Goal: Task Accomplishment & Management: Use online tool/utility

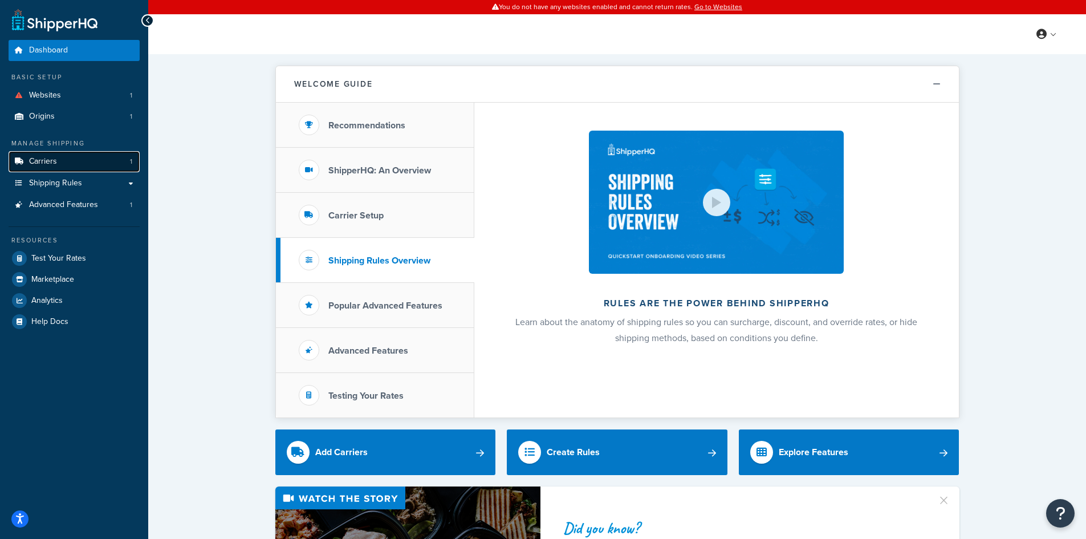
click at [84, 169] on link "Carriers 1" at bounding box center [74, 161] width 131 height 21
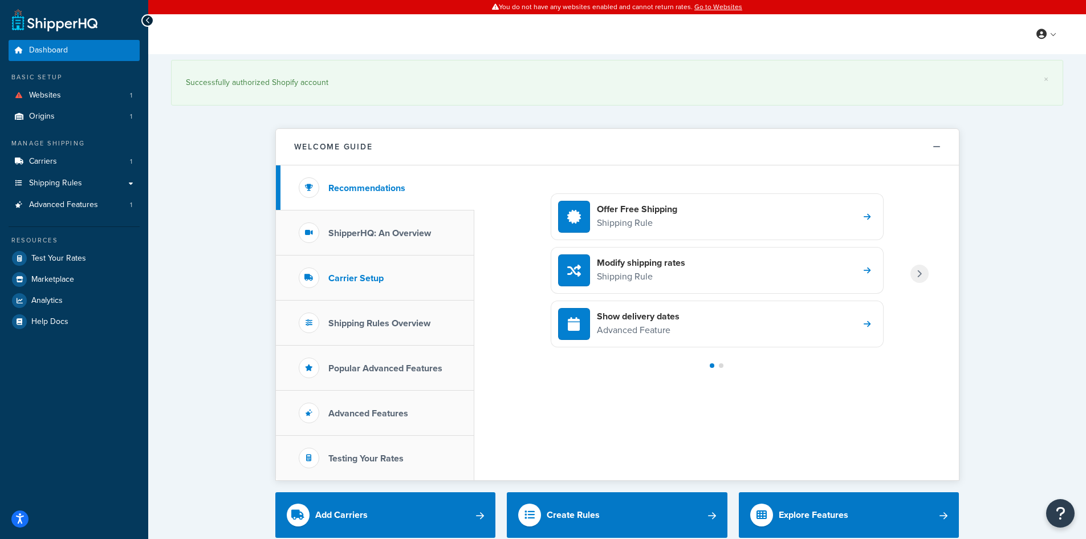
click at [380, 288] on li "Carrier Setup" at bounding box center [375, 277] width 198 height 45
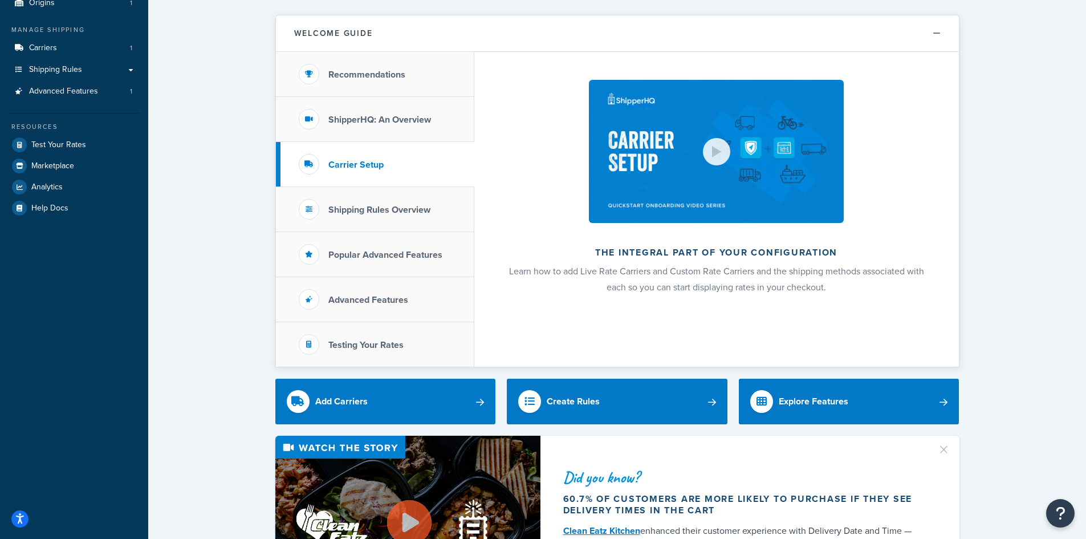
scroll to position [114, 0]
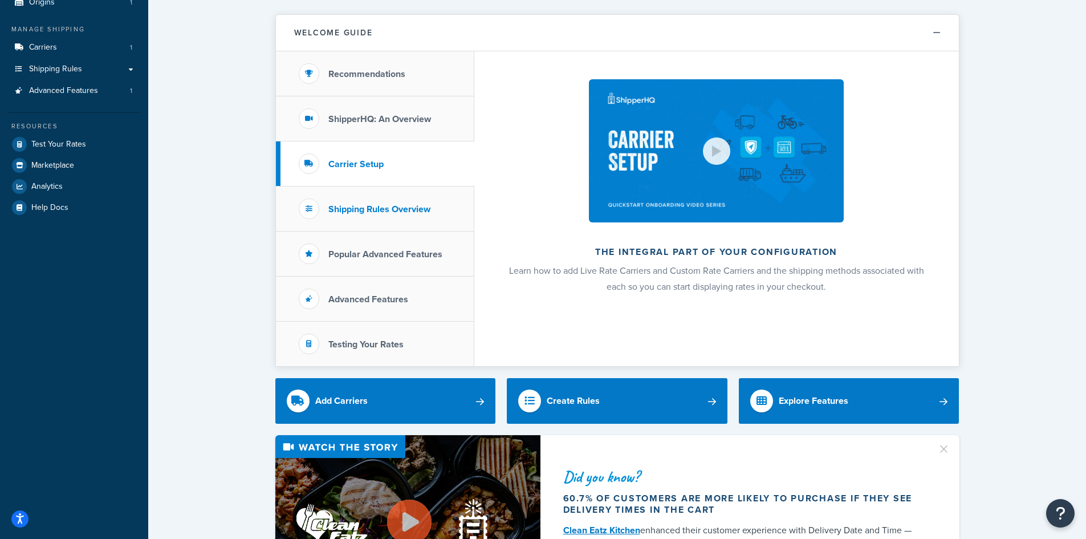
click at [388, 206] on h3 "Shipping Rules Overview" at bounding box center [379, 209] width 102 height 10
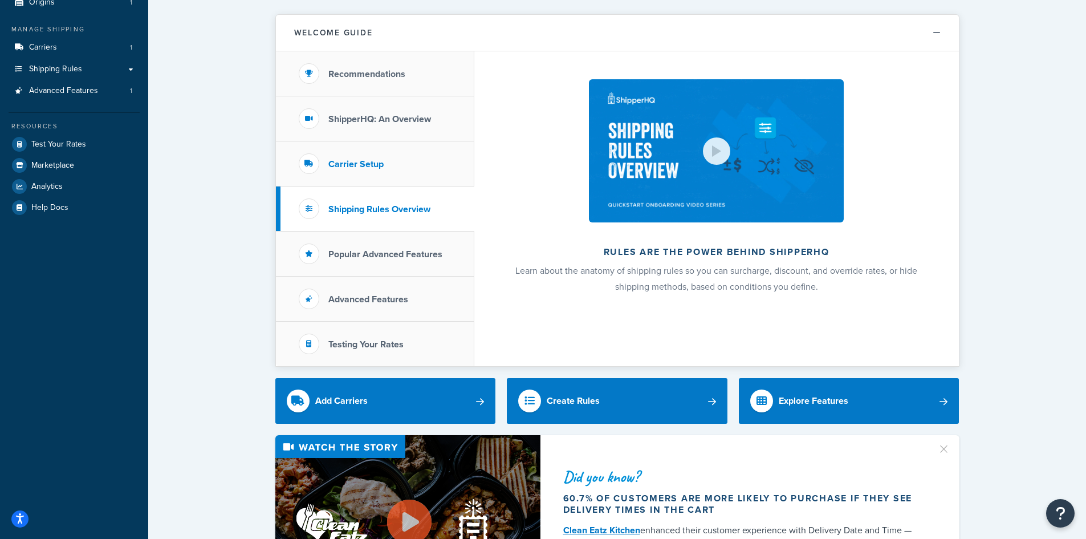
click at [371, 153] on li "Carrier Setup" at bounding box center [375, 163] width 198 height 45
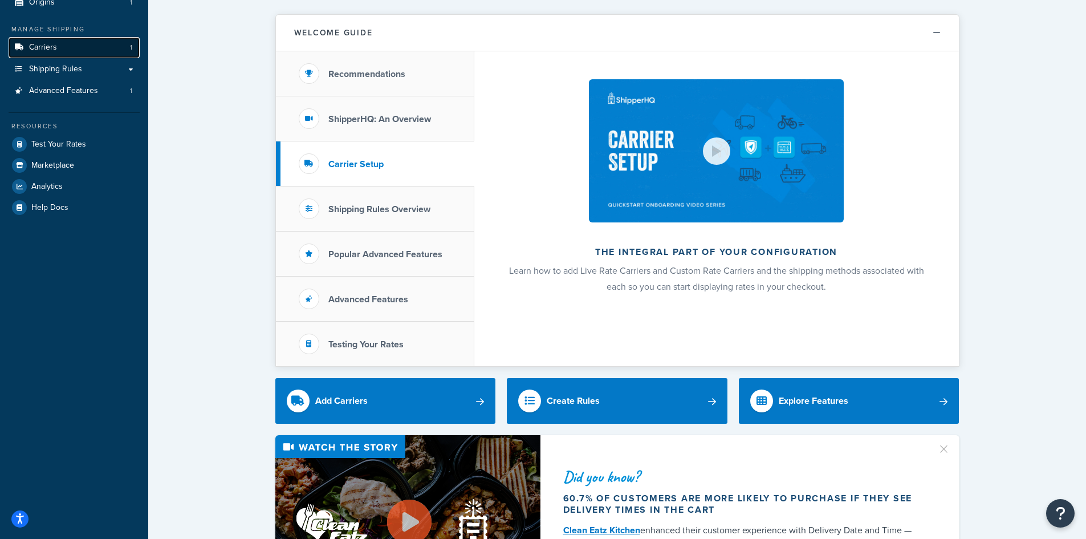
click at [85, 46] on link "Carriers 1" at bounding box center [74, 47] width 131 height 21
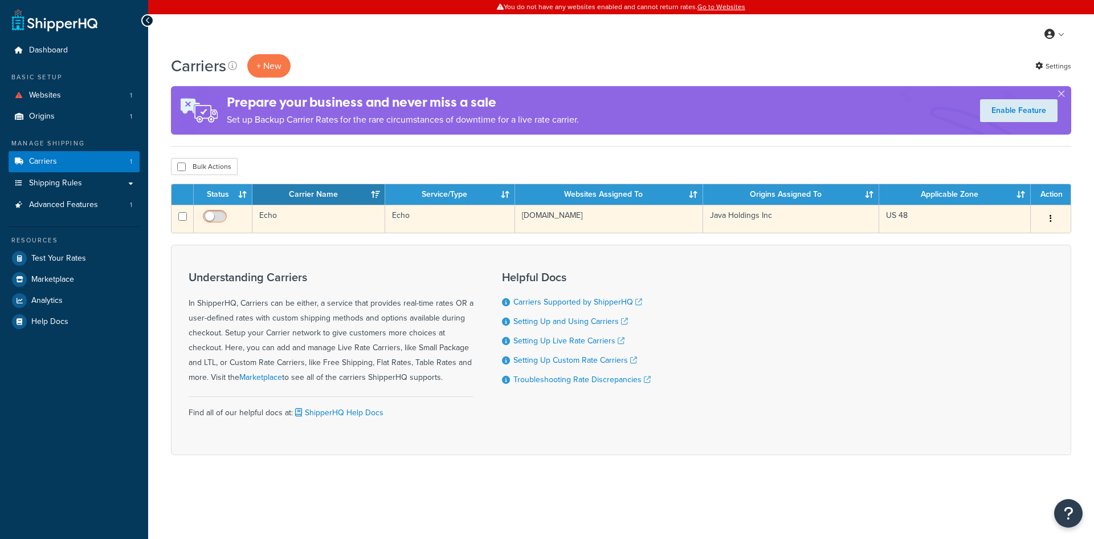
click at [210, 215] on input "checkbox" at bounding box center [216, 219] width 31 height 14
checkbox input "true"
click at [1055, 218] on button "button" at bounding box center [1051, 219] width 16 height 18
click at [1007, 242] on link "Edit" at bounding box center [1005, 241] width 90 height 23
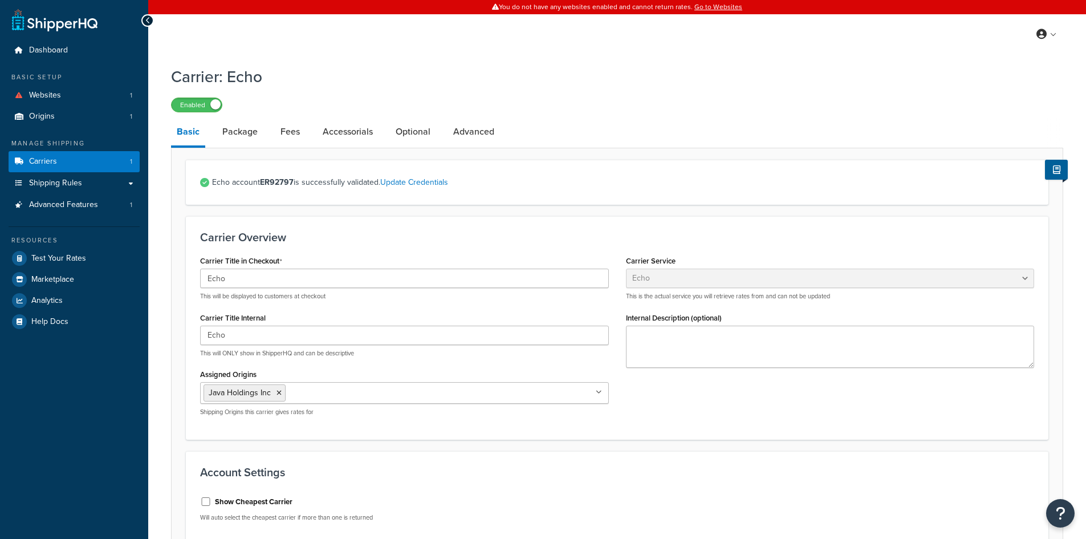
select select "echoFreight"
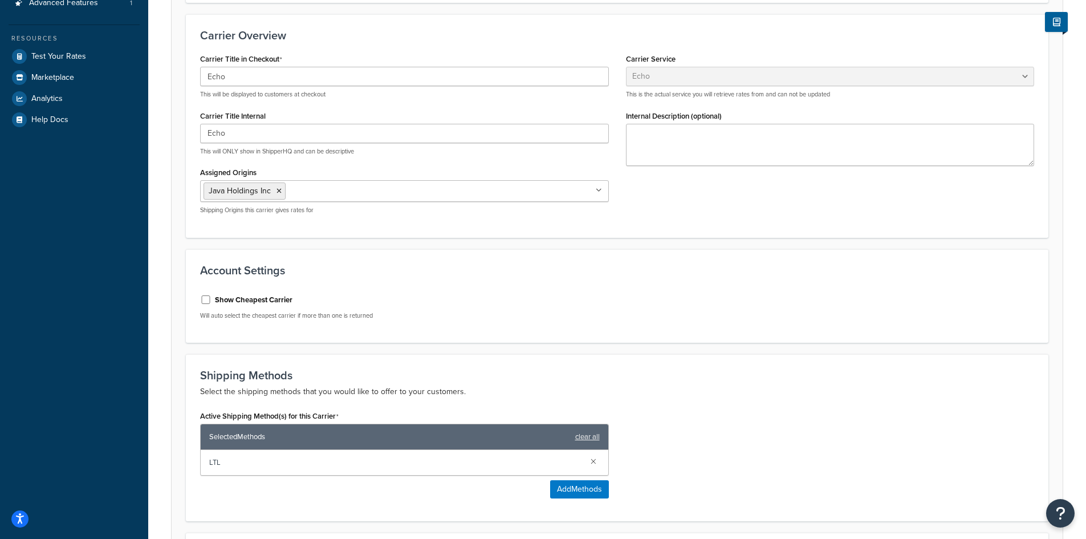
scroll to position [228, 0]
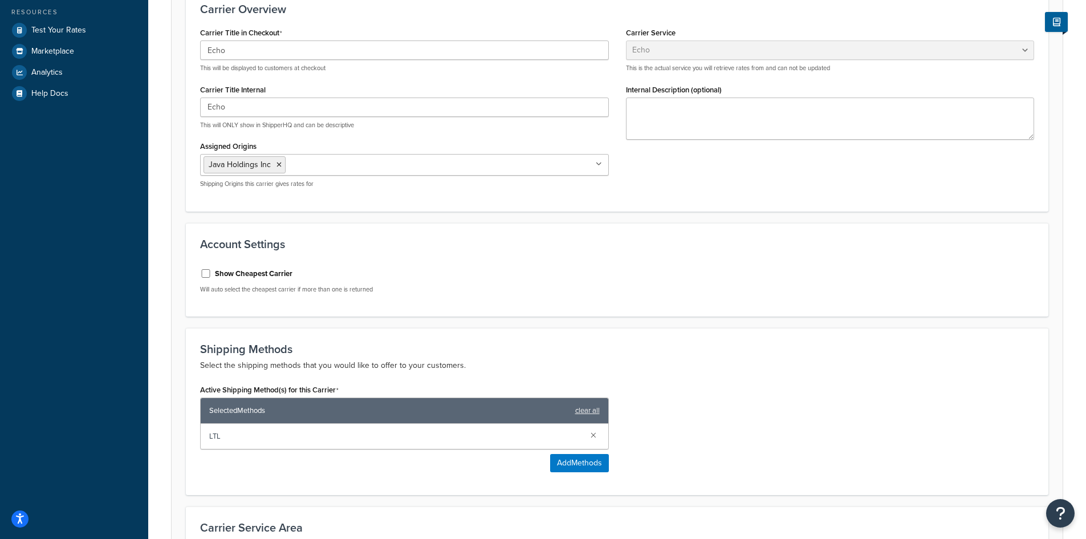
click at [237, 289] on p "Will auto select the cheapest carrier if more than one is returned" at bounding box center [404, 289] width 409 height 9
click at [294, 302] on div "Show Cheapest Carrier Will auto select the cheapest carrier if more than one is…" at bounding box center [405, 280] width 426 height 43
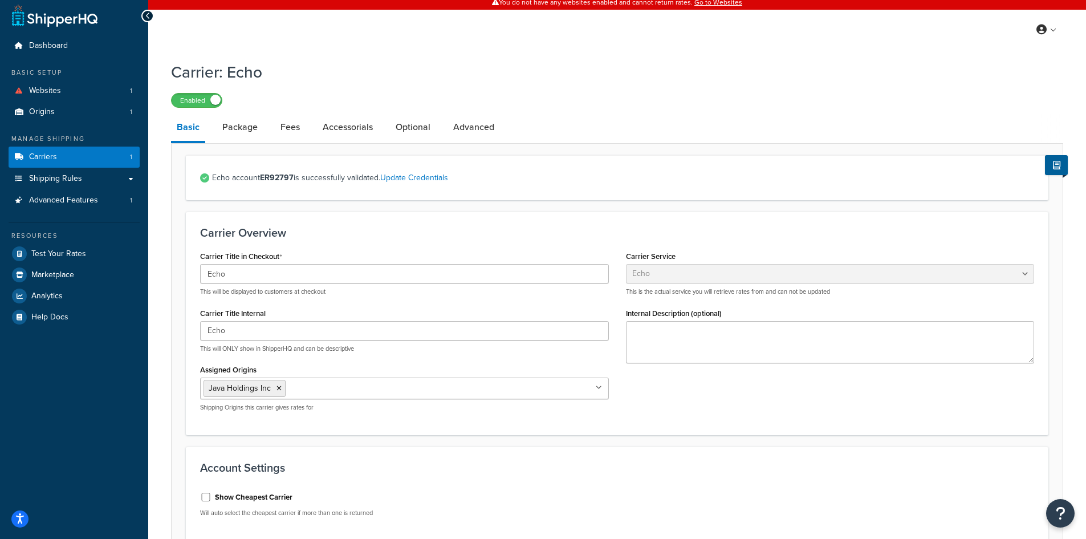
scroll to position [0, 0]
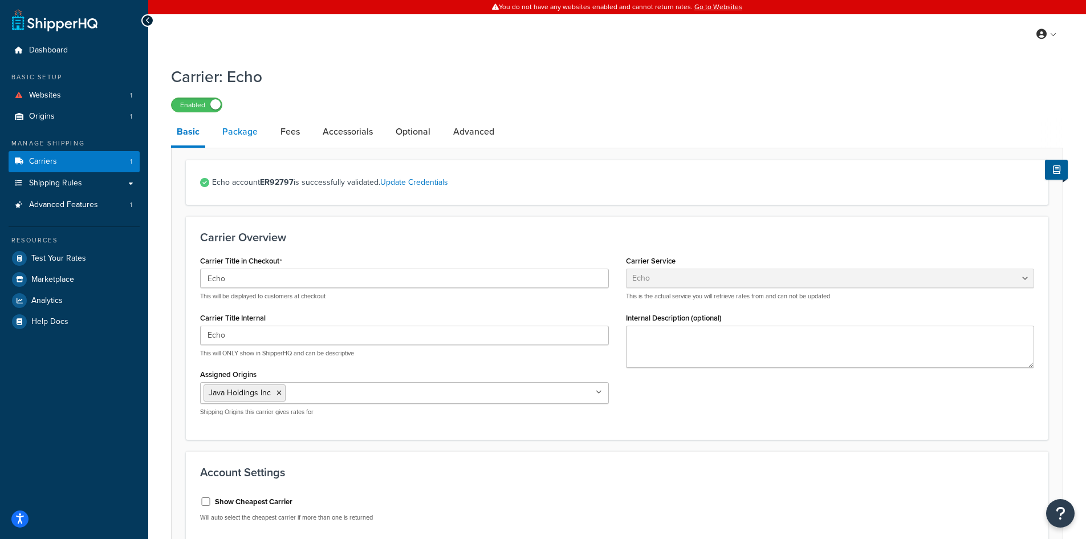
click at [251, 131] on link "Package" at bounding box center [240, 131] width 47 height 27
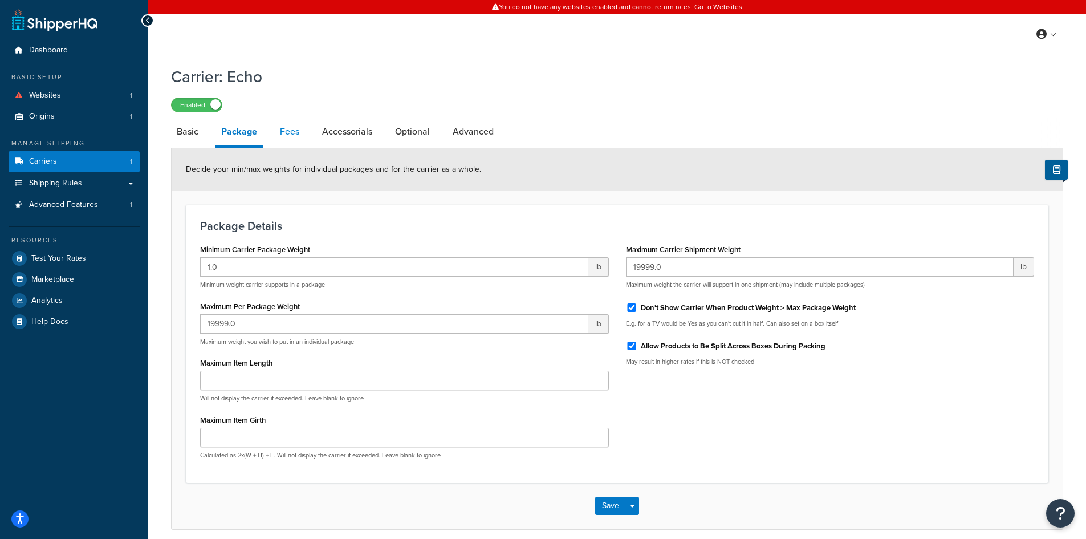
click at [283, 124] on link "Fees" at bounding box center [289, 131] width 31 height 27
select select "AFTER"
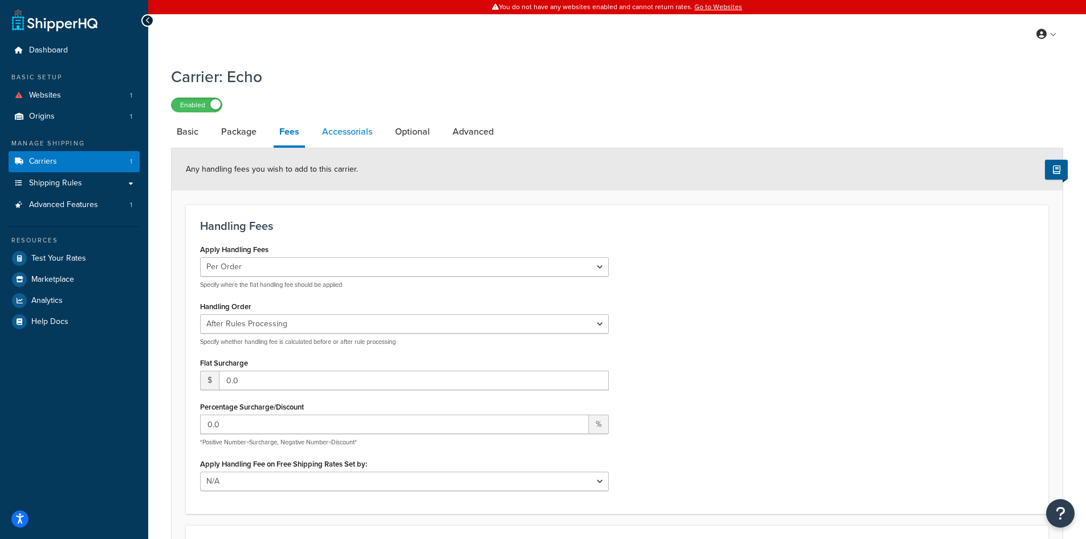
click at [340, 131] on link "Accessorials" at bounding box center [347, 131] width 62 height 27
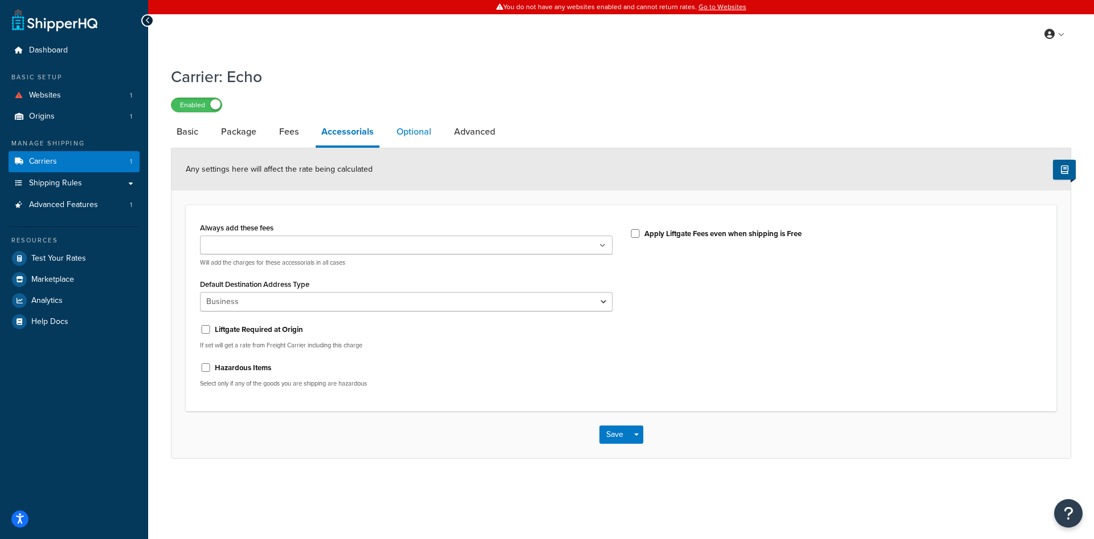
click at [398, 131] on link "Optional" at bounding box center [414, 131] width 46 height 27
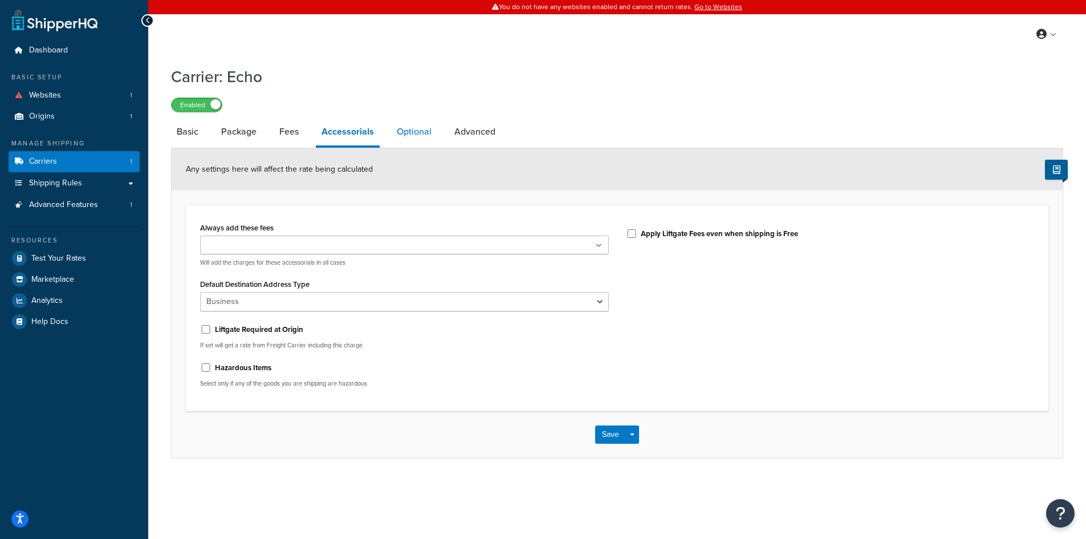
select select "55"
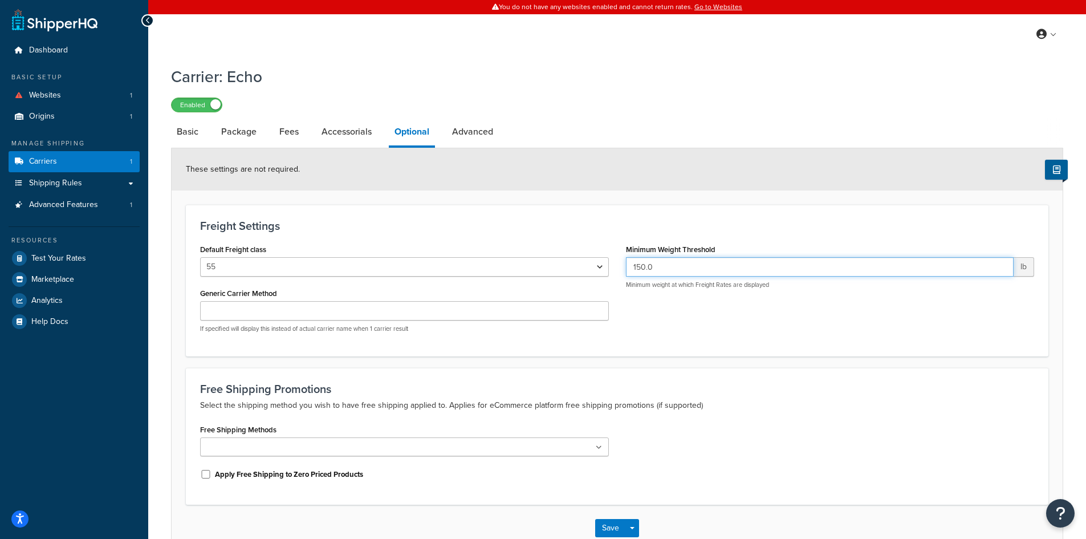
click at [681, 270] on input "150.0" at bounding box center [820, 266] width 388 height 19
click at [1025, 268] on span "lb" at bounding box center [1023, 266] width 21 height 19
drag, startPoint x: 1008, startPoint y: 268, endPoint x: 1001, endPoint y: 273, distance: 8.5
click at [1006, 269] on input "150.0" at bounding box center [820, 266] width 388 height 19
click at [1001, 273] on input "150.0" at bounding box center [820, 266] width 388 height 19
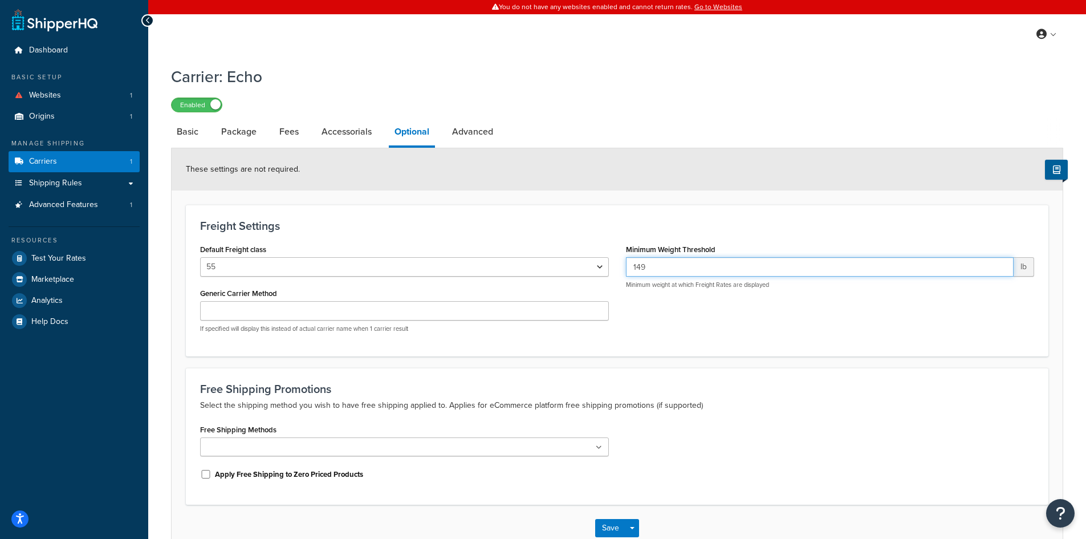
click at [1001, 268] on input "149" at bounding box center [820, 266] width 388 height 19
click at [1001, 268] on input "148" at bounding box center [820, 266] width 388 height 19
type input "147"
click at [1001, 268] on input "147" at bounding box center [820, 266] width 388 height 19
drag, startPoint x: 889, startPoint y: 267, endPoint x: 775, endPoint y: 267, distance: 114.0
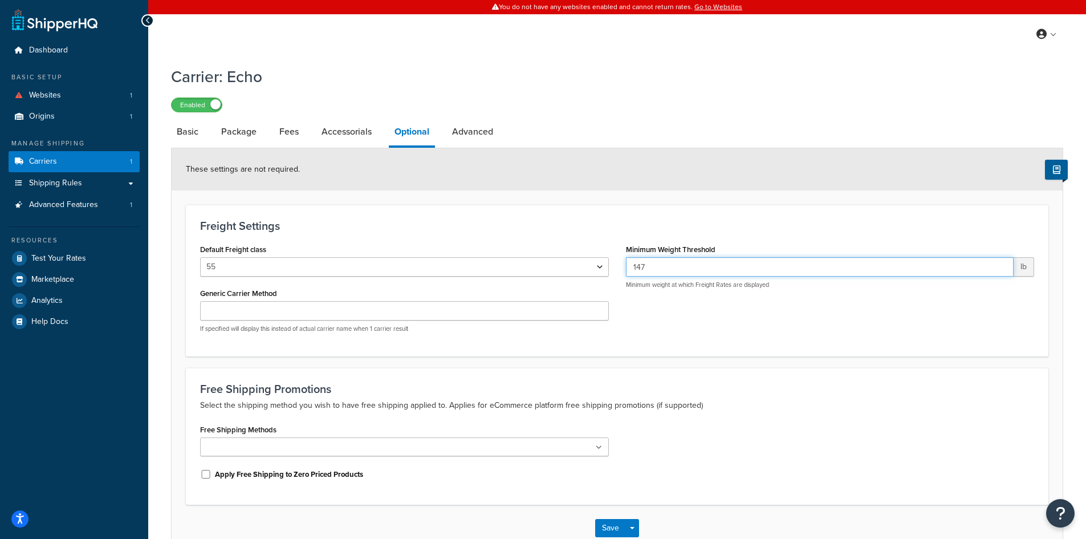
click at [775, 267] on input "147" at bounding box center [820, 266] width 388 height 19
click at [767, 336] on div "Default Freight class 50 55 60 65 70 77.5 85 92.5 100 110 125 150 175 200 250 3…" at bounding box center [617, 291] width 851 height 100
click at [304, 341] on div "Default Freight class 50 55 60 65 70 77.5 85 92.5 100 110 125 150 175 200 250 3…" at bounding box center [405, 291] width 426 height 100
drag, startPoint x: 715, startPoint y: 73, endPoint x: 808, endPoint y: 14, distance: 110.2
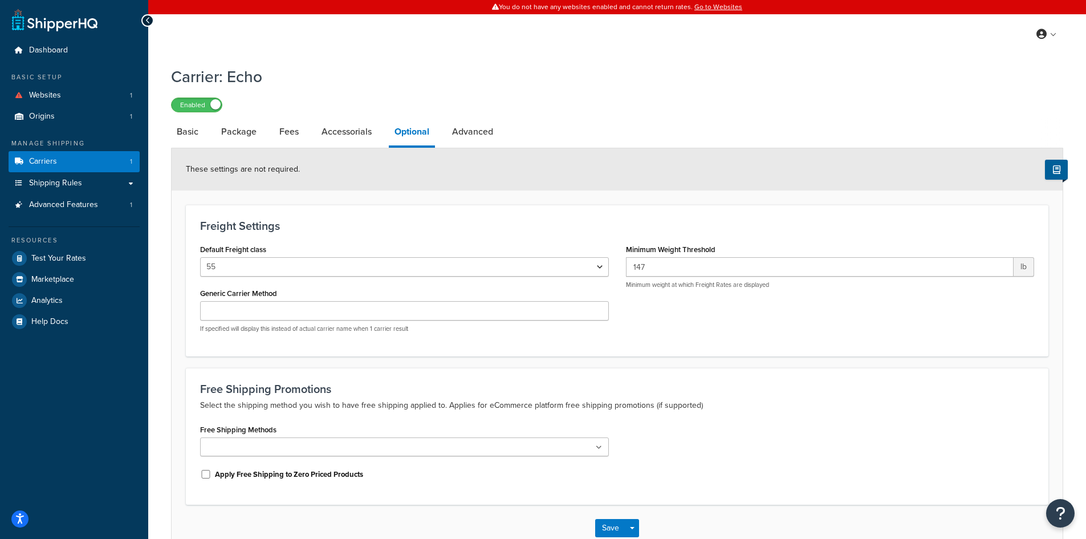
click at [716, 71] on h1 "Carrier: Echo" at bounding box center [610, 77] width 878 height 22
click at [597, 269] on select "50 55 60 65 70 77.5 85 92.5 100 110 125 150 175 200 250 300 400 500" at bounding box center [404, 266] width 409 height 19
click at [628, 209] on div "Freight Settings Default Freight class 50 55 60 65 70 77.5 85 92.5 100 110 125 …" at bounding box center [617, 280] width 862 height 151
click at [463, 131] on link "Advanced" at bounding box center [472, 131] width 52 height 27
select select "false"
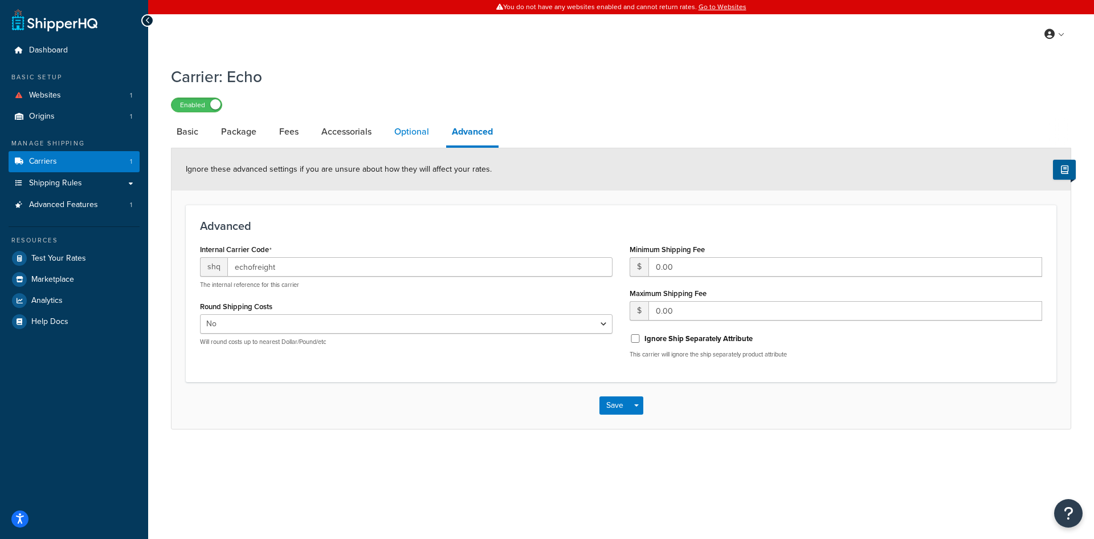
click at [403, 129] on link "Optional" at bounding box center [412, 131] width 46 height 27
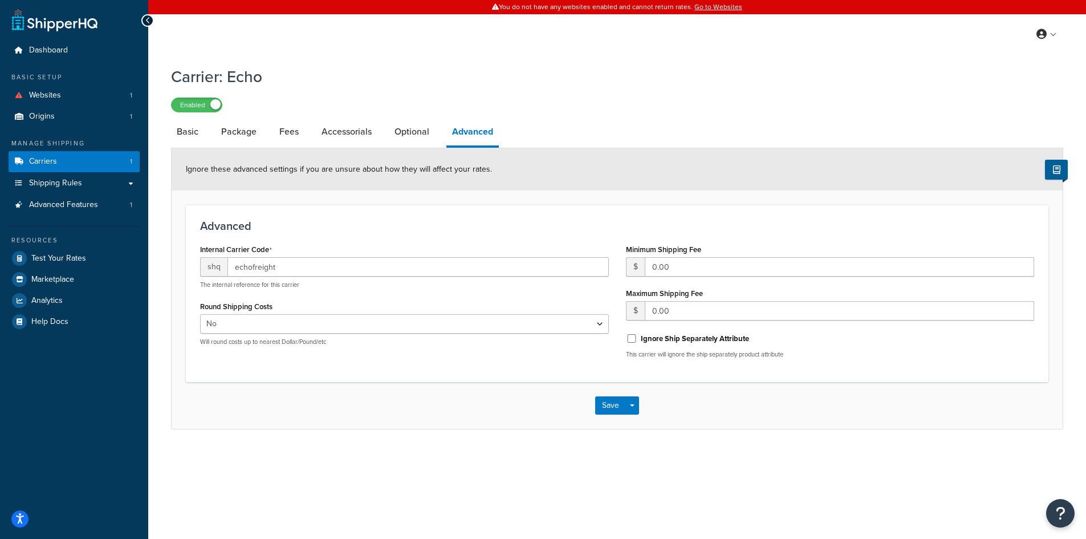
select select "55"
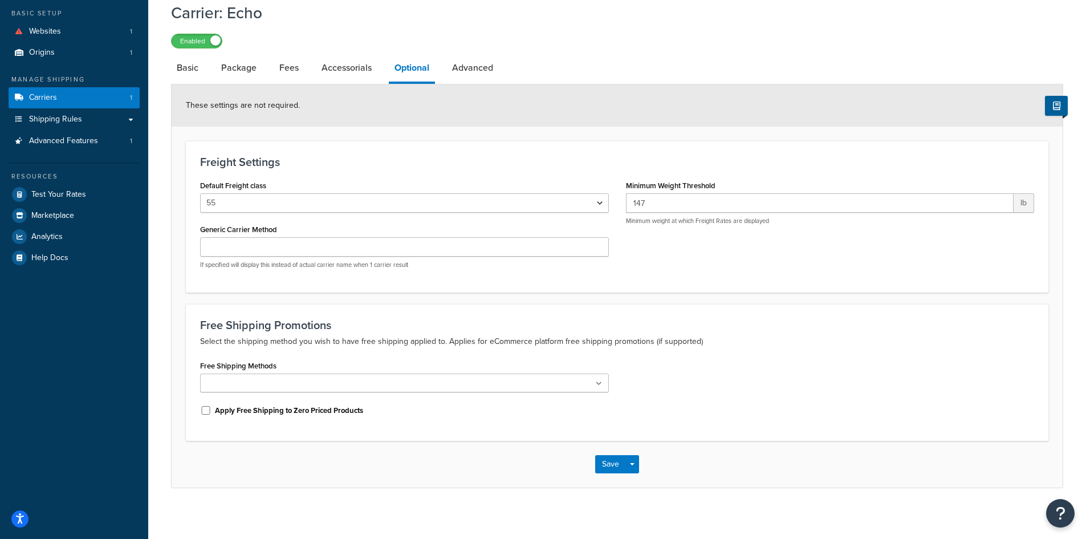
scroll to position [70, 0]
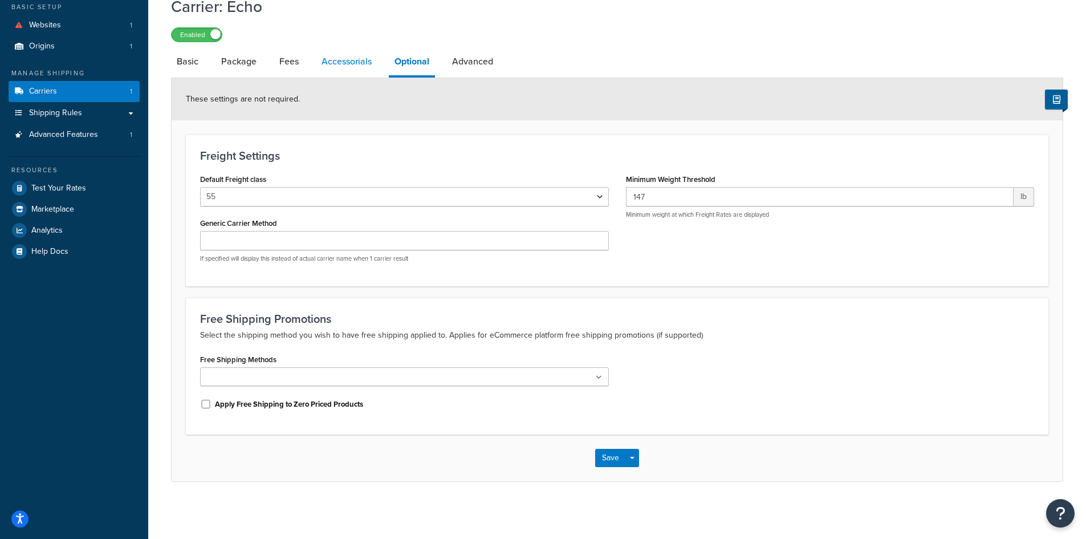
click at [357, 62] on link "Accessorials" at bounding box center [347, 61] width 62 height 27
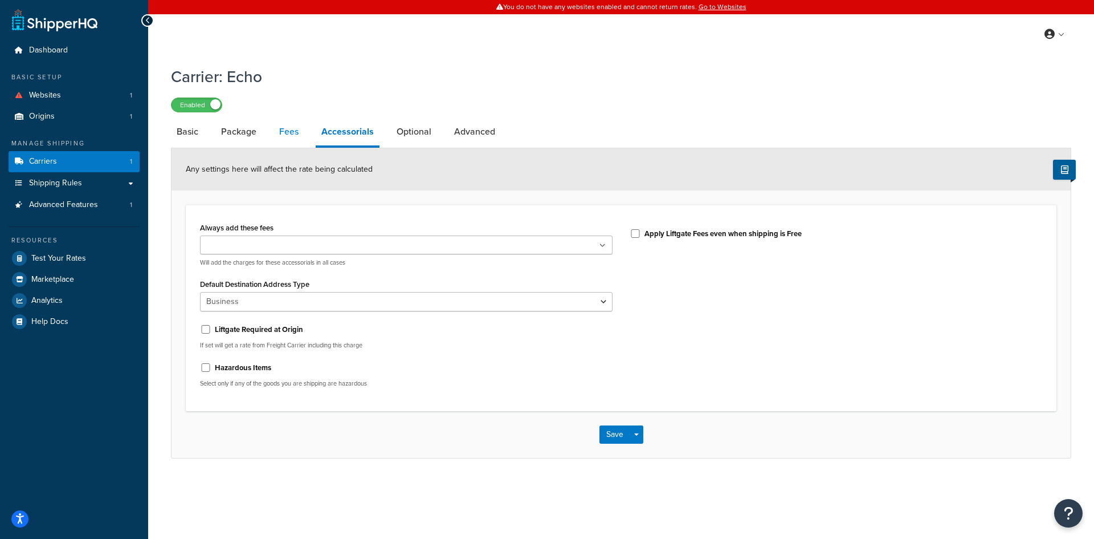
click at [285, 135] on link "Fees" at bounding box center [289, 131] width 31 height 27
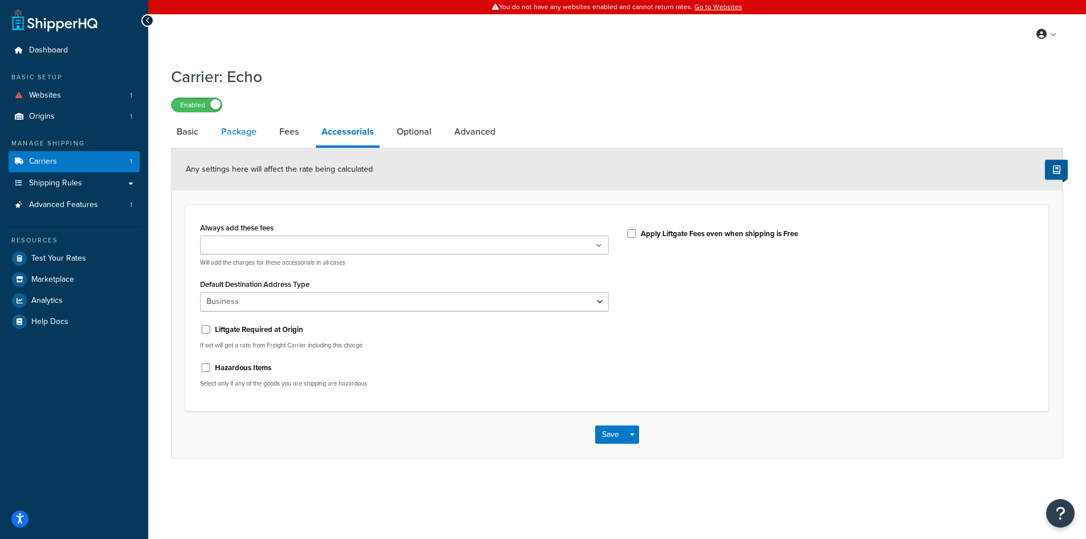
select select "AFTER"
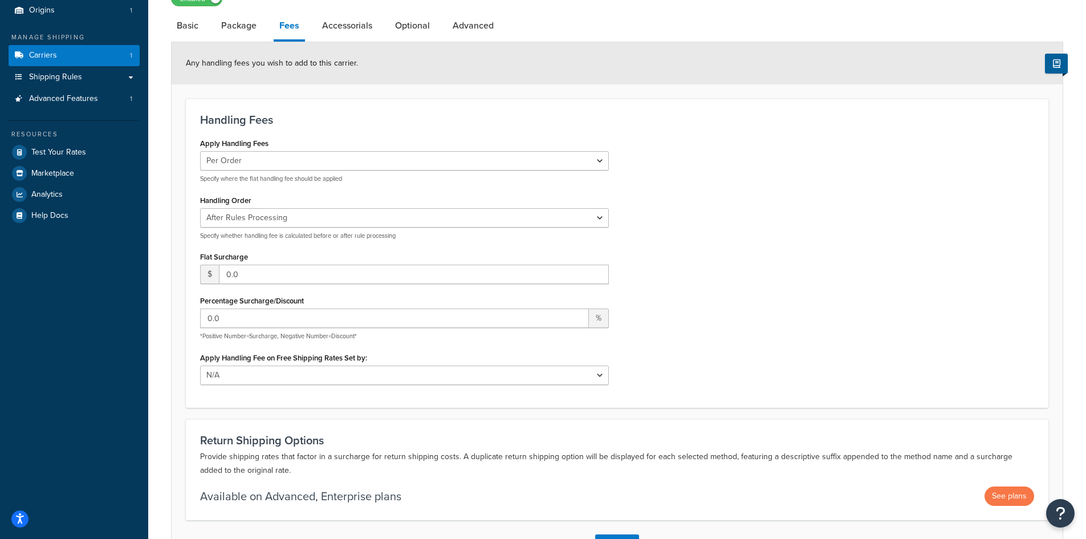
scroll to position [114, 0]
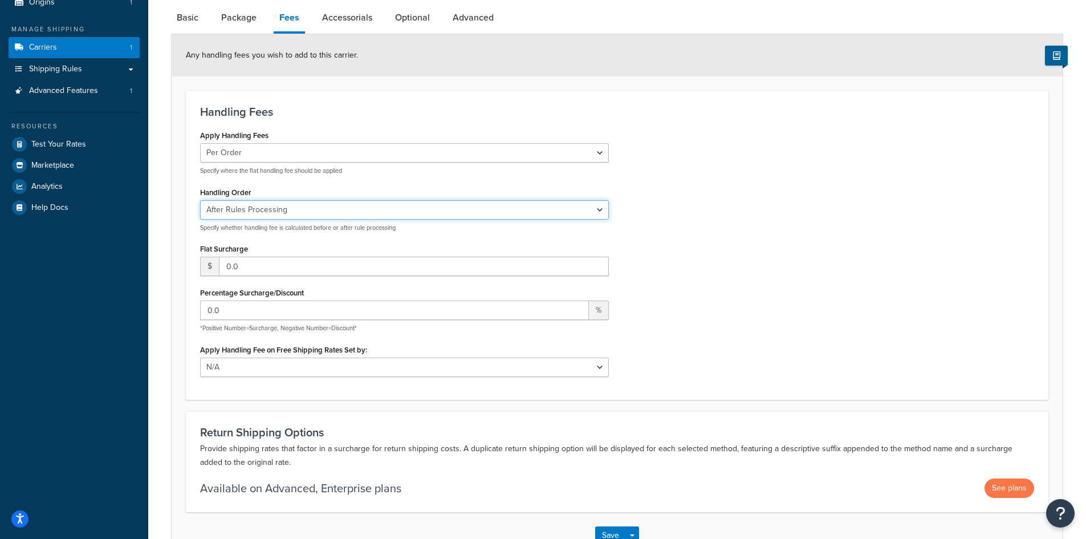
click at [341, 204] on select "Before Rules Processing After Rules Processing" at bounding box center [404, 209] width 409 height 19
drag, startPoint x: 741, startPoint y: 198, endPoint x: 711, endPoint y: 206, distance: 31.2
click at [741, 198] on div "Apply Handling Fees Per Order Per Item Per Package Specify where the flat handl…" at bounding box center [617, 256] width 851 height 258
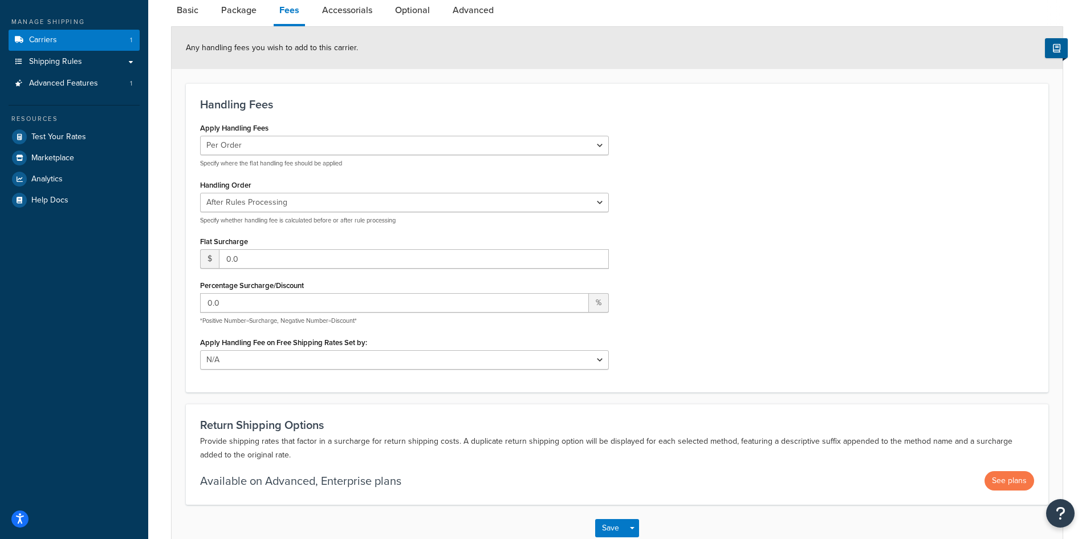
scroll to position [0, 0]
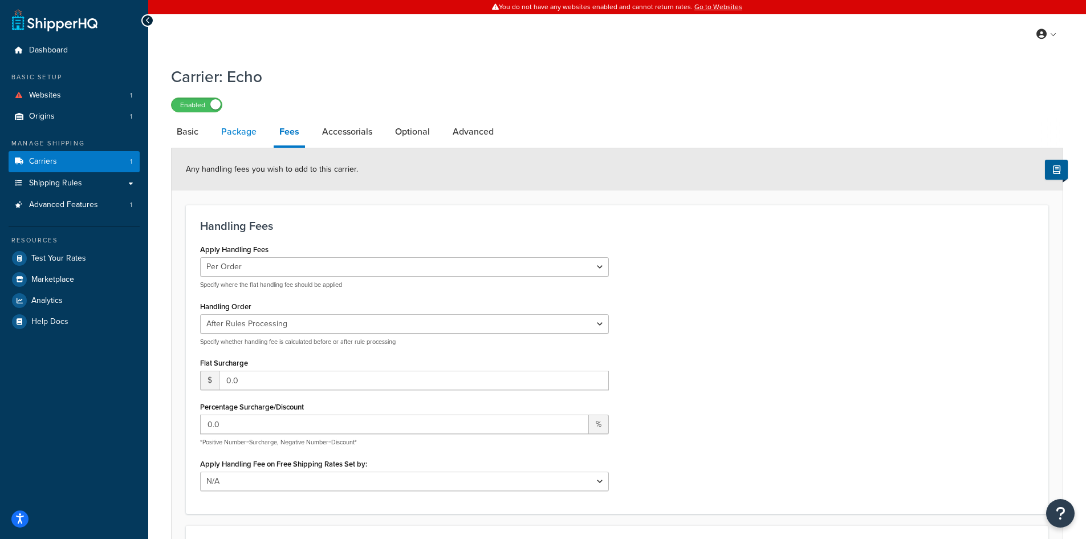
click at [250, 130] on link "Package" at bounding box center [238, 131] width 47 height 27
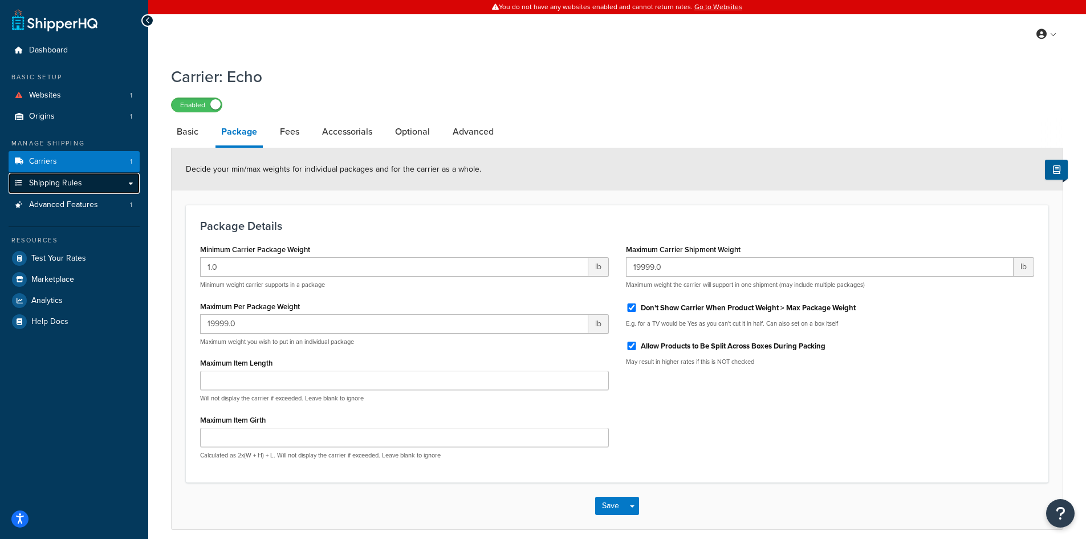
click at [50, 178] on span "Shipping Rules" at bounding box center [55, 183] width 53 height 10
click at [68, 204] on span "Advanced Features" at bounding box center [63, 205] width 69 height 10
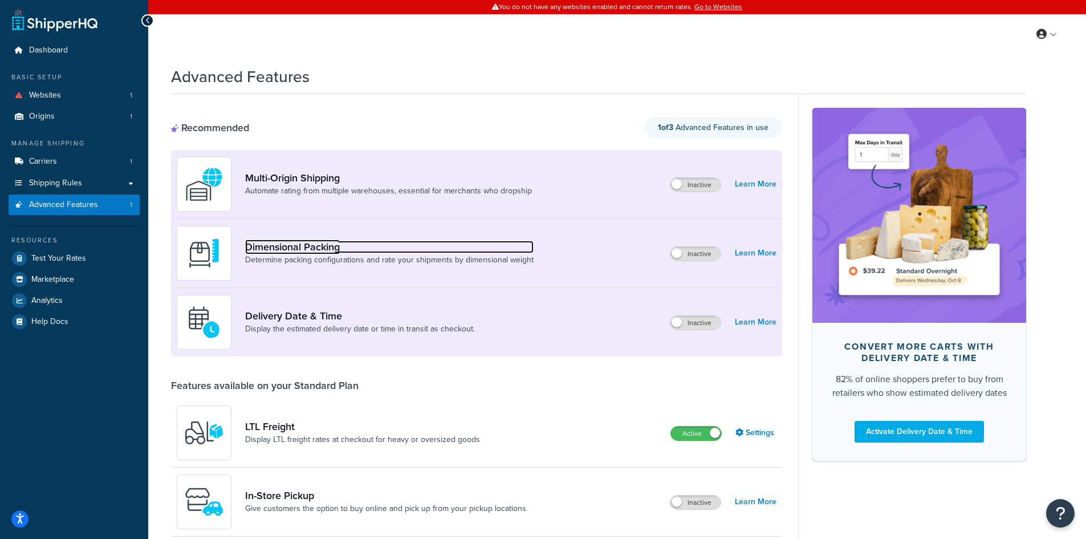
click at [431, 253] on link "Dimensional Packing" at bounding box center [389, 247] width 288 height 13
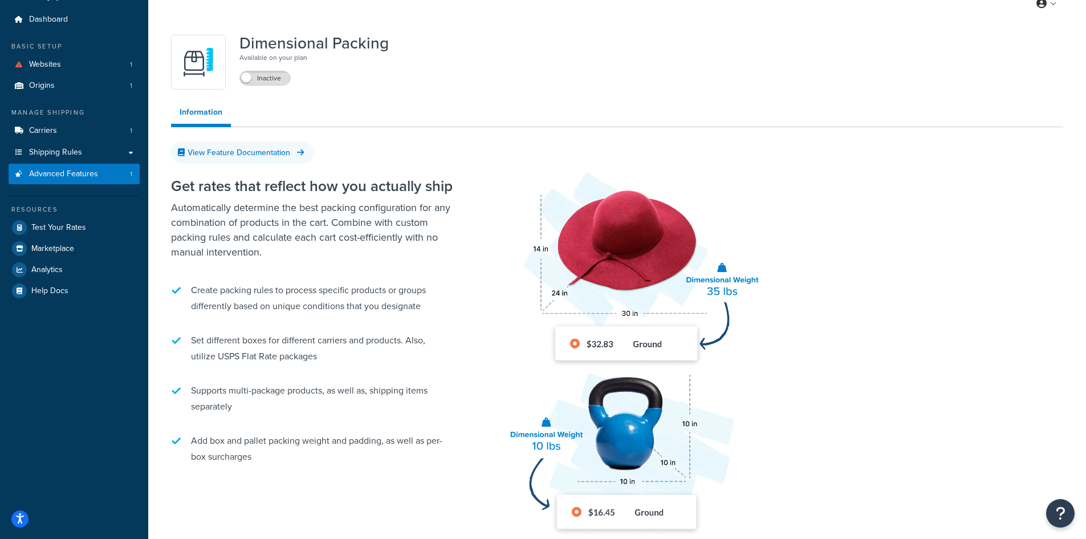
scroll to position [57, 0]
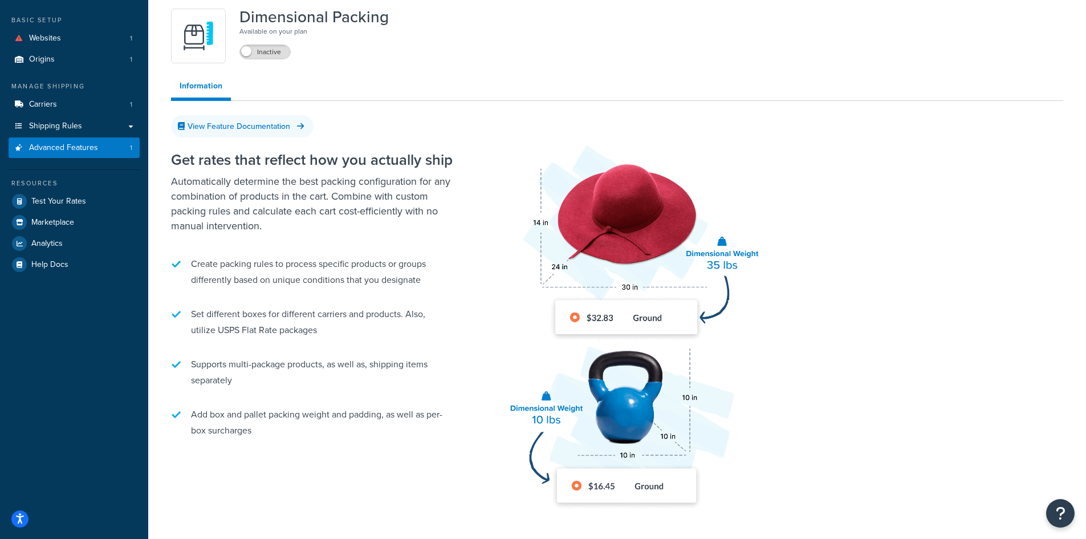
click at [307, 416] on li "Add box and pallet packing weight and padding, as well as per-box surcharges" at bounding box center [313, 422] width 285 height 43
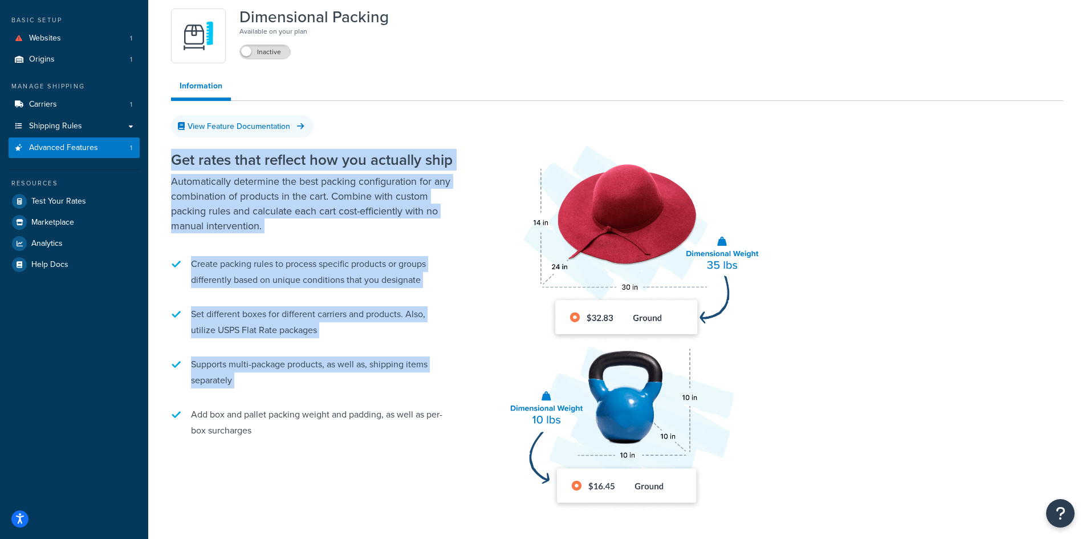
click at [307, 416] on li "Add box and pallet packing weight and padding, as well as per-box surcharges" at bounding box center [313, 422] width 285 height 43
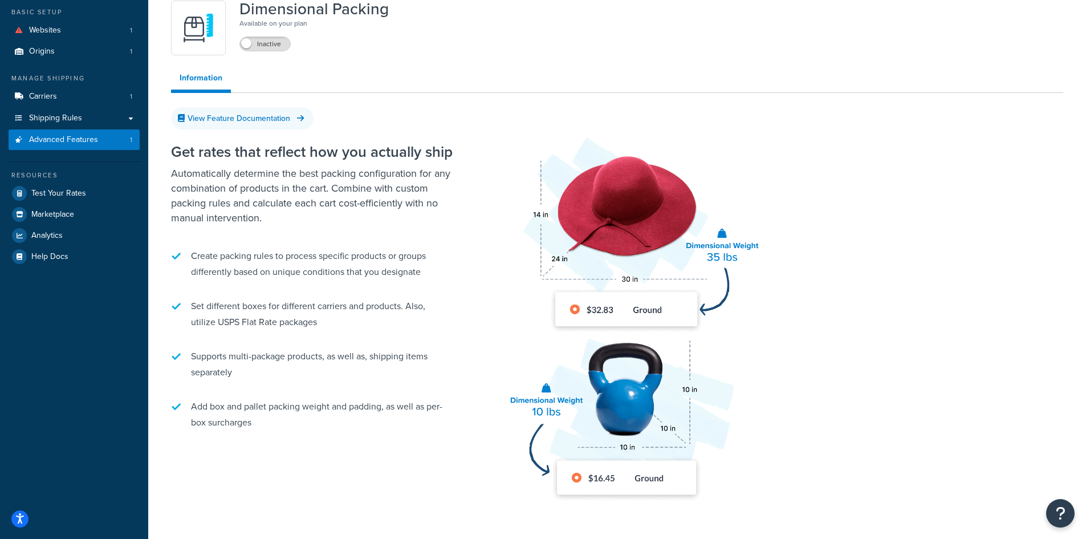
scroll to position [0, 0]
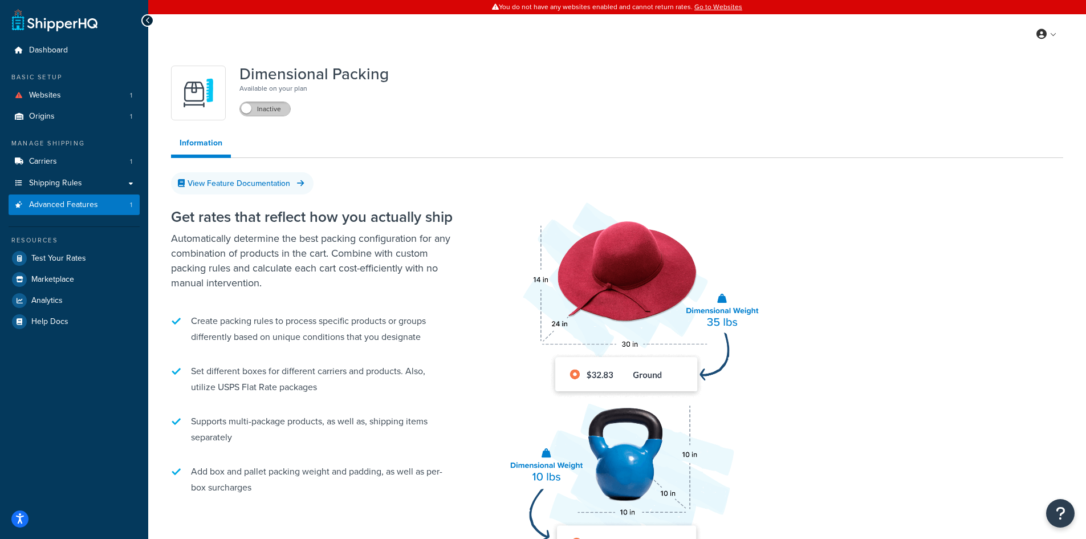
click at [275, 108] on label "Inactive" at bounding box center [265, 109] width 50 height 14
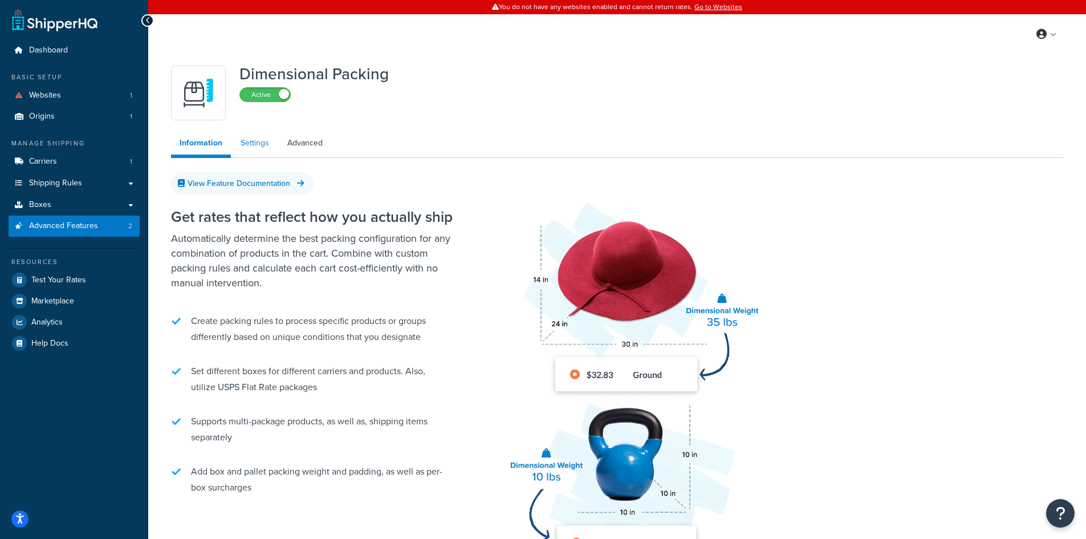
click at [250, 141] on link "Settings" at bounding box center [255, 143] width 46 height 23
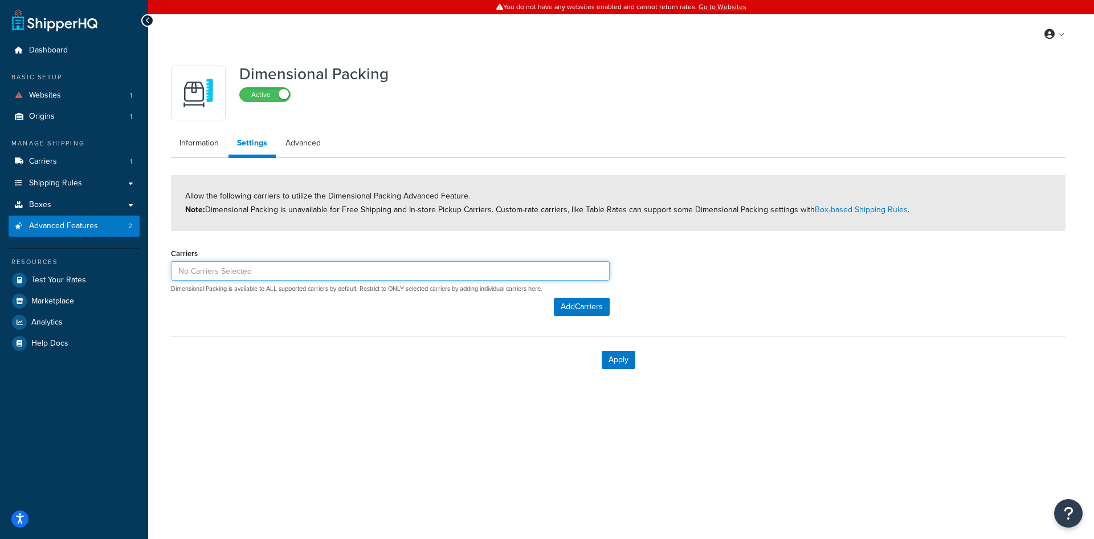
click at [331, 267] on input at bounding box center [390, 270] width 439 height 19
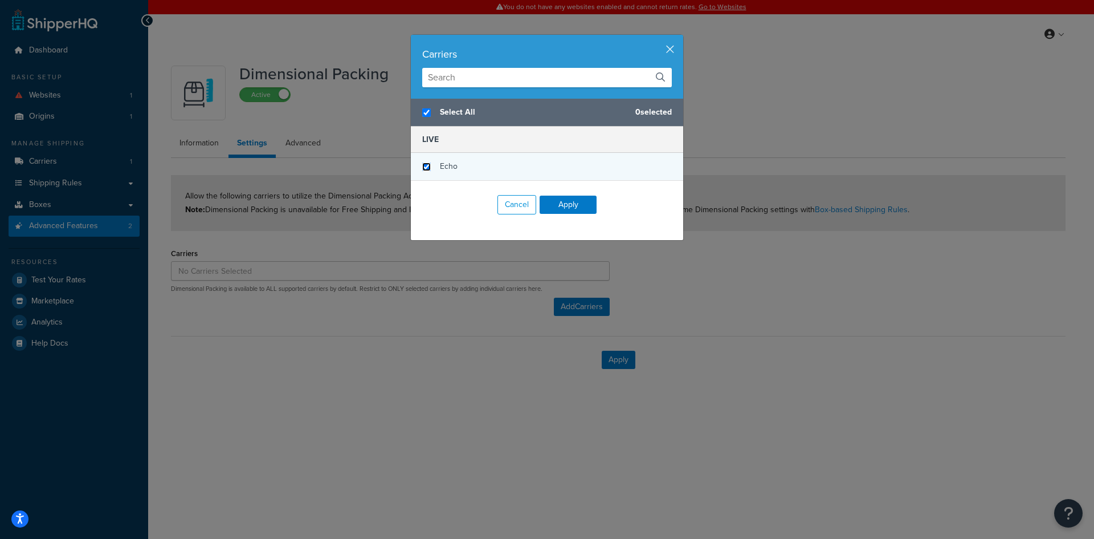
checkbox input "true"
click at [422, 165] on input "checkbox" at bounding box center [426, 166] width 9 height 9
checkbox input "true"
click at [559, 205] on button "Apply" at bounding box center [568, 204] width 57 height 18
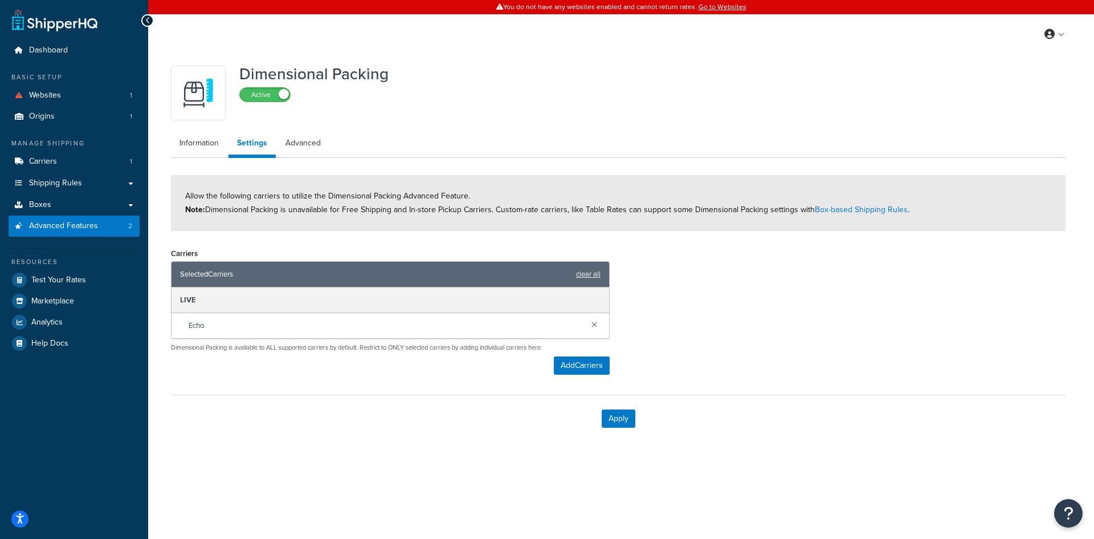
click at [717, 211] on span "Allow the following carriers to utilize the Dimensional Packing Advanced Featur…" at bounding box center [547, 203] width 724 height 26
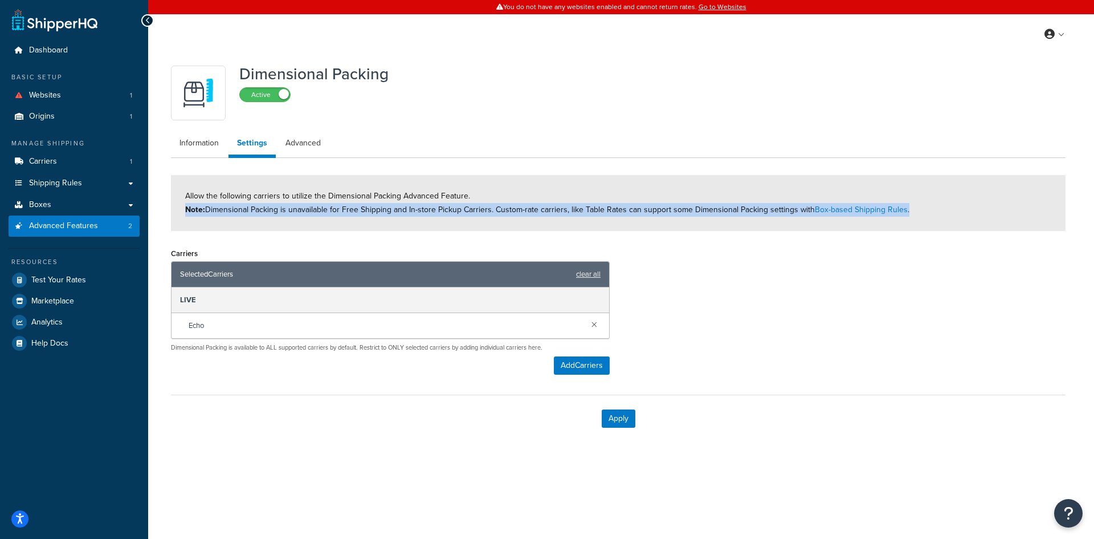
click at [717, 211] on span "Allow the following carriers to utilize the Dimensional Packing Advanced Featur…" at bounding box center [547, 203] width 724 height 26
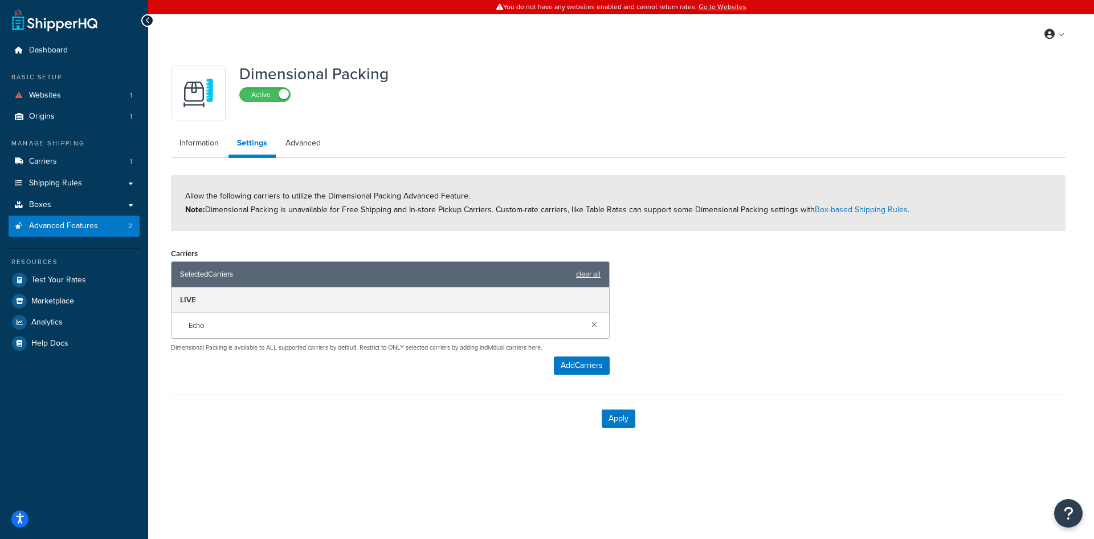
click at [803, 239] on form "Allow the following carriers to utilize the Dimensional Packing Advanced Featur…" at bounding box center [618, 308] width 895 height 267
click at [615, 417] on button "Apply" at bounding box center [619, 418] width 34 height 18
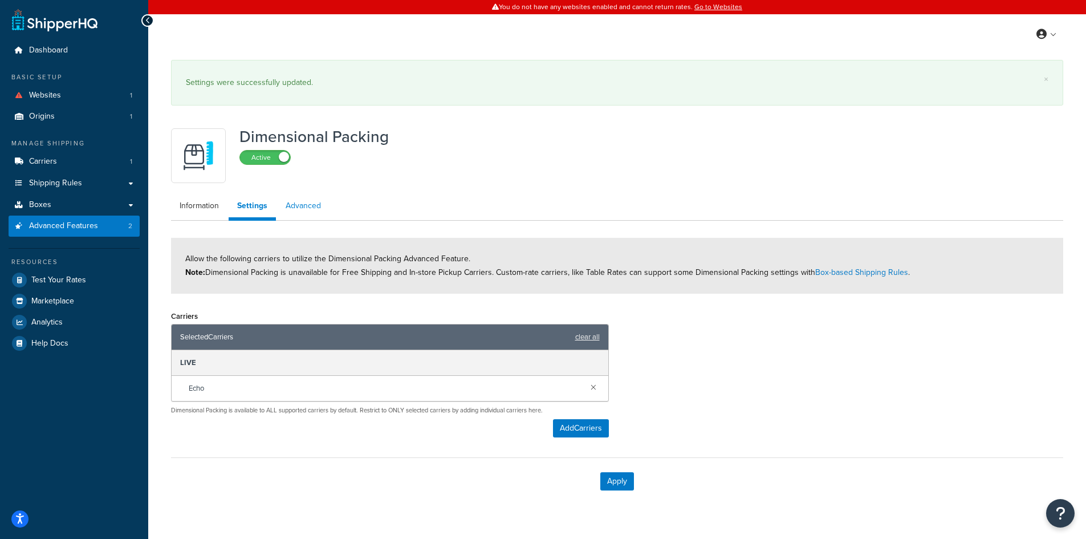
click at [312, 206] on link "Advanced" at bounding box center [303, 205] width 52 height 23
select select "false"
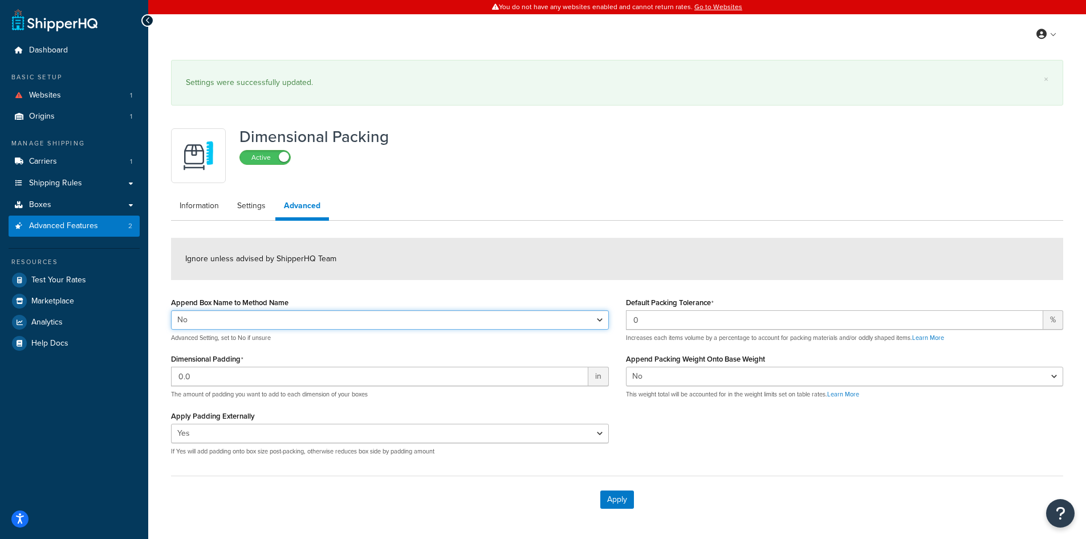
click at [298, 313] on select "Yes No" at bounding box center [390, 319] width 438 height 19
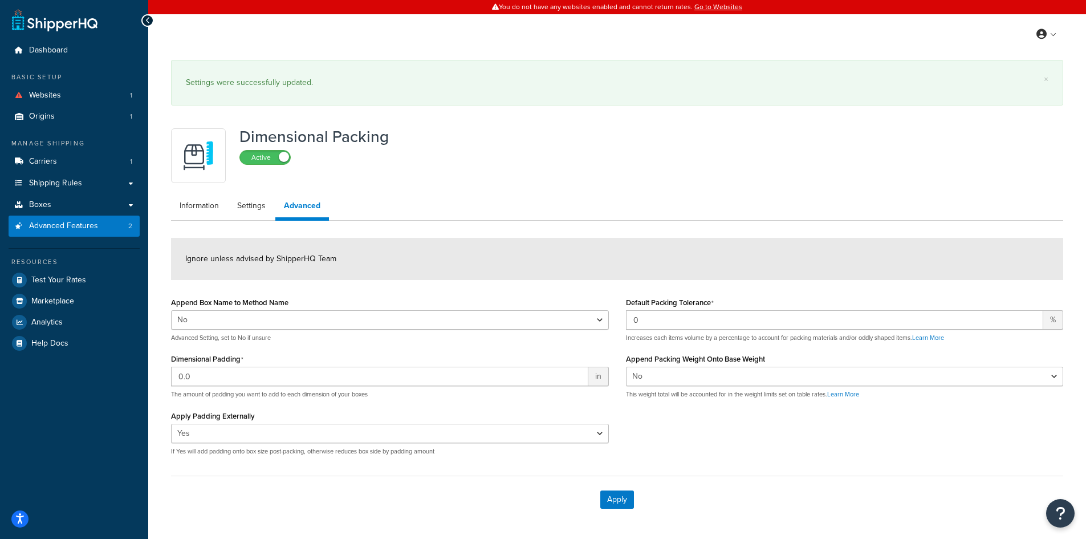
click at [324, 286] on form "Ignore unless advised by ShipperHQ Team Append Box Name to Method Name Yes No A…" at bounding box center [617, 380] width 892 height 285
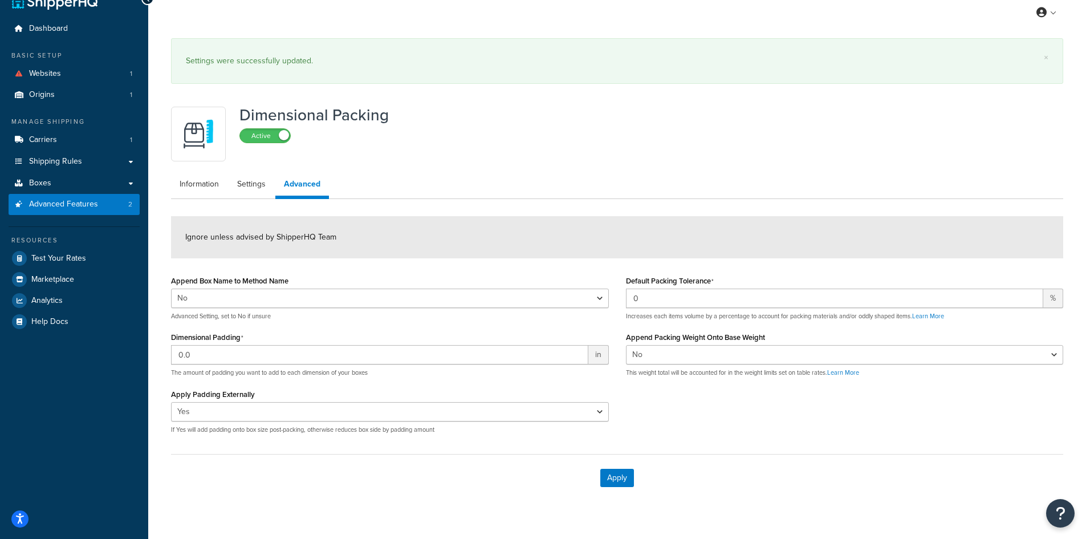
scroll to position [41, 0]
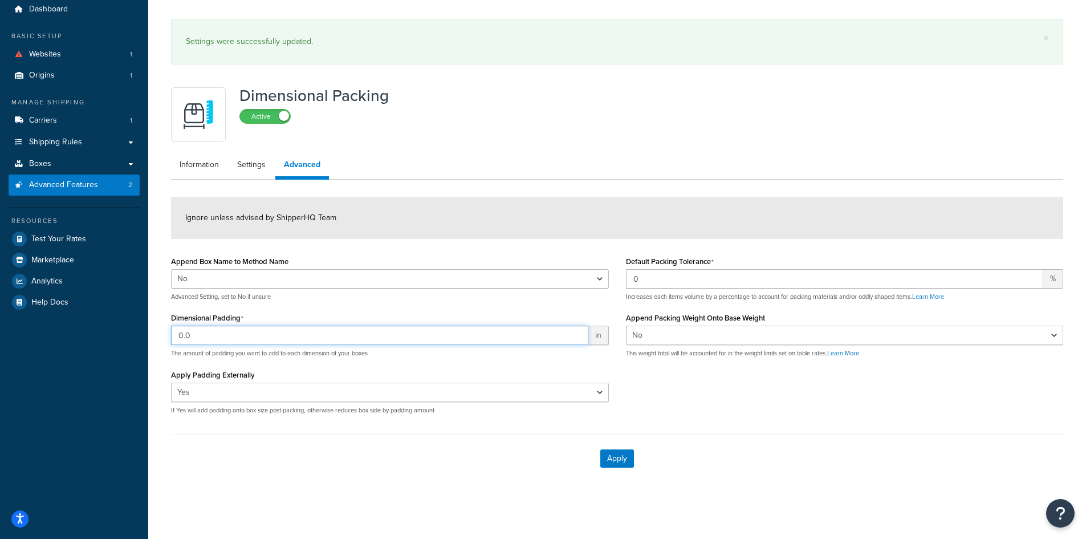
click at [327, 326] on input "0.0" at bounding box center [379, 334] width 417 height 19
click at [324, 388] on select "Yes No" at bounding box center [390, 391] width 438 height 19
click at [358, 354] on p "The amount of padding you want to add to each dimension of your boxes" at bounding box center [390, 353] width 438 height 9
click at [775, 360] on div "Default Packing Tolerance 0 % Increases each items volume by a percentage to ac…" at bounding box center [844, 309] width 455 height 113
click at [780, 333] on select "Yes No" at bounding box center [845, 334] width 438 height 19
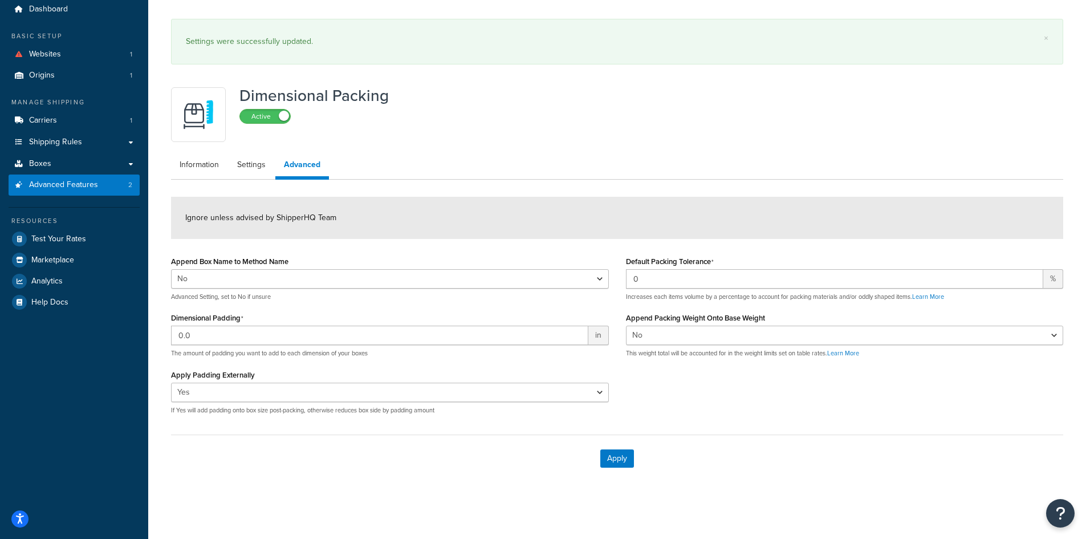
click at [700, 409] on div "Append Box Name to Method Name Yes No Advanced Setting, set to No if unsure Dim…" at bounding box center [616, 338] width 909 height 170
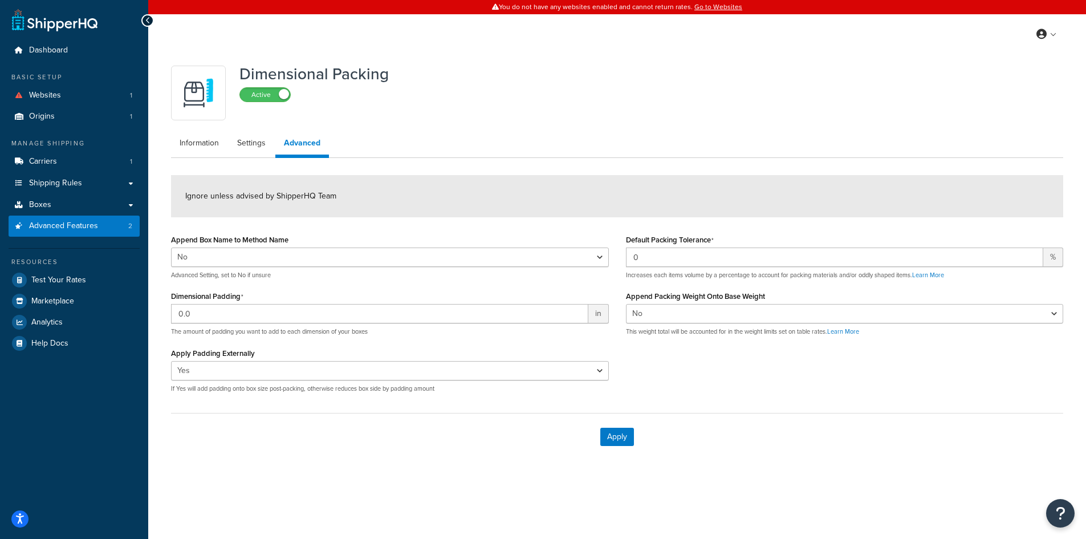
scroll to position [0, 0]
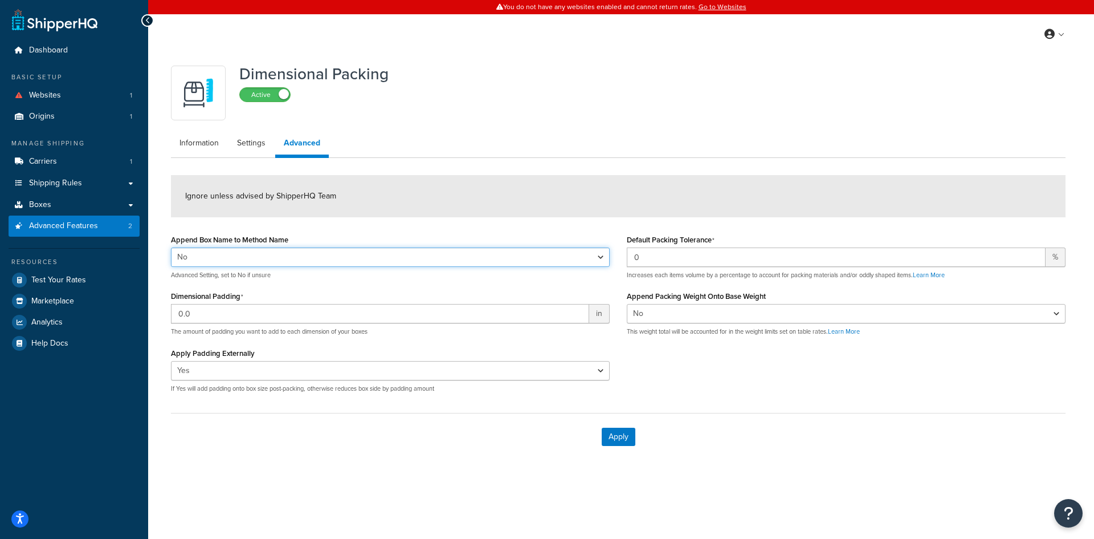
click at [597, 260] on select "Yes No" at bounding box center [390, 256] width 439 height 19
click at [671, 381] on div "Append Box Name to Method Name Yes No Advanced Setting, set to No if unsure Dim…" at bounding box center [618, 316] width 912 height 170
click at [256, 134] on link "Settings" at bounding box center [252, 143] width 46 height 23
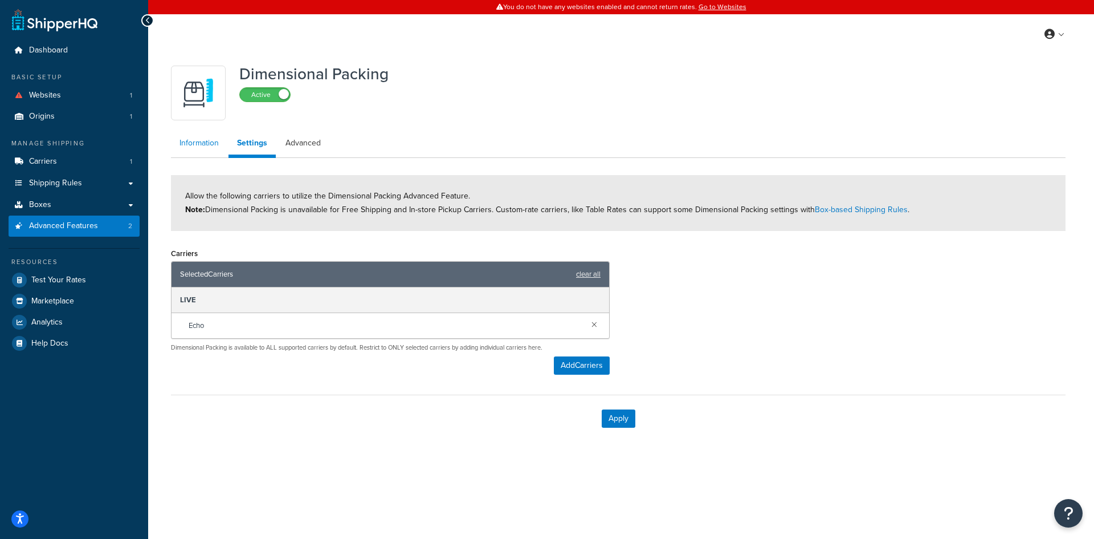
click at [194, 149] on link "Information" at bounding box center [199, 143] width 56 height 23
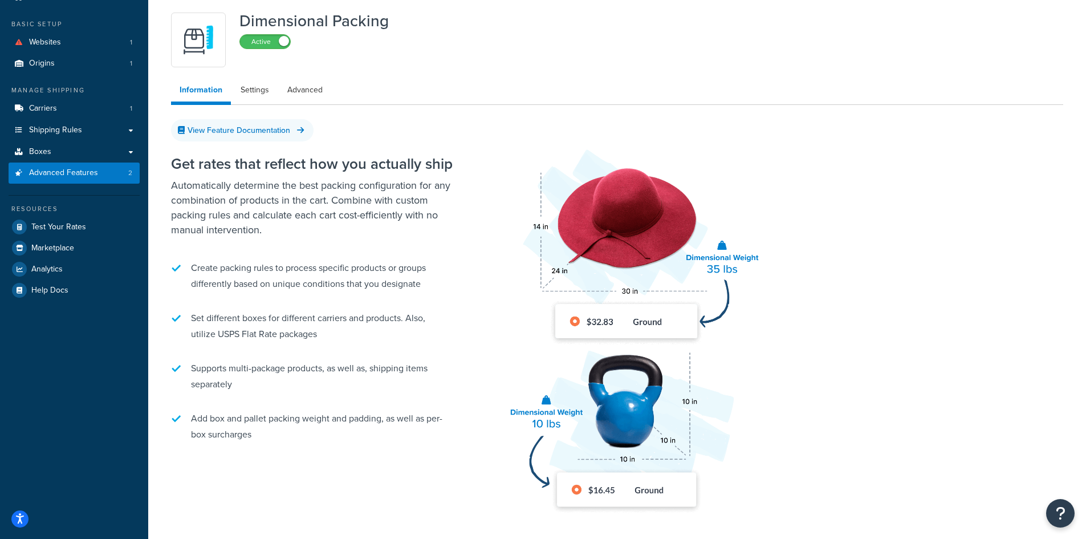
scroll to position [127, 0]
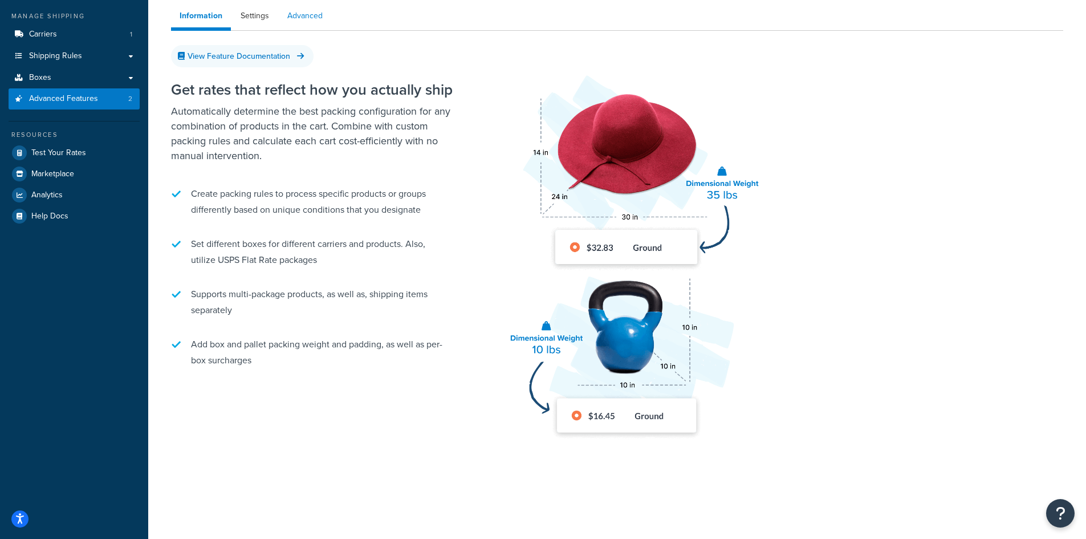
click at [298, 6] on link "Advanced" at bounding box center [305, 16] width 52 height 23
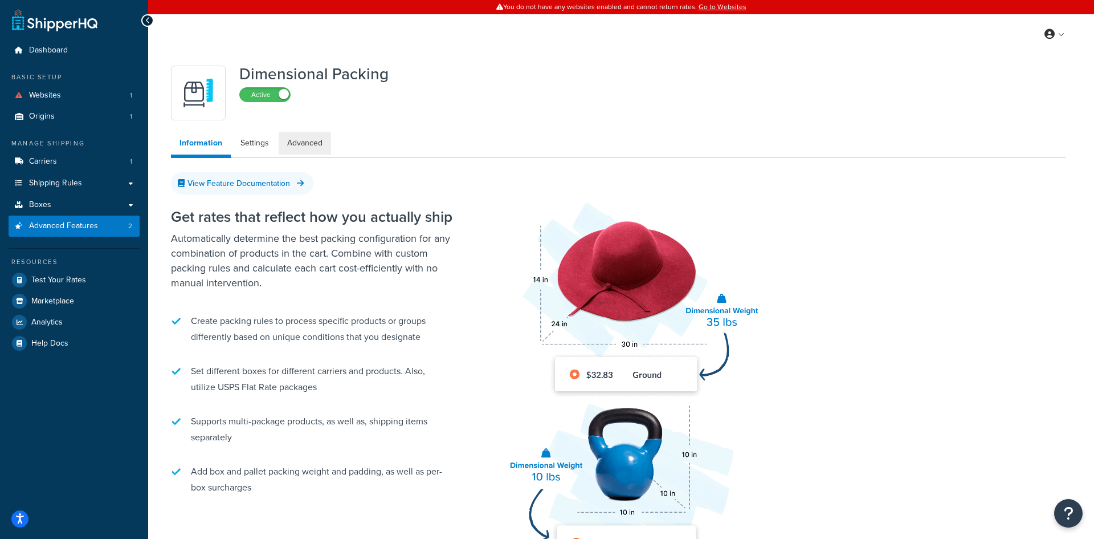
select select "false"
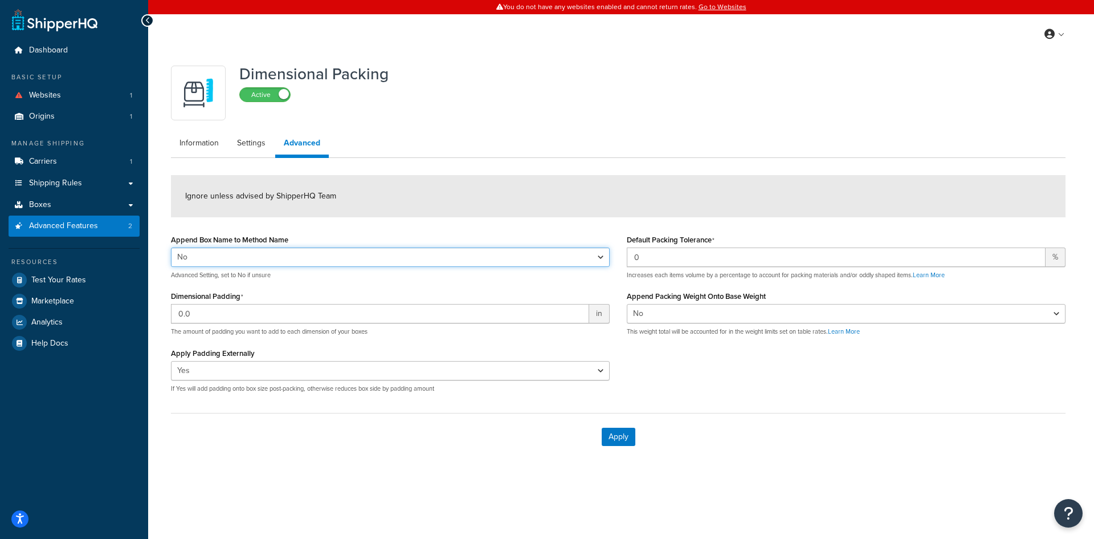
click at [607, 257] on select "Yes No" at bounding box center [390, 256] width 439 height 19
click at [712, 458] on div "Apply" at bounding box center [618, 436] width 895 height 47
click at [709, 458] on div "Apply" at bounding box center [618, 436] width 895 height 47
click at [378, 258] on select "Yes No" at bounding box center [390, 256] width 439 height 19
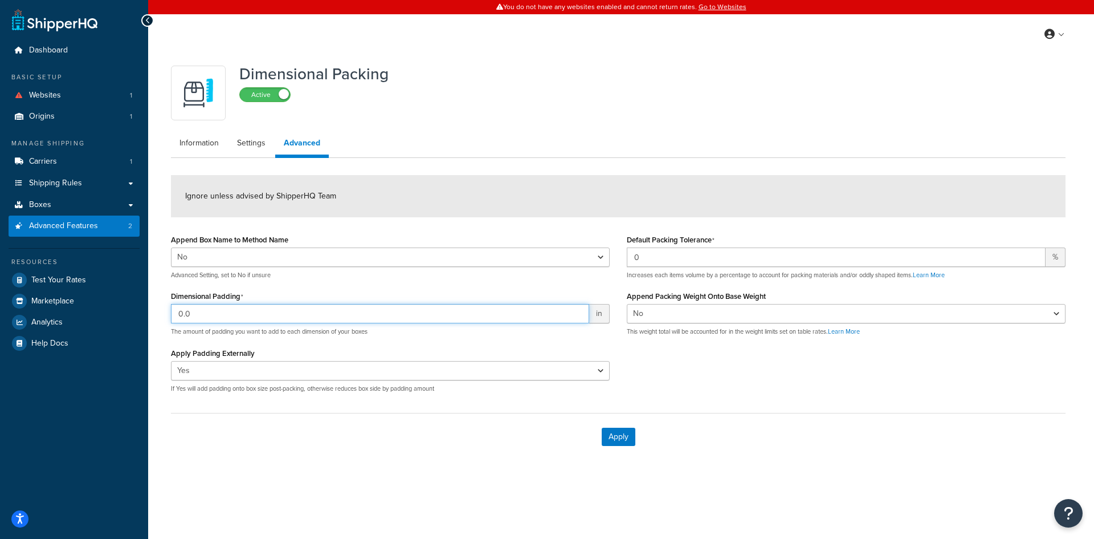
click at [390, 316] on input "0.0" at bounding box center [380, 313] width 418 height 19
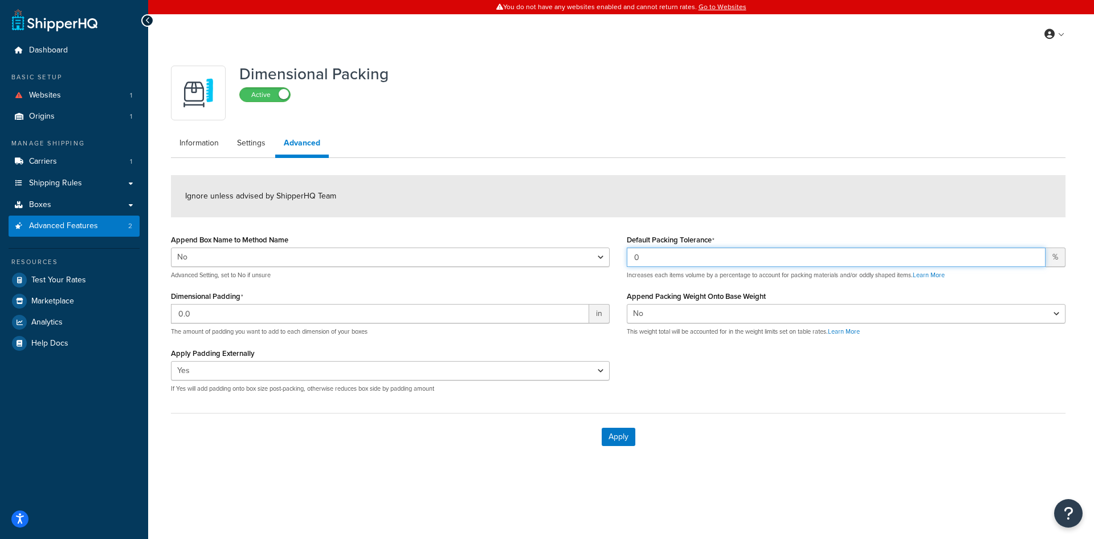
click at [675, 255] on input "0" at bounding box center [836, 256] width 419 height 19
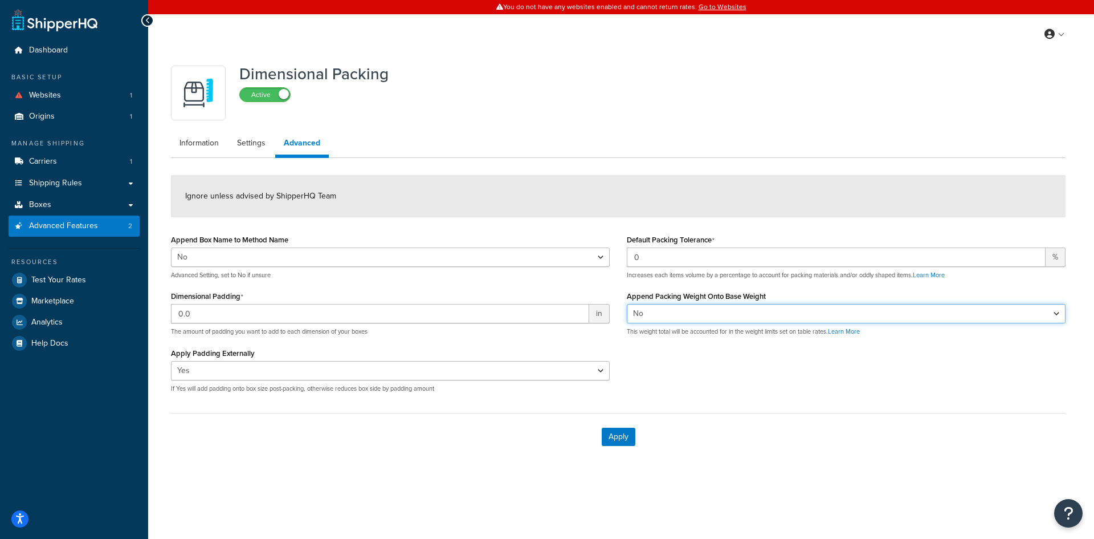
click at [726, 315] on select "Yes No" at bounding box center [846, 313] width 439 height 19
drag, startPoint x: 675, startPoint y: 405, endPoint x: 625, endPoint y: 377, distance: 57.6
click at [674, 405] on form "Ignore unless advised by ShipperHQ Team Append Box Name to Method Name Yes No A…" at bounding box center [618, 317] width 895 height 285
click at [1056, 506] on button "Open Resource Center" at bounding box center [1068, 513] width 31 height 31
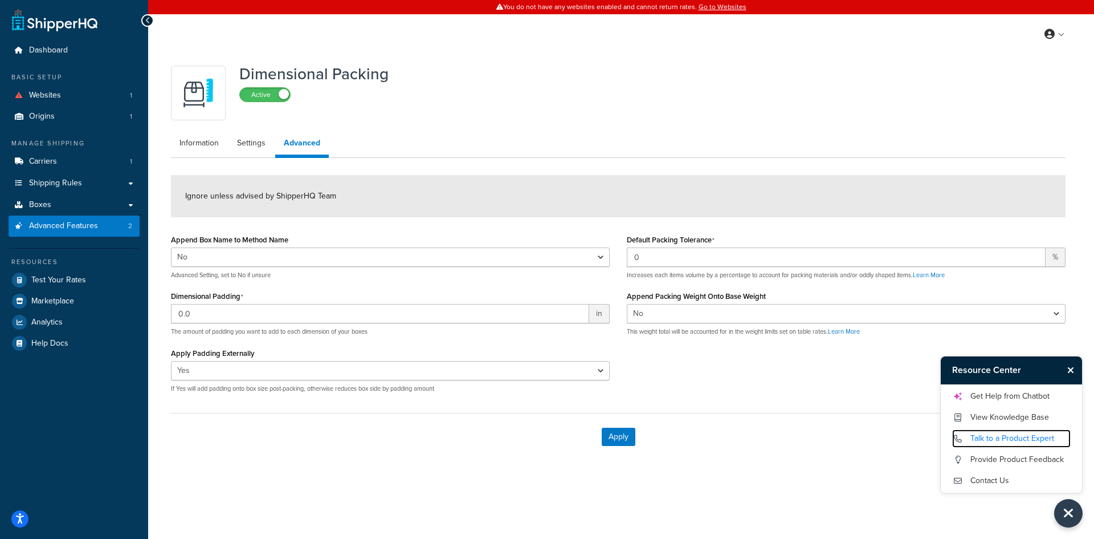
click at [1016, 436] on link "Talk to a Product Expert" at bounding box center [1011, 438] width 119 height 18
click at [1020, 394] on link "Get Help from Chatbot" at bounding box center [1011, 396] width 119 height 18
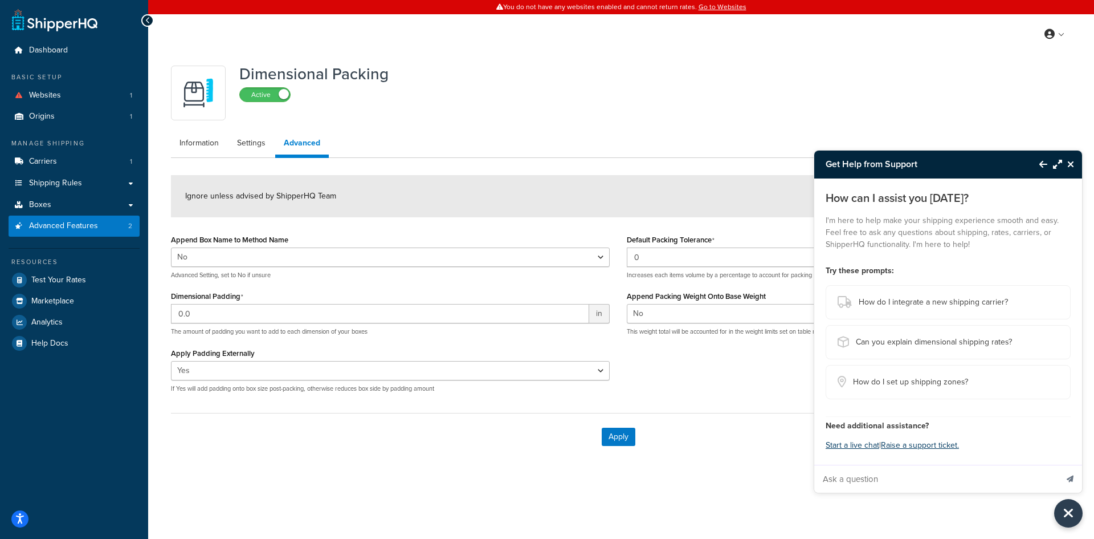
click at [916, 476] on input "Ask a question" at bounding box center [935, 478] width 243 height 27
type input "How do I set pallet dimensions and weight?"
click at [1058, 465] on button "Send message" at bounding box center [1070, 479] width 24 height 28
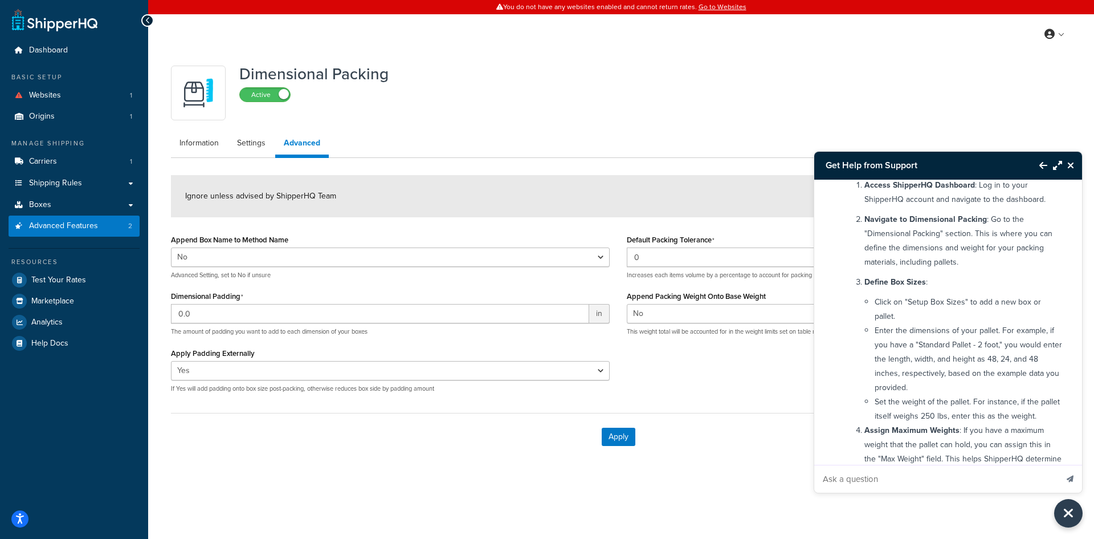
scroll to position [114, 0]
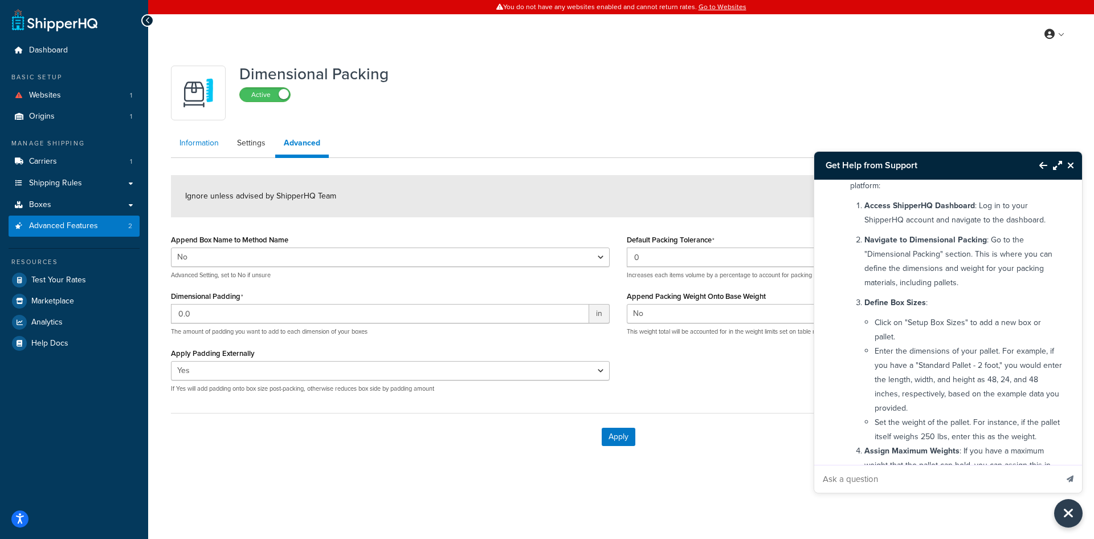
click at [200, 149] on link "Information" at bounding box center [199, 143] width 56 height 23
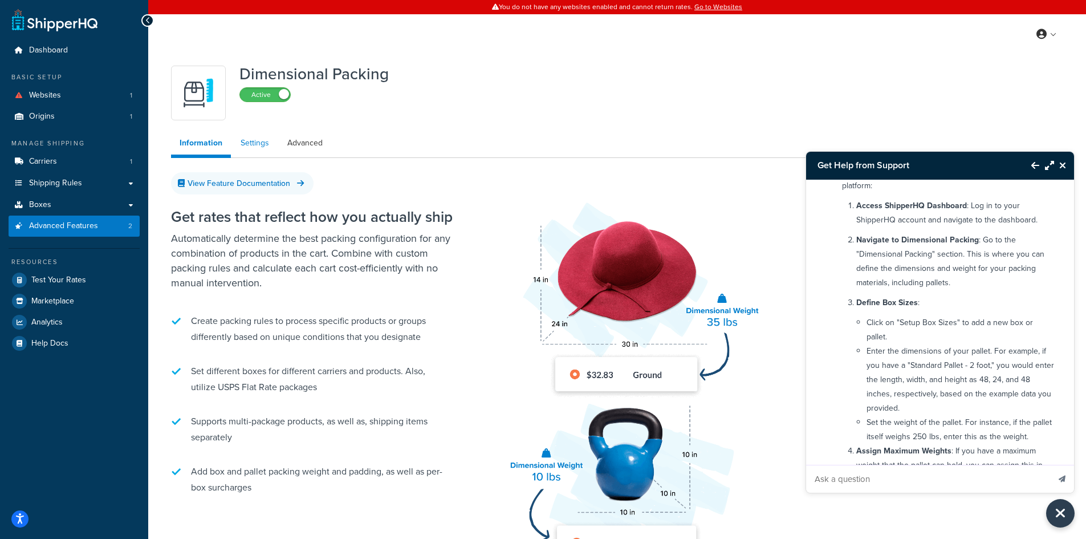
click at [246, 145] on link "Settings" at bounding box center [255, 143] width 46 height 23
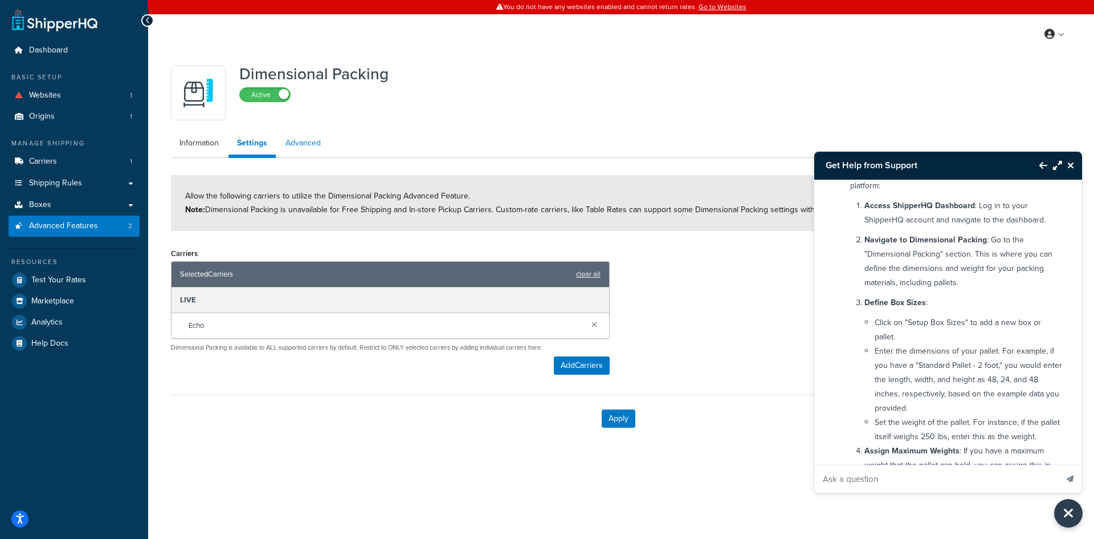
click at [300, 146] on link "Advanced" at bounding box center [303, 143] width 52 height 23
select select "false"
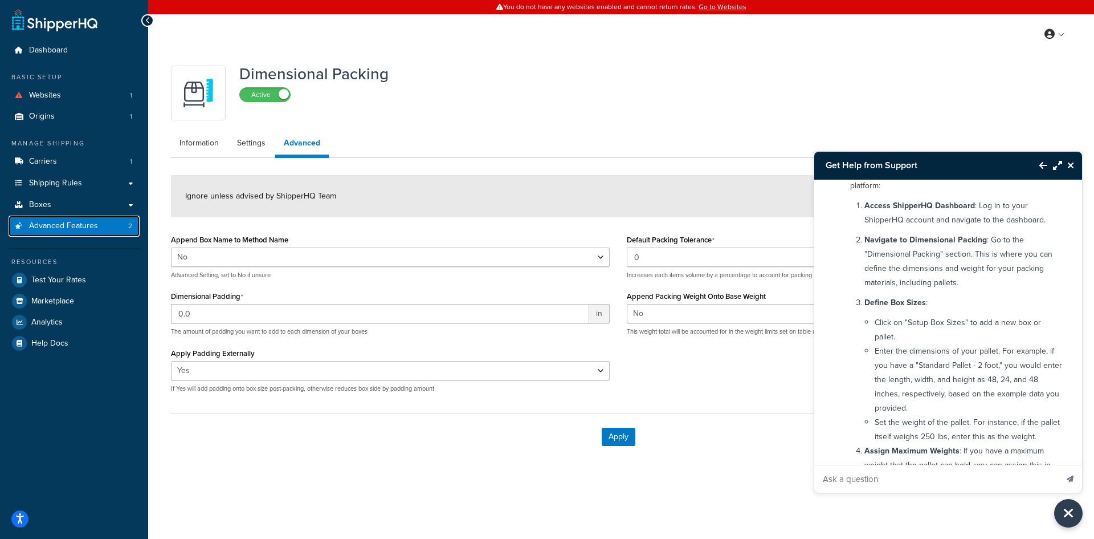
click at [97, 233] on link "Advanced Features 2" at bounding box center [74, 225] width 131 height 21
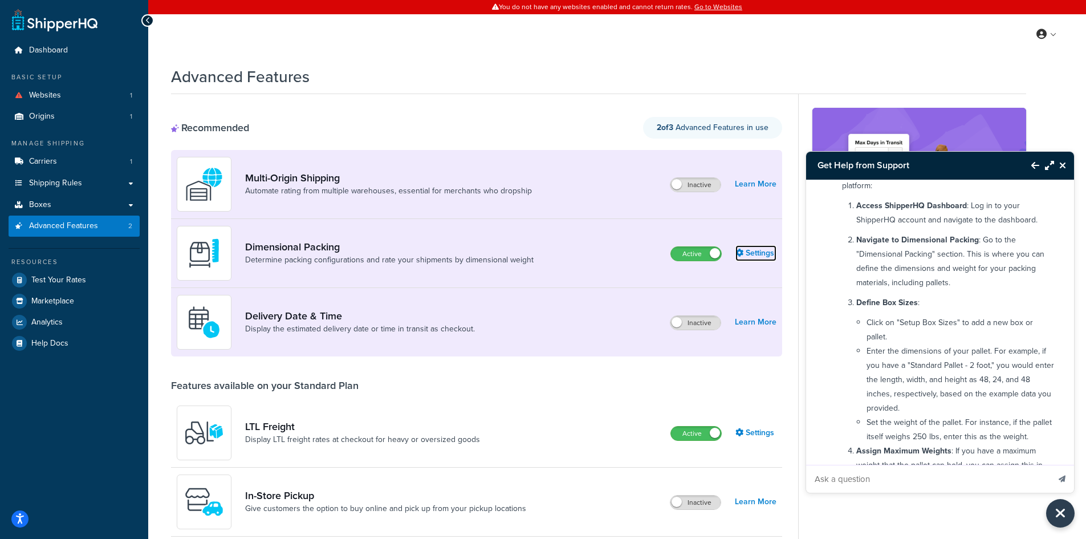
click at [761, 254] on link "Settings" at bounding box center [755, 253] width 41 height 16
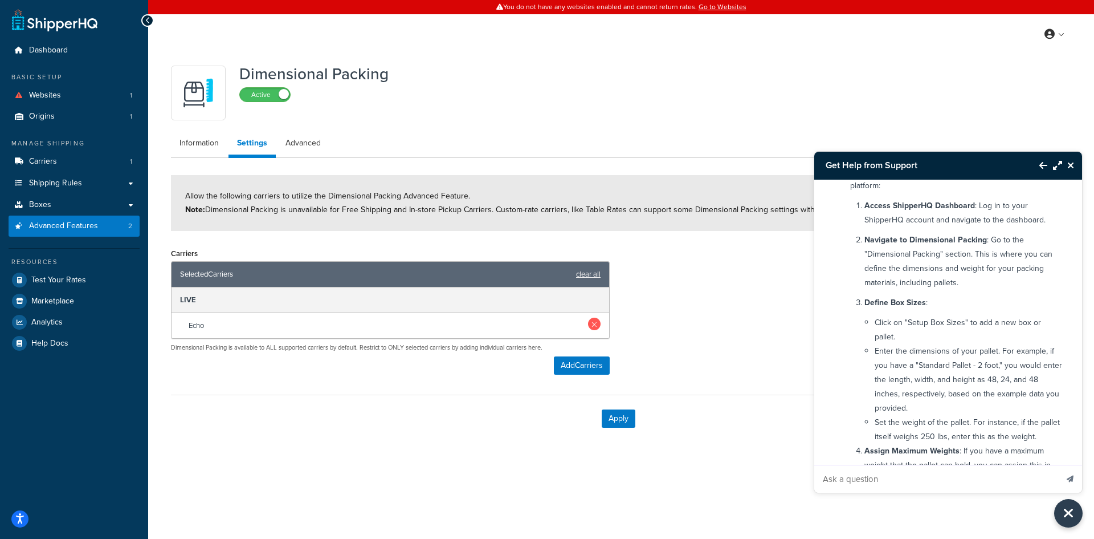
click at [593, 325] on link at bounding box center [594, 323] width 13 height 13
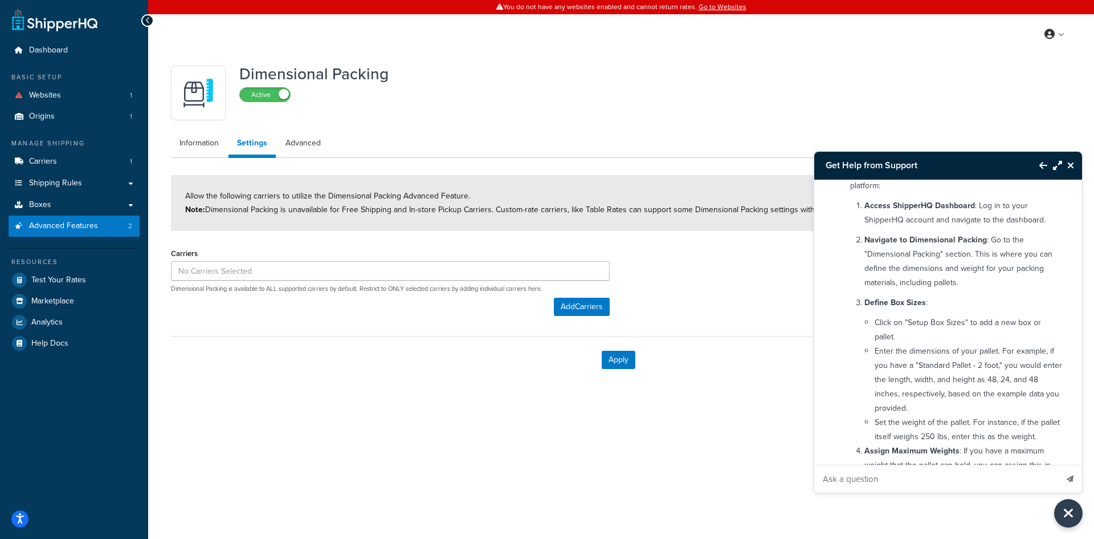
click at [640, 287] on div "Carriers Dimensional Packing is available to ALL supported carriers by default.…" at bounding box center [618, 284] width 912 height 79
click at [621, 357] on button "Apply" at bounding box center [619, 360] width 34 height 18
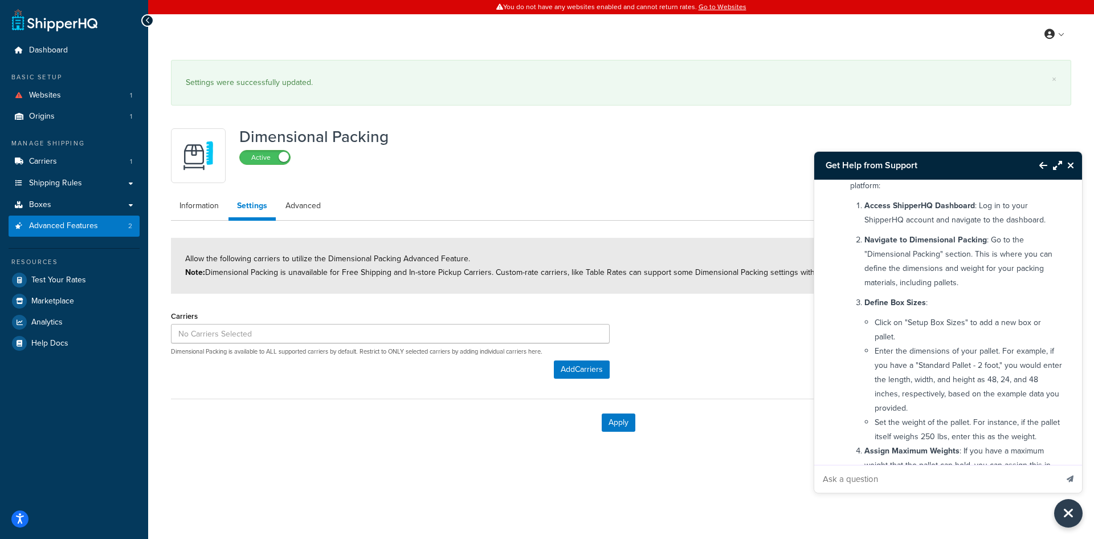
click at [1055, 166] on icon "Maximize Resource Center" at bounding box center [1057, 165] width 9 height 9
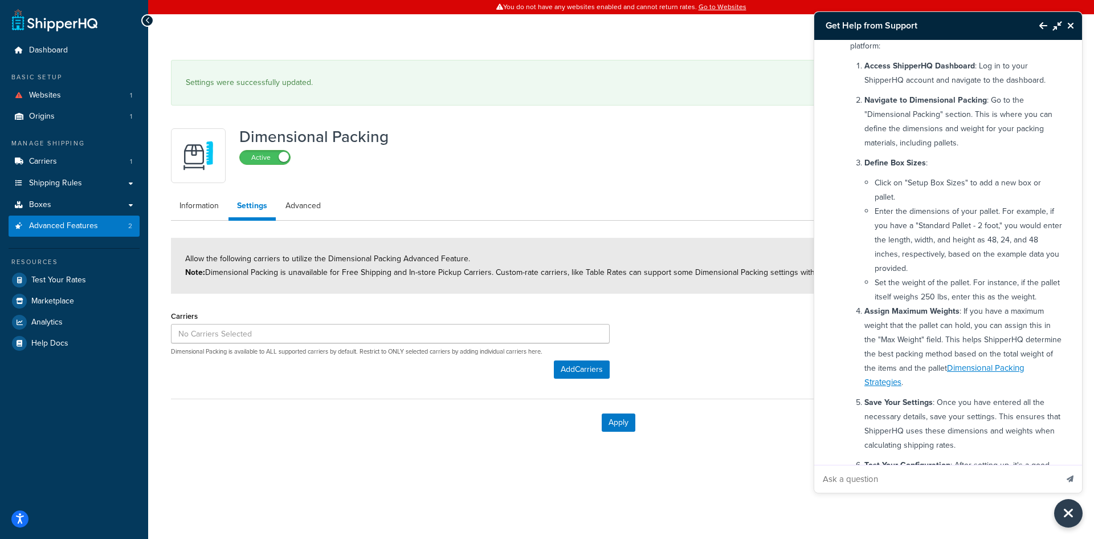
click at [1053, 31] on button "Minimize Resource Center" at bounding box center [1055, 26] width 15 height 26
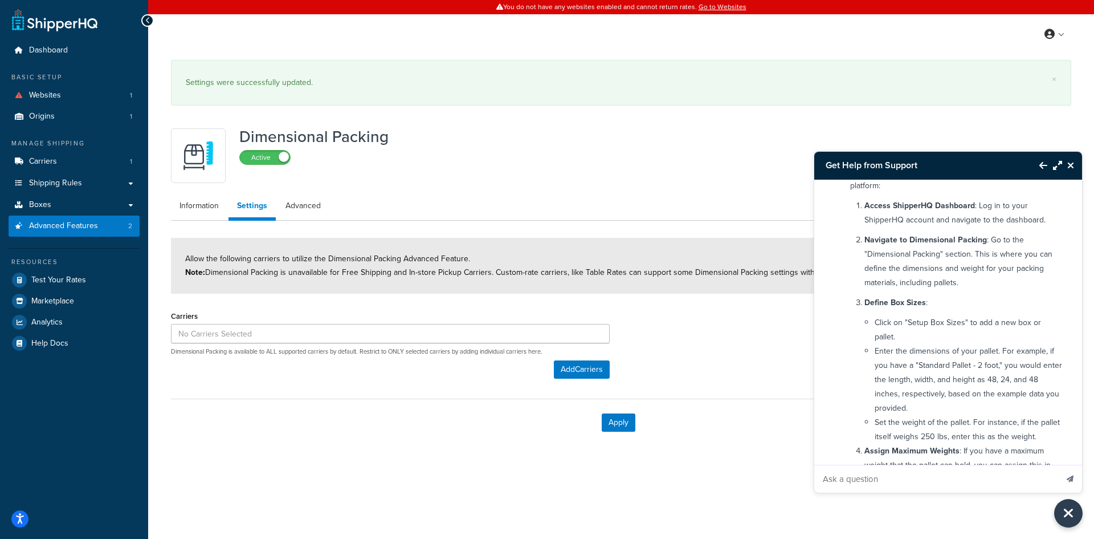
click at [707, 288] on div "Allow the following carriers to utilize the Dimensional Packing Advanced Featur…" at bounding box center [618, 266] width 895 height 56
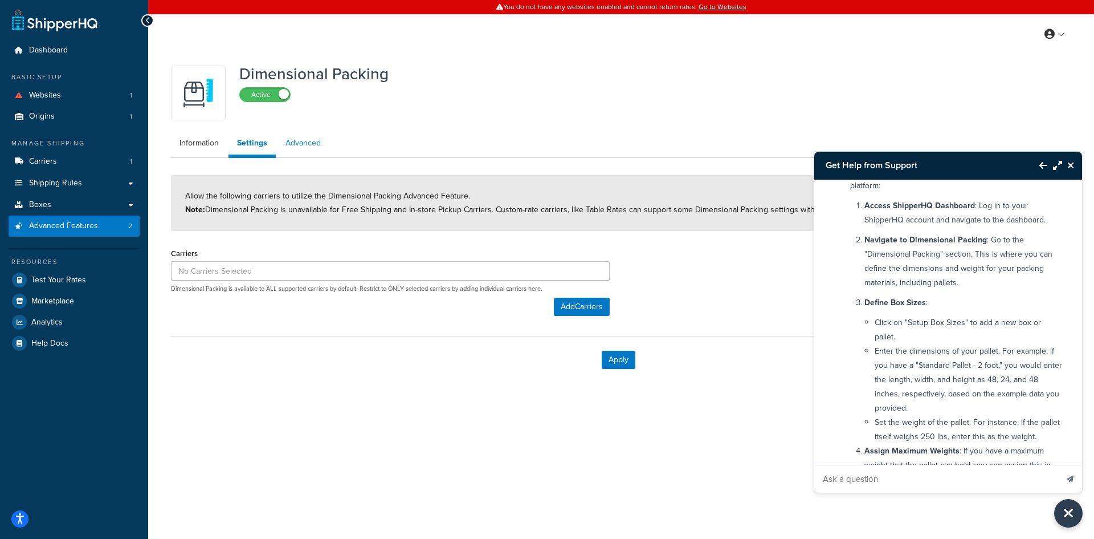
click at [288, 136] on link "Advanced" at bounding box center [303, 143] width 52 height 23
select select "false"
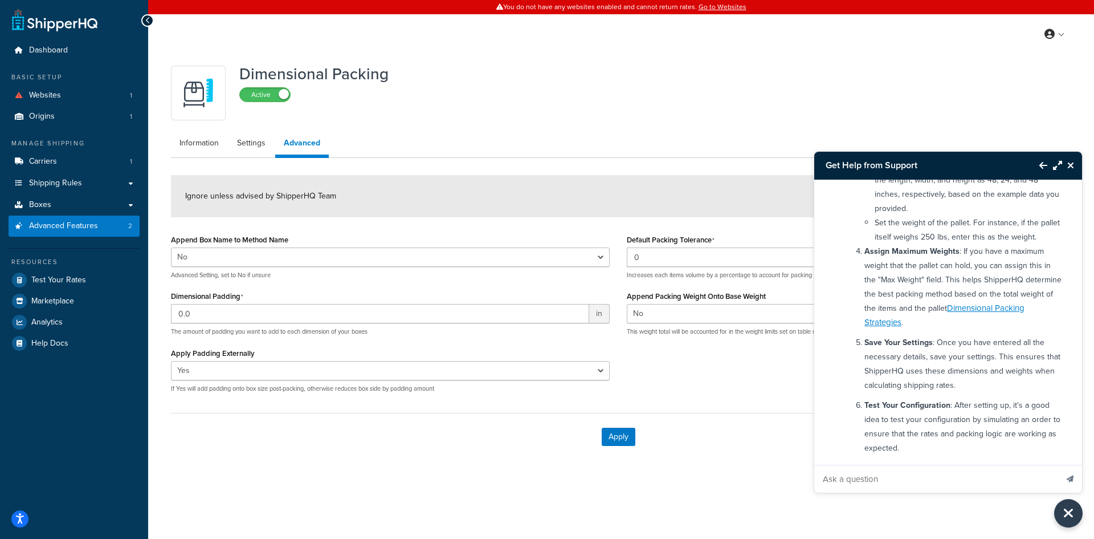
scroll to position [342, 0]
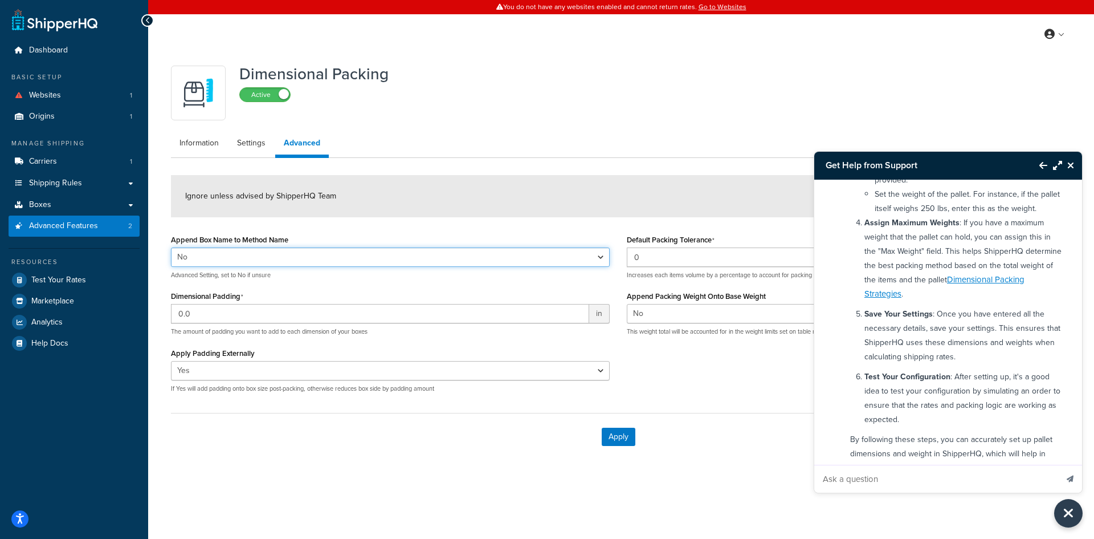
click at [602, 259] on select "Yes No" at bounding box center [390, 256] width 439 height 19
click at [171, 247] on select "Yes No" at bounding box center [390, 256] width 439 height 19
click at [593, 243] on div "Append Box Name to Method Name Yes No Advanced Setting, set to No if unsure" at bounding box center [390, 255] width 439 height 48
click at [596, 256] on select "Yes No" at bounding box center [390, 256] width 439 height 19
select select "false"
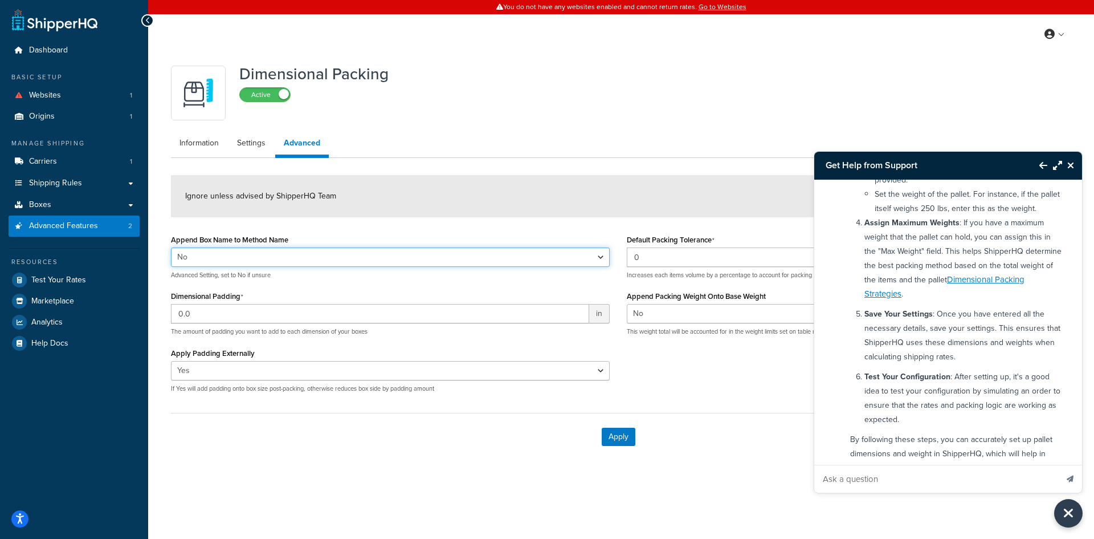
click at [171, 247] on select "Yes No" at bounding box center [390, 256] width 439 height 19
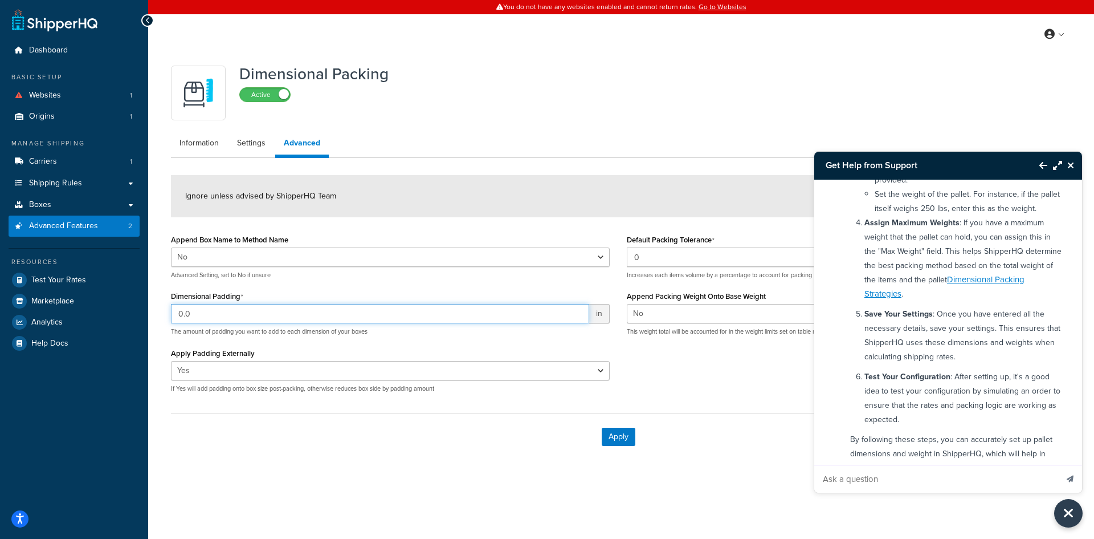
click at [580, 314] on input "0.0" at bounding box center [380, 313] width 418 height 19
click at [489, 380] on div "Yes No If Yes will add padding onto box size post-packing, otherwise reduces bo…" at bounding box center [390, 377] width 439 height 32
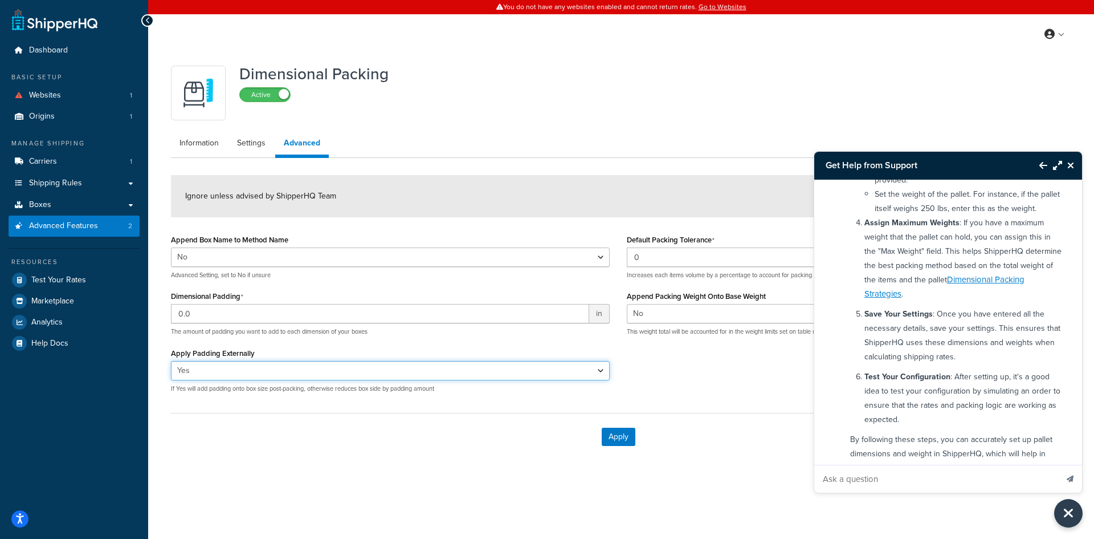
click at [511, 371] on select "Yes No" at bounding box center [390, 370] width 439 height 19
click at [677, 380] on div "Append Box Name to Method Name Yes No Advanced Setting, set to No if unsure Dim…" at bounding box center [618, 316] width 912 height 170
drag, startPoint x: 209, startPoint y: 137, endPoint x: 644, endPoint y: 75, distance: 439.3
click at [209, 137] on link "Information" at bounding box center [199, 143] width 56 height 23
click at [1074, 166] on button "Close Resource Center" at bounding box center [1072, 165] width 20 height 14
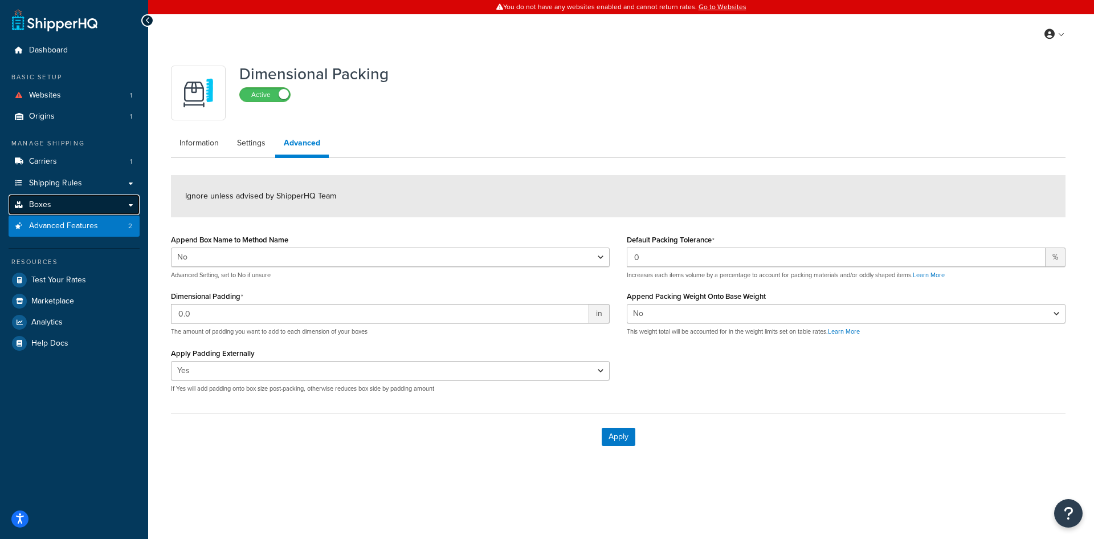
click at [66, 209] on link "Boxes" at bounding box center [74, 204] width 131 height 21
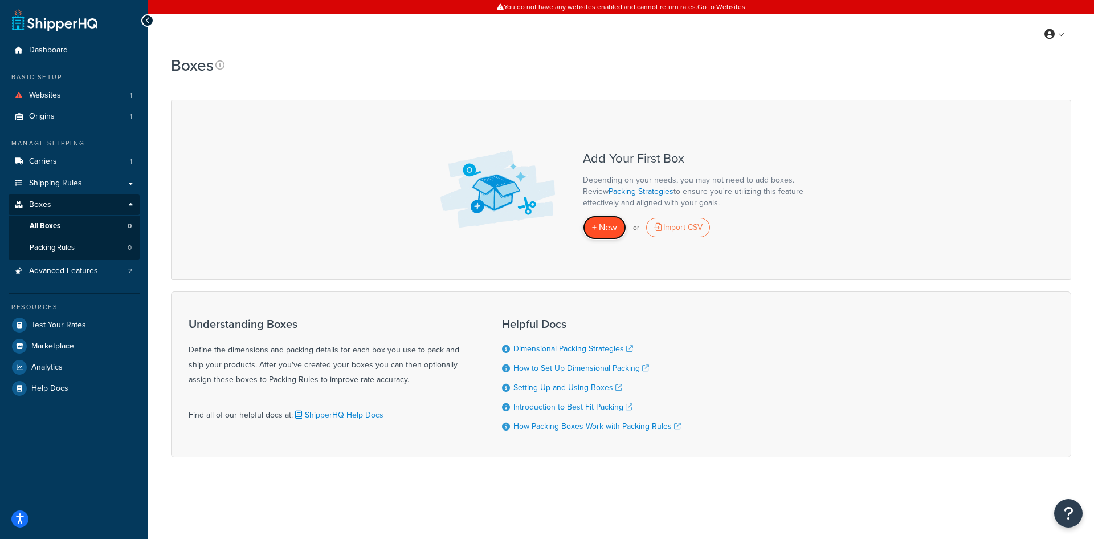
click at [609, 227] on span "+ New" at bounding box center [604, 227] width 25 height 13
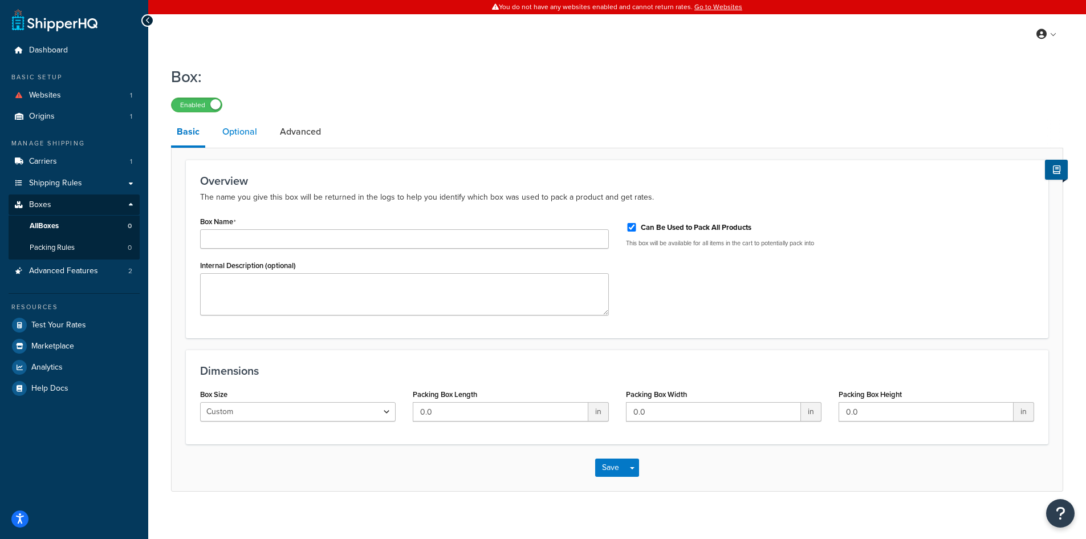
click at [233, 135] on link "Optional" at bounding box center [240, 131] width 46 height 27
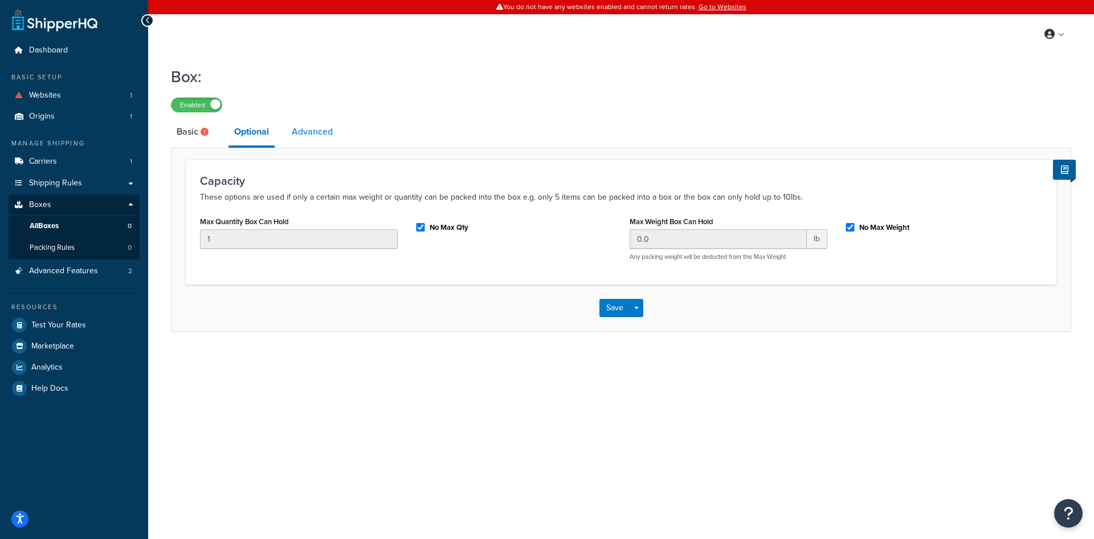
click at [299, 127] on link "Advanced" at bounding box center [312, 131] width 52 height 27
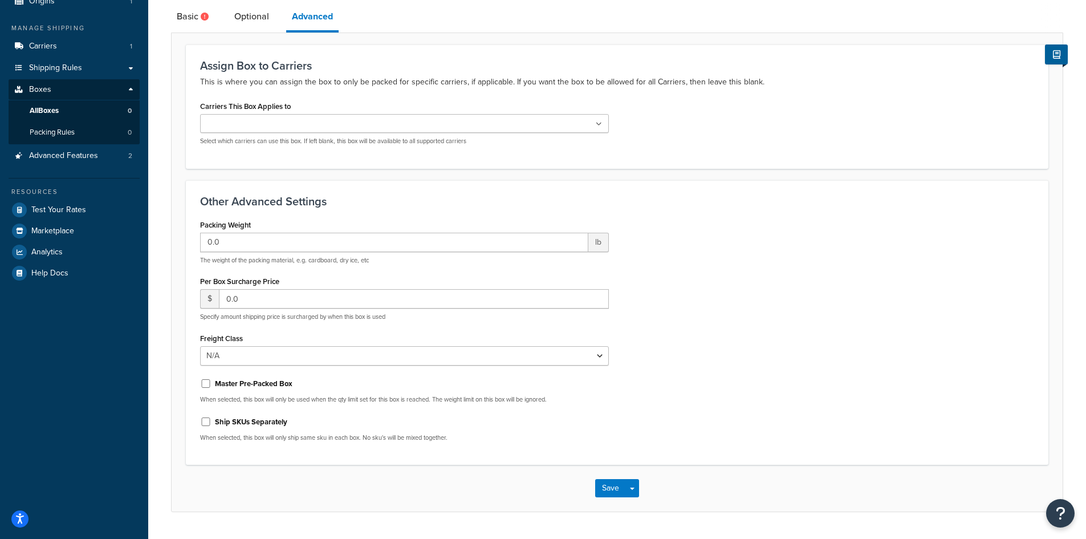
scroll to position [145, 0]
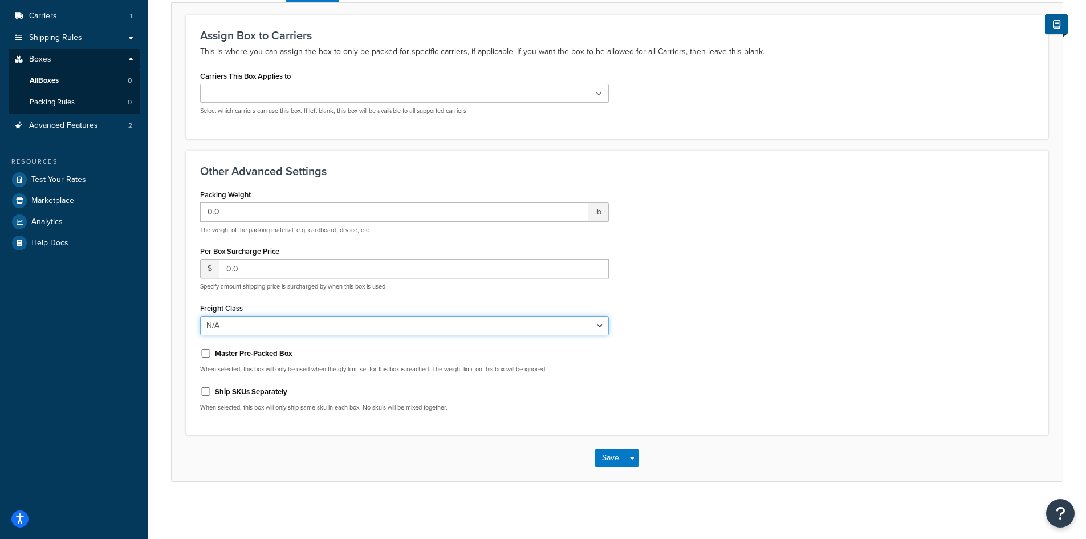
click at [308, 319] on select "N/A 50 55 60 65 70 77.5 85 92.5 100 110 125 150 175 200 250 300 400 500" at bounding box center [404, 325] width 409 height 19
drag, startPoint x: 694, startPoint y: 230, endPoint x: 688, endPoint y: 231, distance: 6.3
click at [694, 230] on div "Packing Weight 0.0 lb The weight of the packing material, e.g. cardboard, dry i…" at bounding box center [617, 303] width 851 height 234
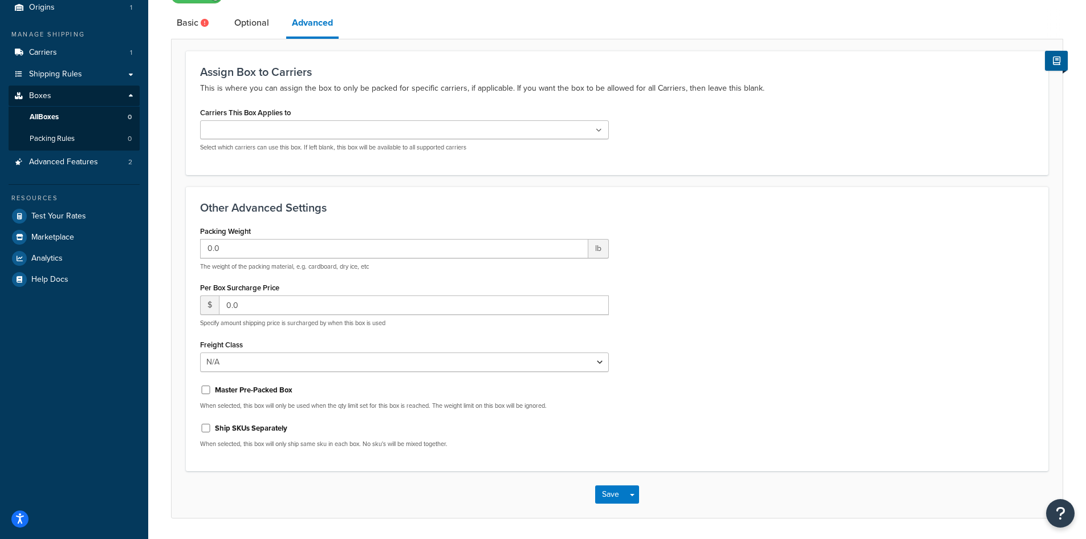
scroll to position [0, 0]
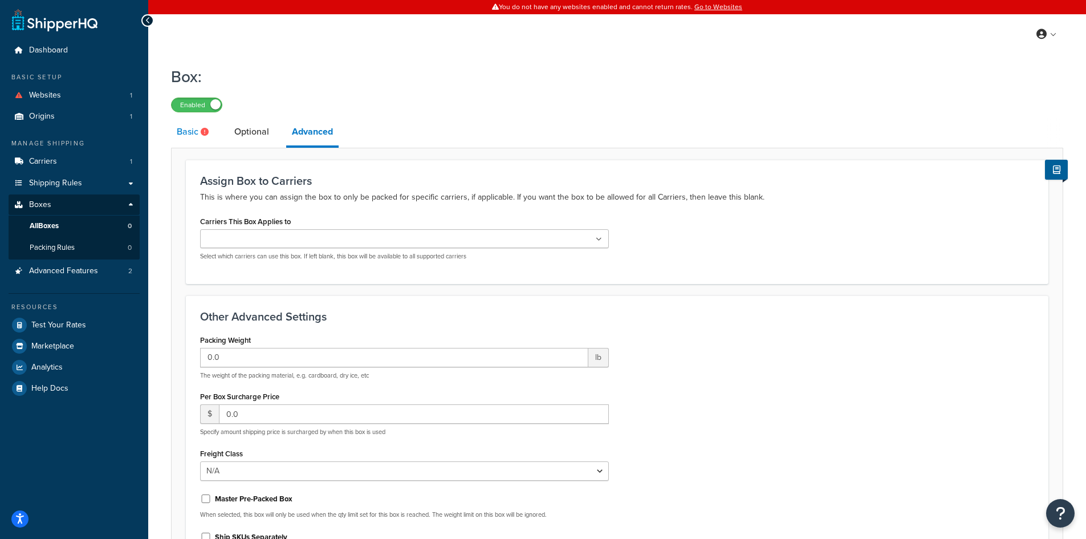
click at [202, 142] on link "Basic" at bounding box center [194, 131] width 46 height 27
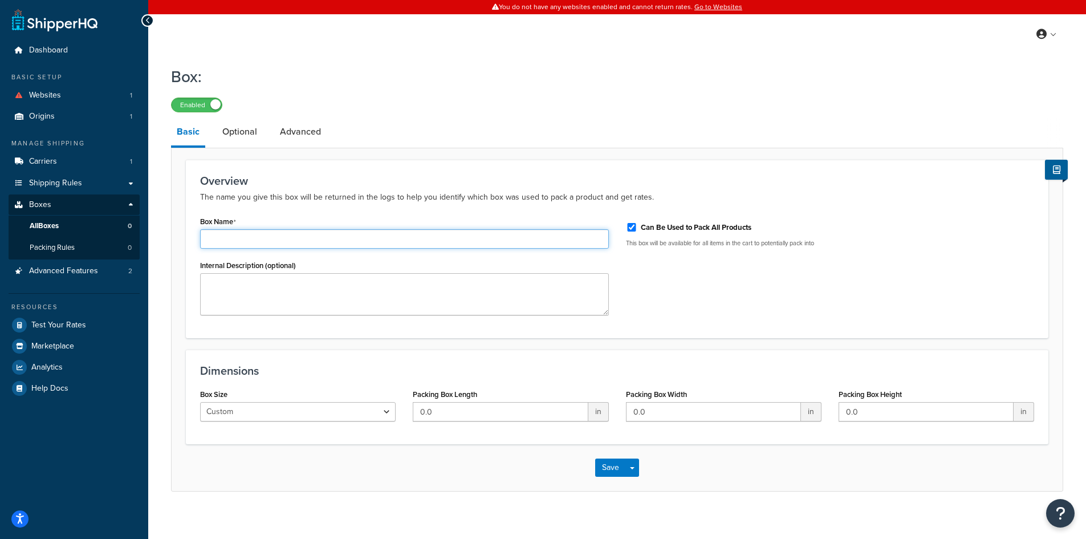
click at [330, 241] on input "Box Name" at bounding box center [404, 238] width 409 height 19
click at [310, 211] on div "Overview The name you give this box will be returned in the logs to help you id…" at bounding box center [617, 249] width 862 height 178
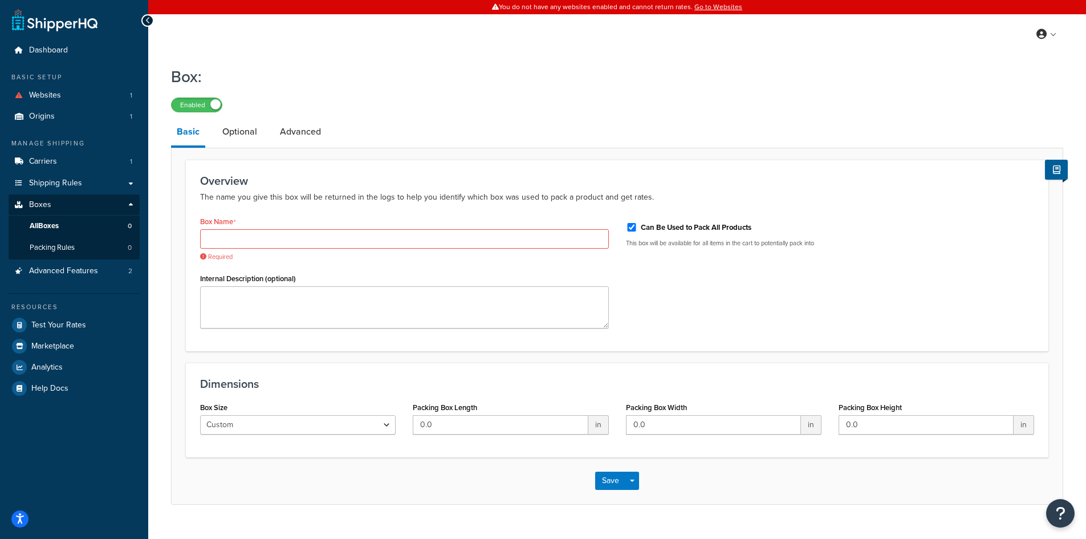
click at [310, 211] on div "Overview The name you give this box will be returned in the logs to help you id…" at bounding box center [617, 255] width 862 height 191
click at [79, 245] on link "Packing Rules 0" at bounding box center [74, 247] width 131 height 21
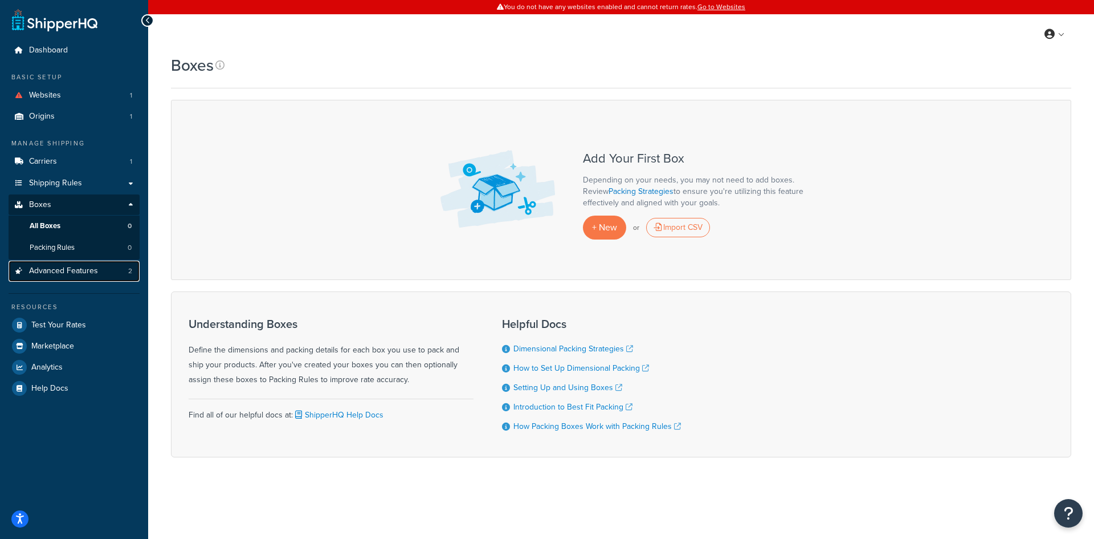
click at [69, 271] on span "Advanced Features" at bounding box center [63, 271] width 69 height 10
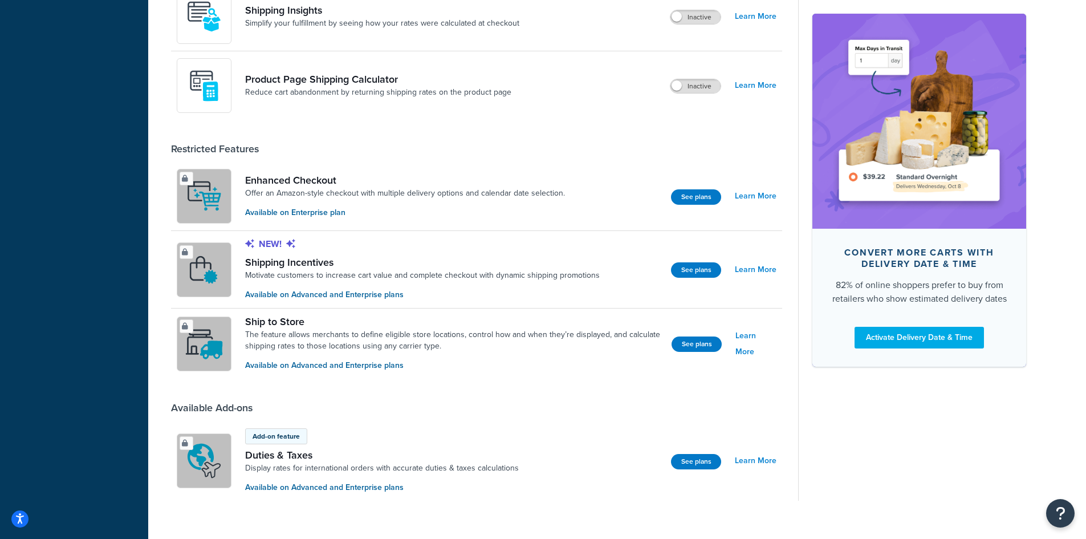
scroll to position [780, 0]
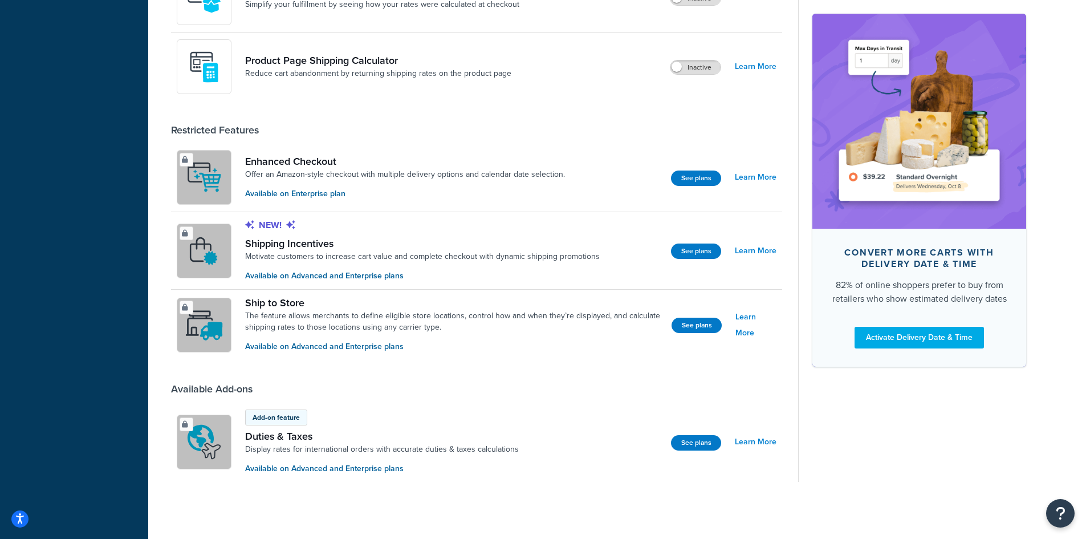
click at [515, 386] on div "Available Add-ons" at bounding box center [476, 388] width 611 height 13
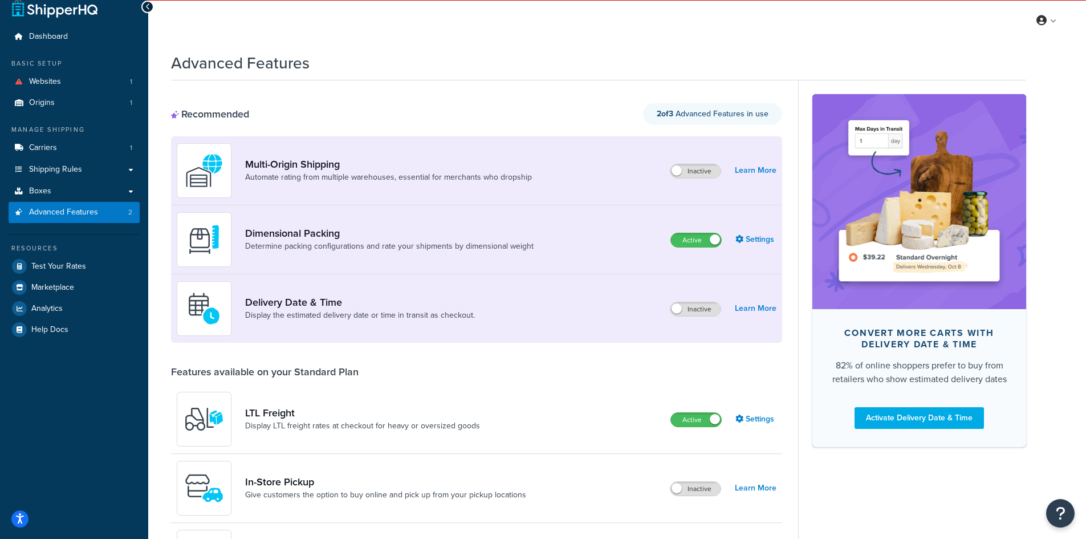
scroll to position [0, 0]
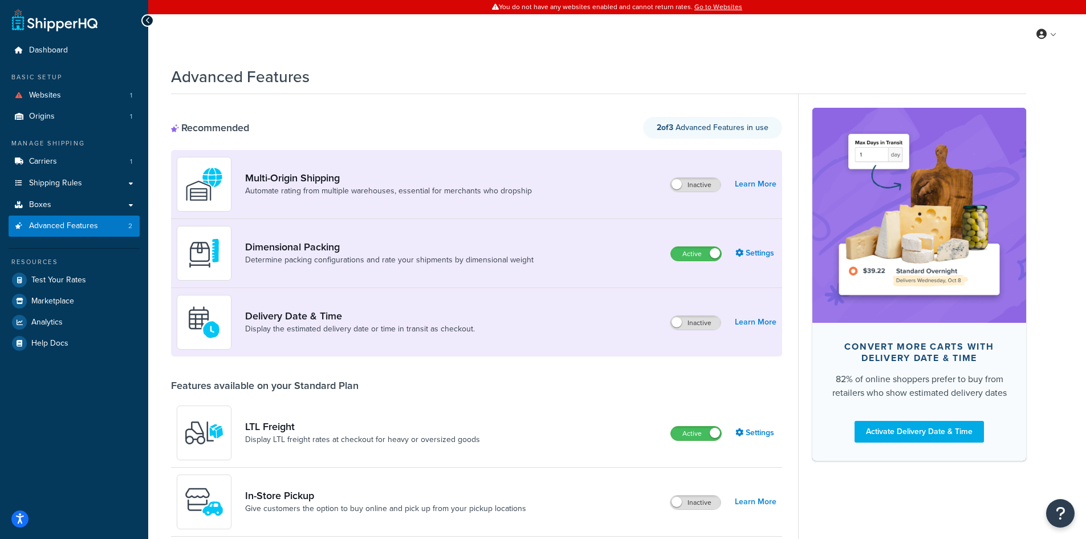
click at [489, 380] on div "Features available on your Standard Plan" at bounding box center [476, 385] width 611 height 13
click at [497, 121] on div "Recommended 2 of 3 Advanced Features in use" at bounding box center [476, 128] width 611 height 22
click at [1050, 513] on button "Open Resource Center" at bounding box center [1060, 513] width 31 height 31
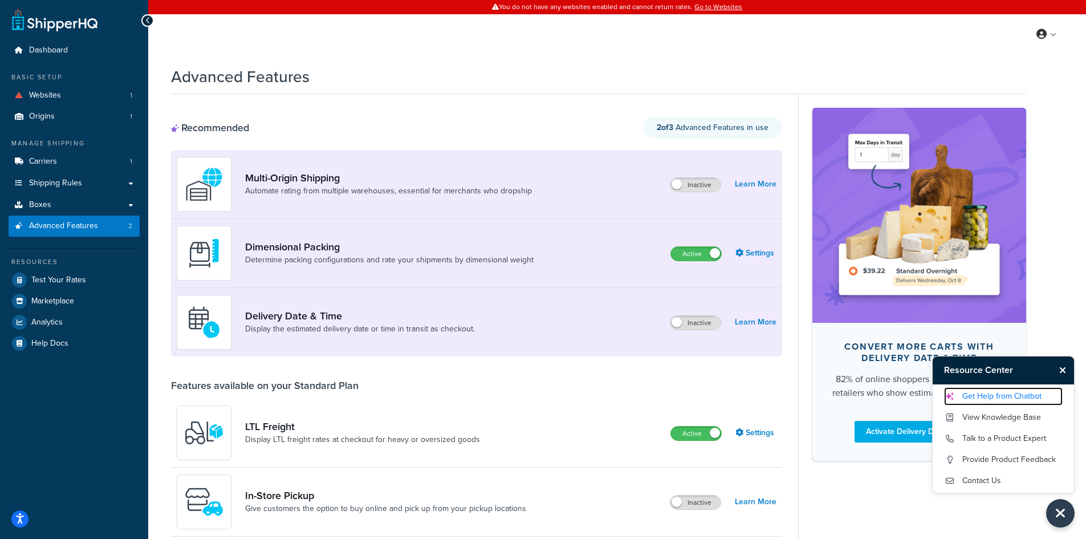
click at [1015, 394] on link "Get Help from Chatbot" at bounding box center [1003, 396] width 119 height 18
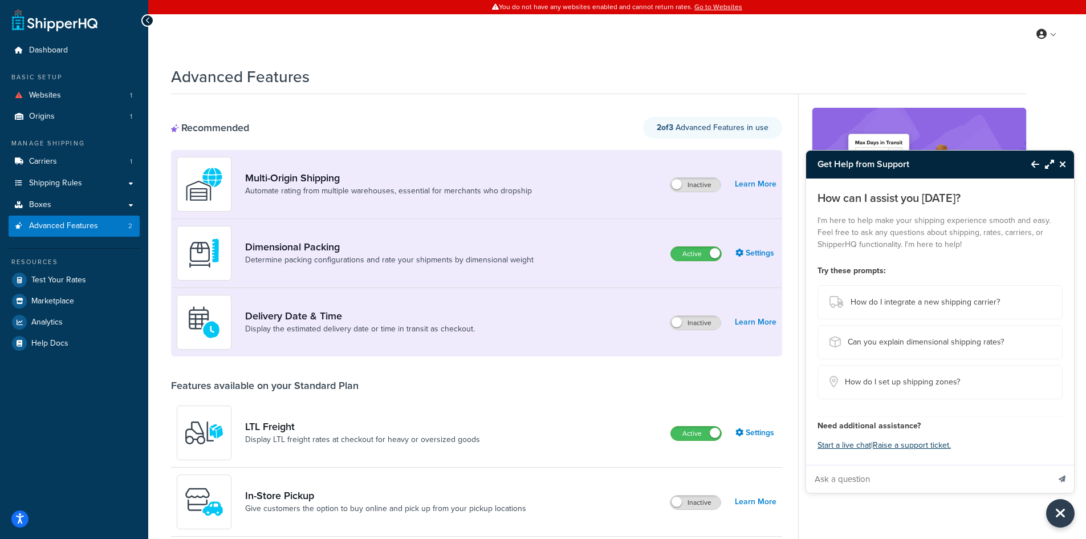
click at [923, 478] on input "Ask a question" at bounding box center [927, 478] width 243 height 27
type input "I want to set this system up so we always use freight"
click at [59, 210] on link "Boxes" at bounding box center [74, 204] width 131 height 21
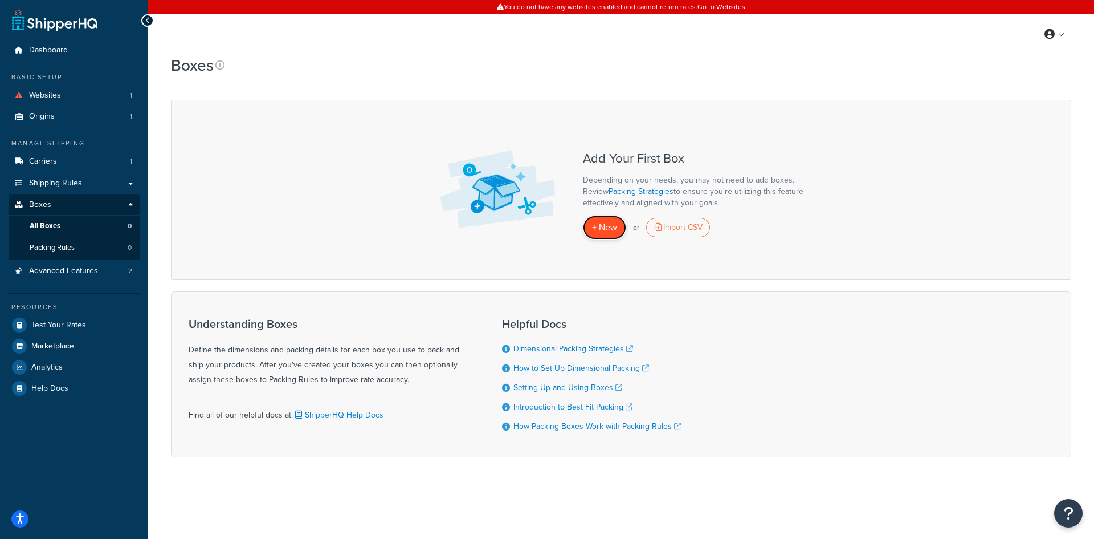
click at [598, 228] on span "+ New" at bounding box center [604, 227] width 25 height 13
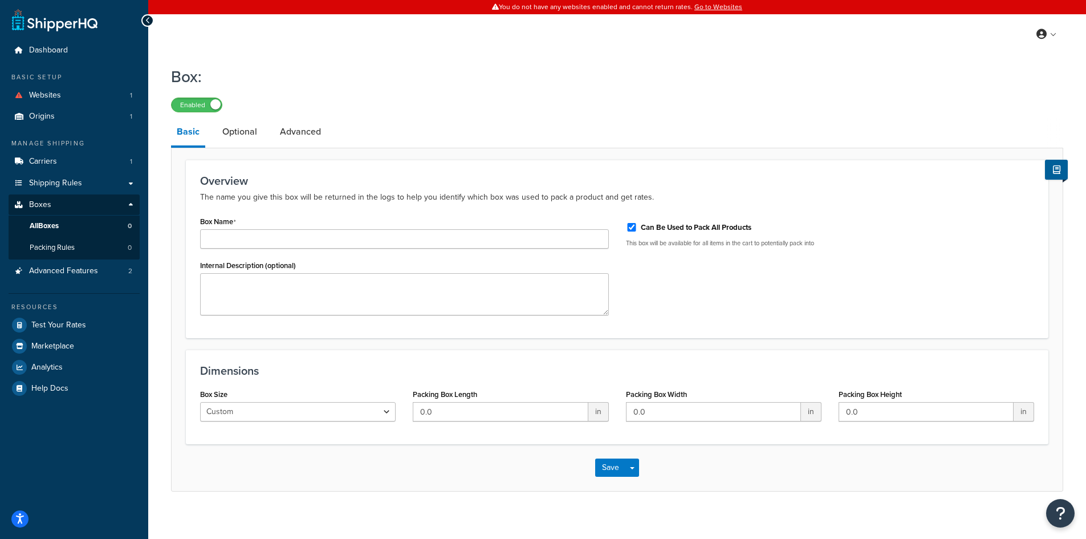
click at [721, 227] on label "Can Be Used to Pack All Products" at bounding box center [696, 227] width 111 height 10
click at [637, 227] on input "Can Be Used to Pack All Products" at bounding box center [631, 227] width 11 height 9
click at [718, 227] on label "Can Be Used to Pack All Products" at bounding box center [696, 227] width 111 height 10
click at [637, 227] on input "Can Be Used to Pack All Products" at bounding box center [631, 227] width 11 height 9
click at [718, 227] on label "Can Be Used to Pack All Products" at bounding box center [696, 227] width 111 height 10
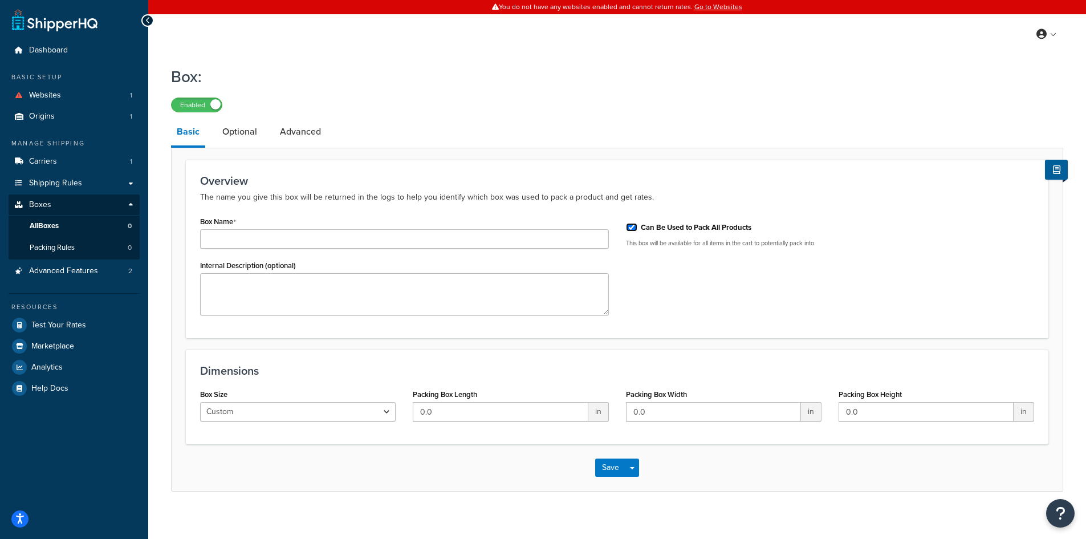
click at [637, 227] on input "Can Be Used to Pack All Products" at bounding box center [631, 227] width 11 height 9
checkbox input "false"
click at [349, 408] on select "Custom USPS Small Flat Box USPS Medium Flat Box USPS Large Flat Box USPS Flat E…" at bounding box center [297, 411] width 195 height 19
click at [314, 467] on div "Save Save Dropdown Save and Edit Save and Duplicate Save and Create New" at bounding box center [617, 467] width 891 height 47
click at [319, 131] on li "Advanced" at bounding box center [306, 131] width 64 height 27
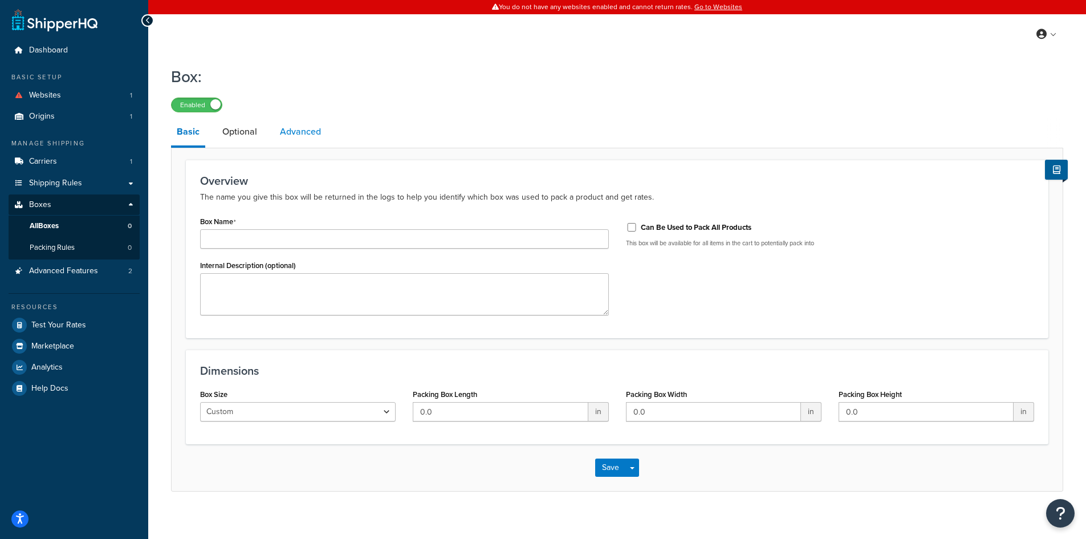
click at [317, 131] on link "Advanced" at bounding box center [300, 131] width 52 height 27
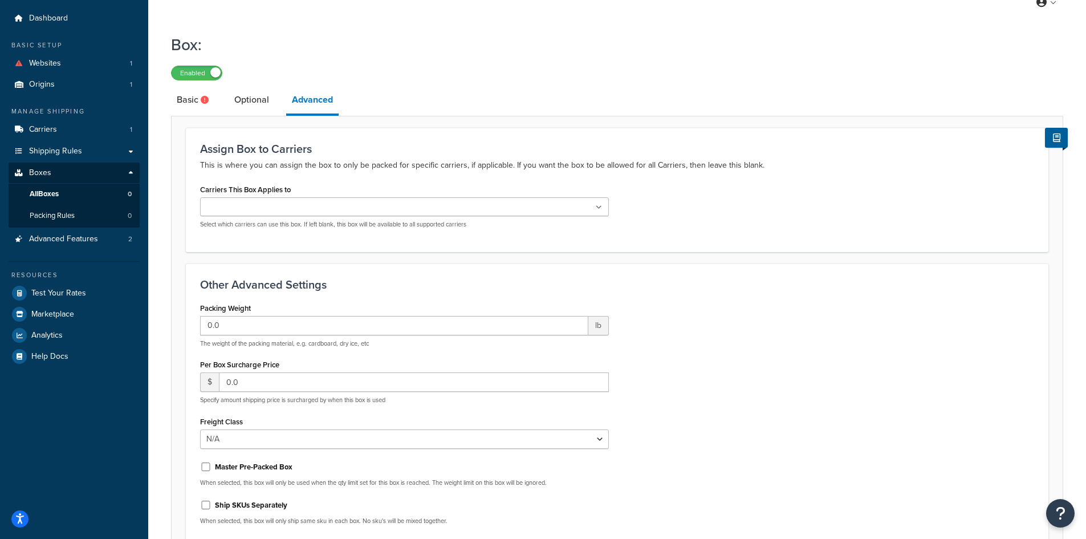
scroll to position [57, 0]
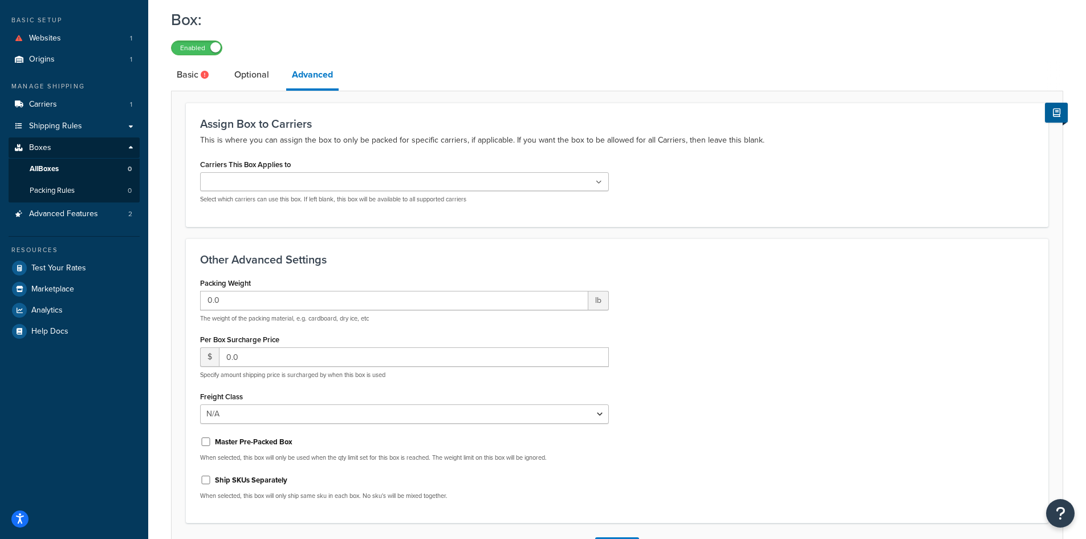
click at [345, 396] on div "Freight Class N/A 50 55 60 65 70 77.5 85 92.5 100 110 125 150 175 200 250 300 4…" at bounding box center [404, 405] width 409 height 35
click at [353, 408] on select "N/A 50 55 60 65 70 77.5 85 92.5 100 110 125 150 175 200 250 300 400 500" at bounding box center [404, 413] width 409 height 19
select select "70"
click at [200, 404] on select "N/A 50 55 60 65 70 77.5 85 92.5 100 110 125 150 175 200 250 300 400 500" at bounding box center [404, 413] width 409 height 19
click at [317, 432] on div "Master Pre-Packed Box" at bounding box center [404, 440] width 409 height 17
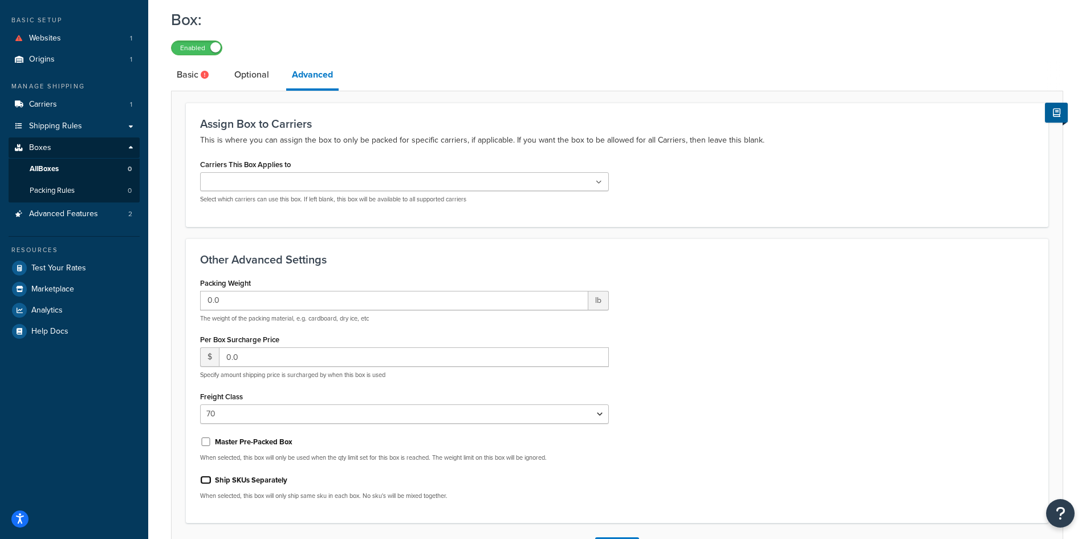
click at [206, 482] on input "Ship SKUs Separately" at bounding box center [205, 479] width 11 height 9
checkbox input "true"
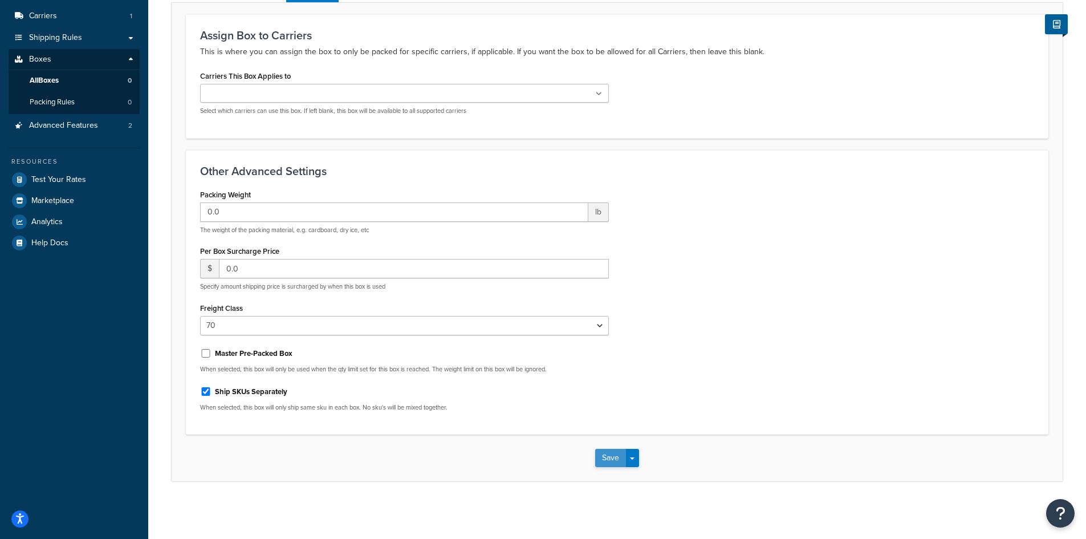
click at [619, 454] on button "Save" at bounding box center [610, 458] width 31 height 18
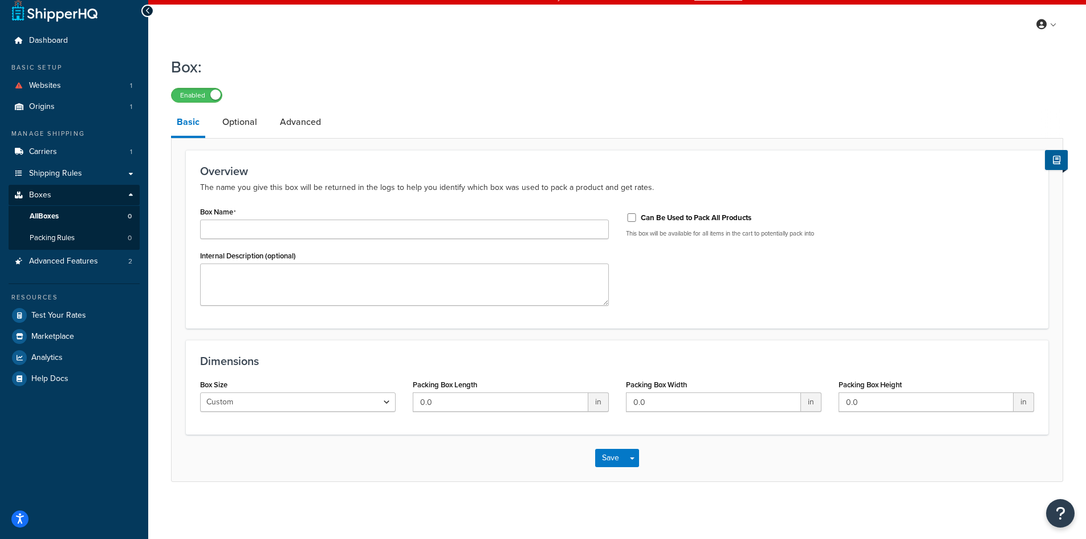
click at [219, 119] on link "Optional" at bounding box center [240, 121] width 46 height 27
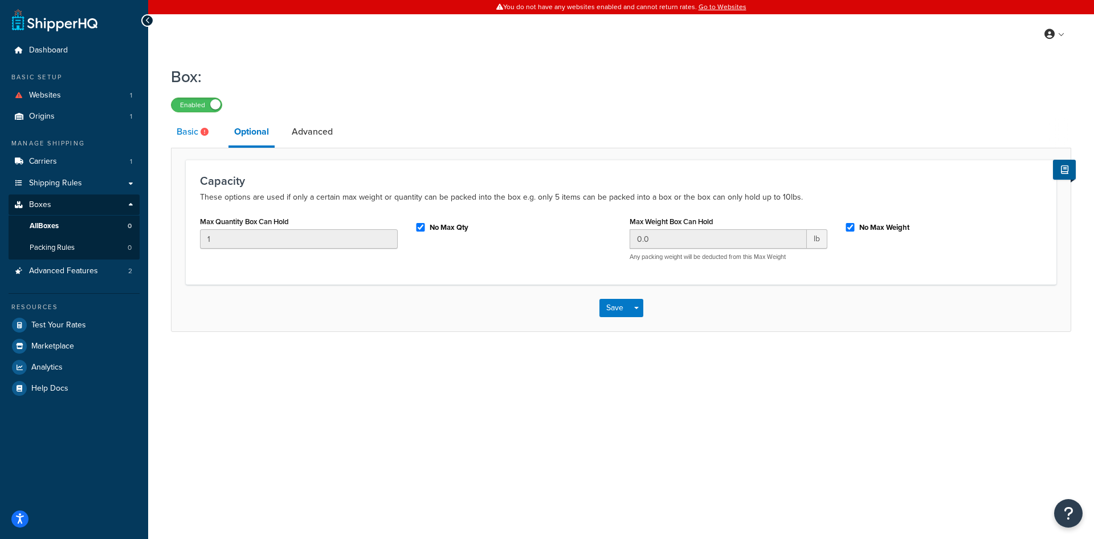
click at [188, 135] on link "Basic" at bounding box center [194, 131] width 46 height 27
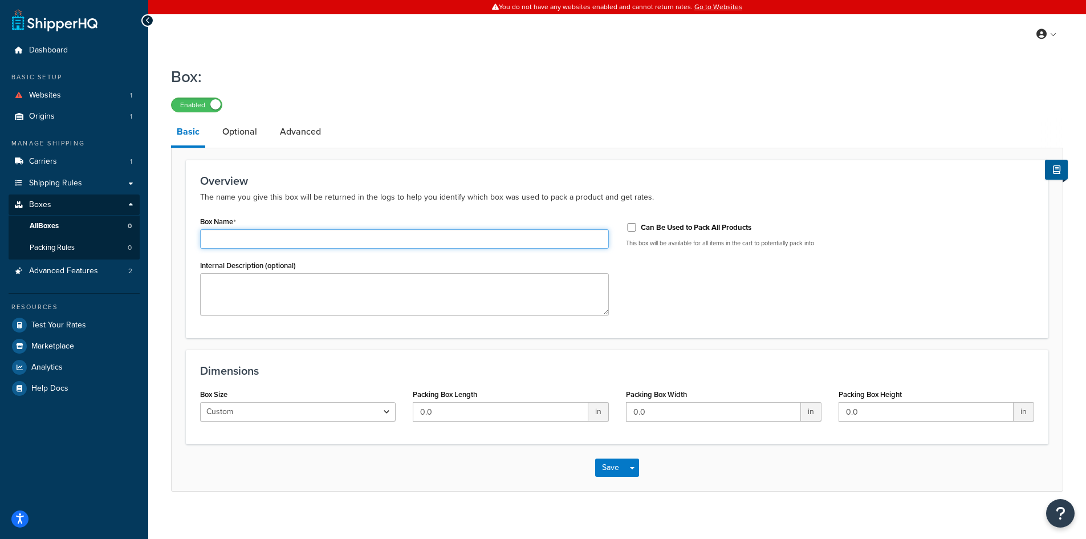
click at [257, 235] on input "Box Name" at bounding box center [404, 238] width 409 height 19
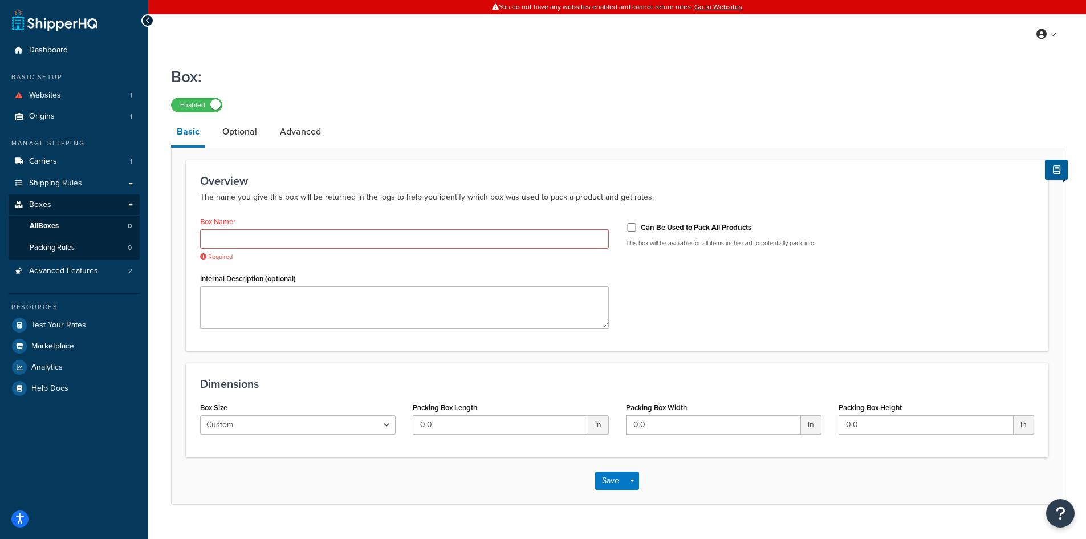
click at [503, 491] on div "Overview The name you give this box will be returned in the logs to help you id…" at bounding box center [617, 326] width 892 height 356
click at [335, 260] on span "Required" at bounding box center [404, 256] width 409 height 9
click at [237, 119] on link "Optional" at bounding box center [240, 131] width 46 height 27
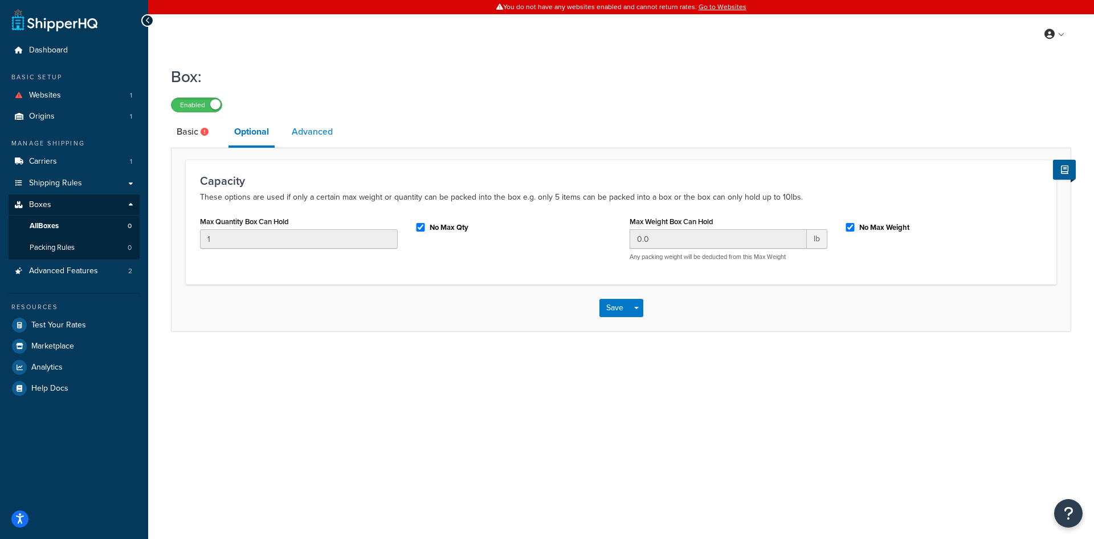
click at [315, 136] on link "Advanced" at bounding box center [312, 131] width 52 height 27
select select "70"
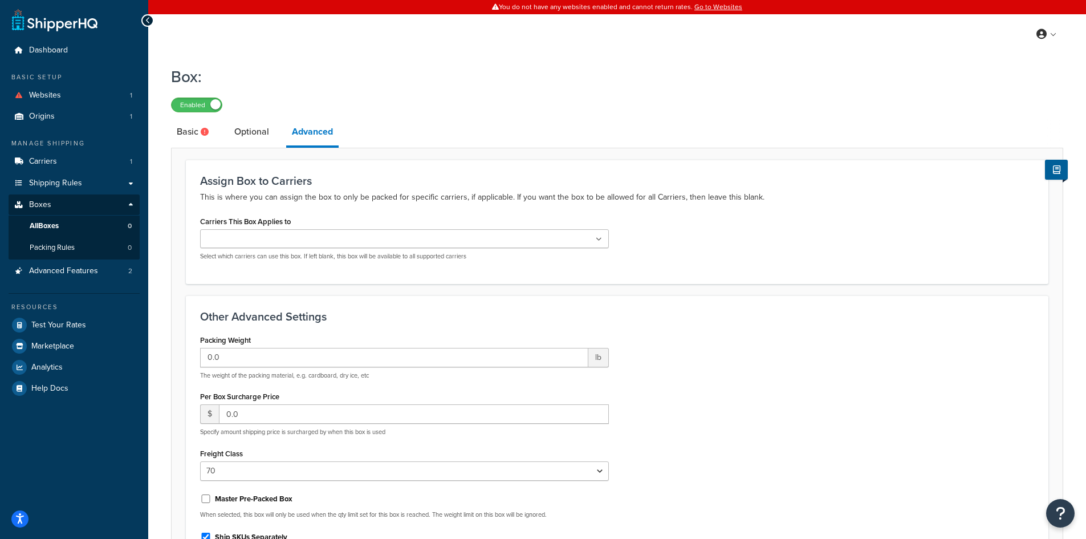
click at [242, 141] on link "Optional" at bounding box center [252, 131] width 46 height 27
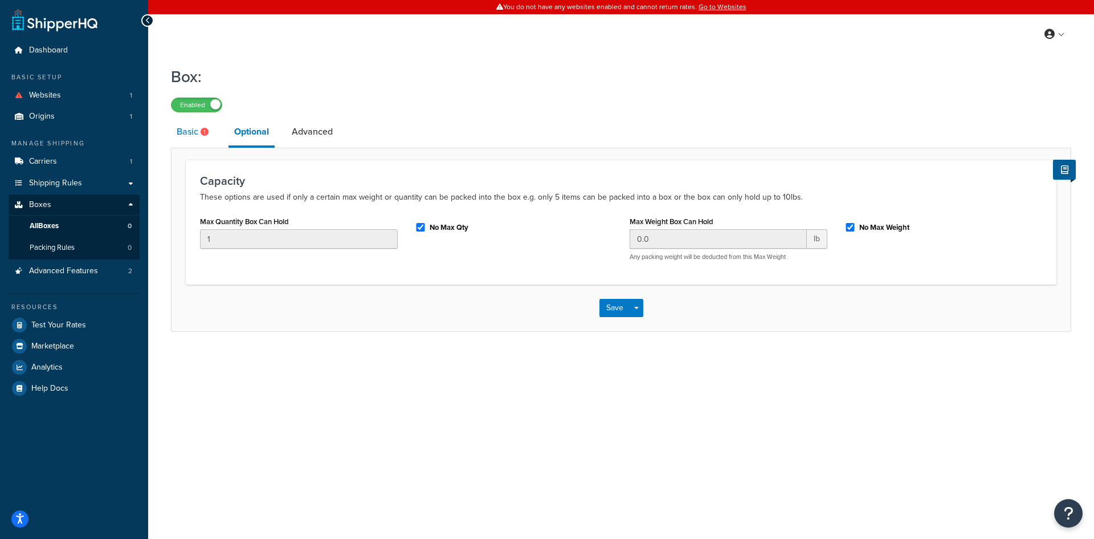
click at [195, 139] on link "Basic" at bounding box center [194, 131] width 46 height 27
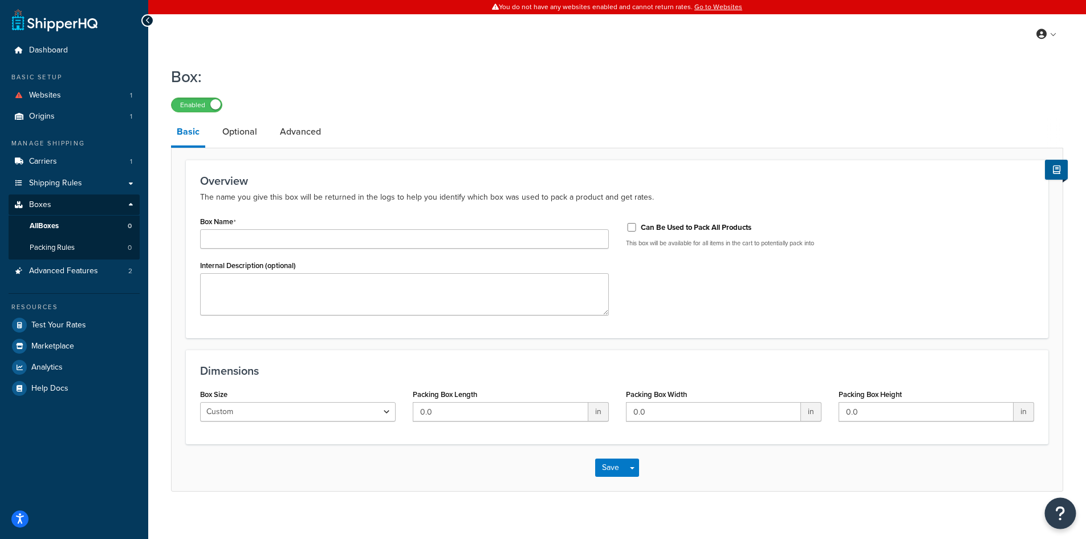
click at [1057, 509] on icon "Open Resource Center" at bounding box center [1060, 513] width 11 height 16
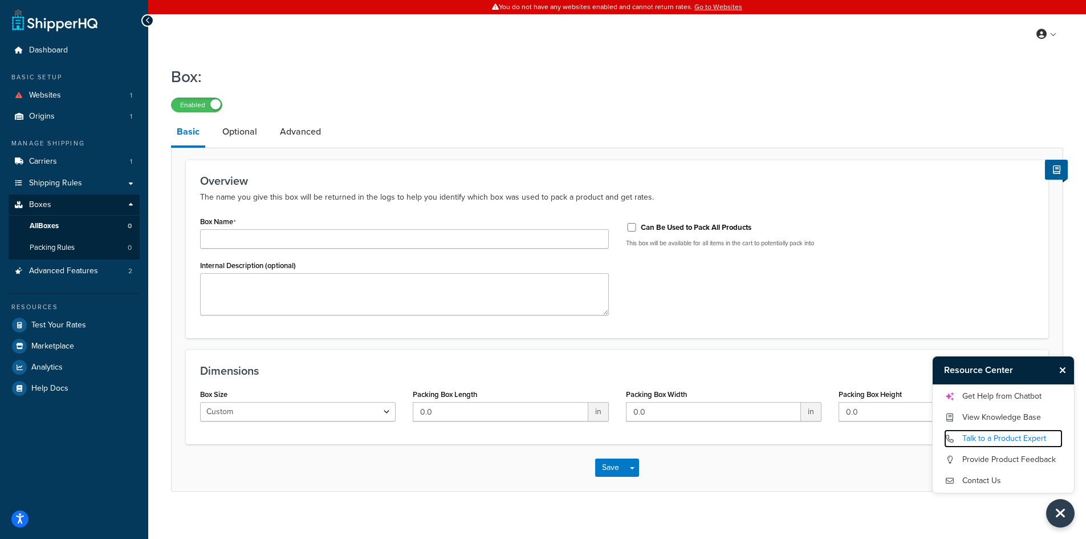
click at [1015, 432] on link "Talk to a Product Expert" at bounding box center [1003, 438] width 119 height 18
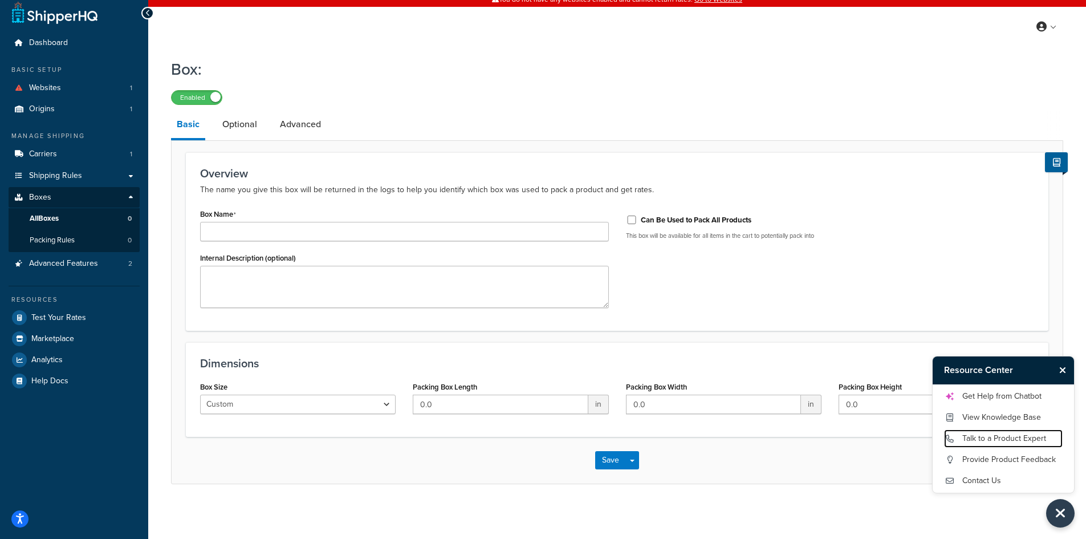
scroll to position [10, 0]
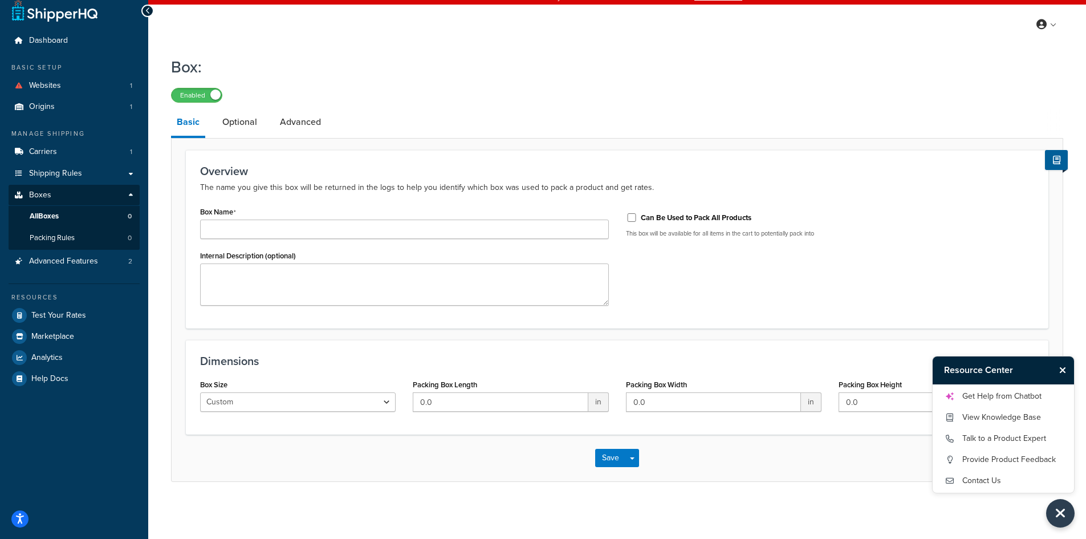
click at [1060, 371] on icon "Close Resource Center" at bounding box center [1062, 369] width 7 height 9
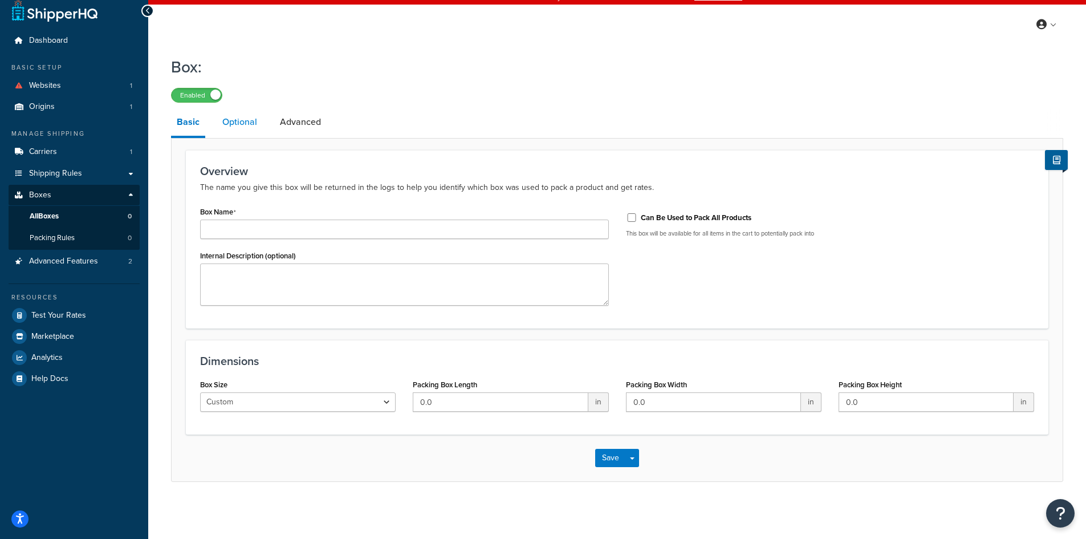
click at [234, 123] on link "Optional" at bounding box center [240, 121] width 46 height 27
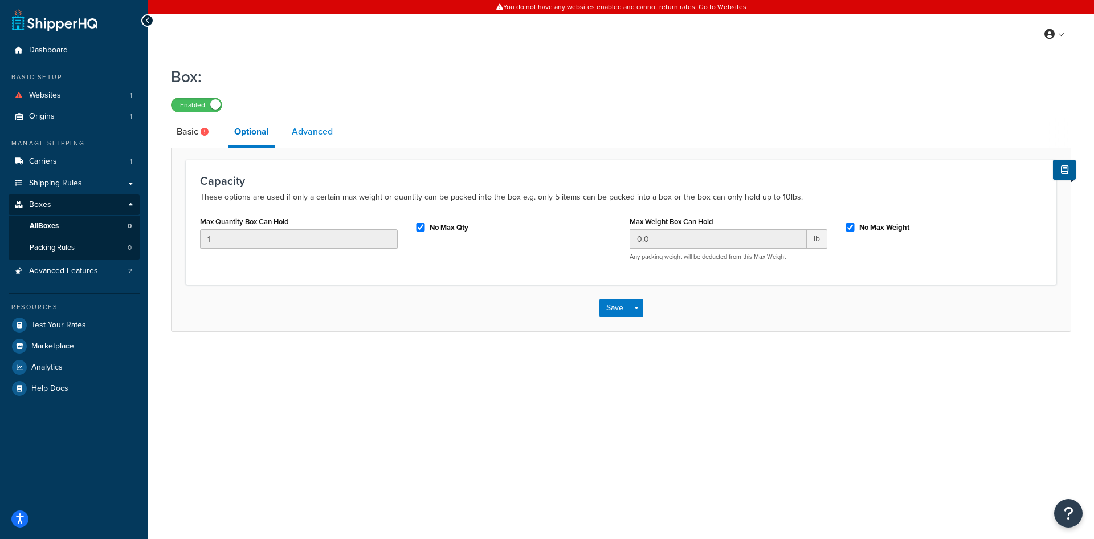
click at [311, 133] on link "Advanced" at bounding box center [312, 131] width 52 height 27
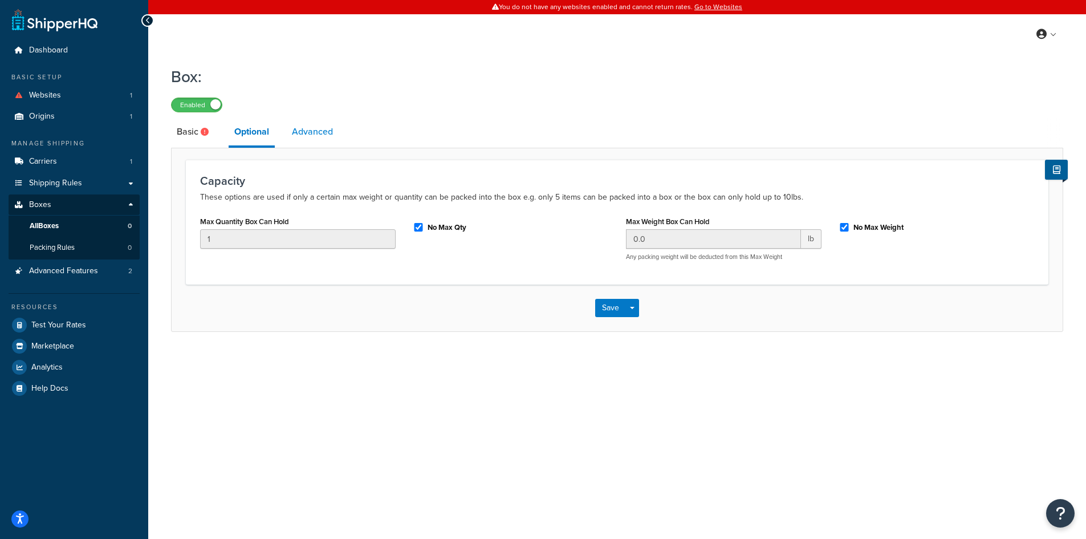
select select "70"
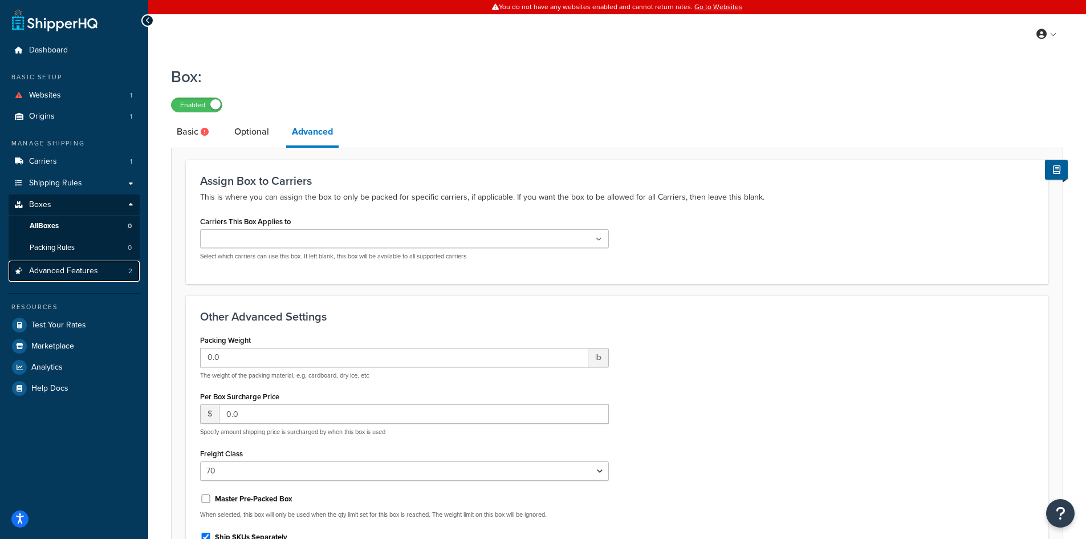
click at [83, 268] on span "Advanced Features" at bounding box center [63, 271] width 69 height 10
click at [93, 186] on link "Shipping Rules" at bounding box center [74, 183] width 131 height 21
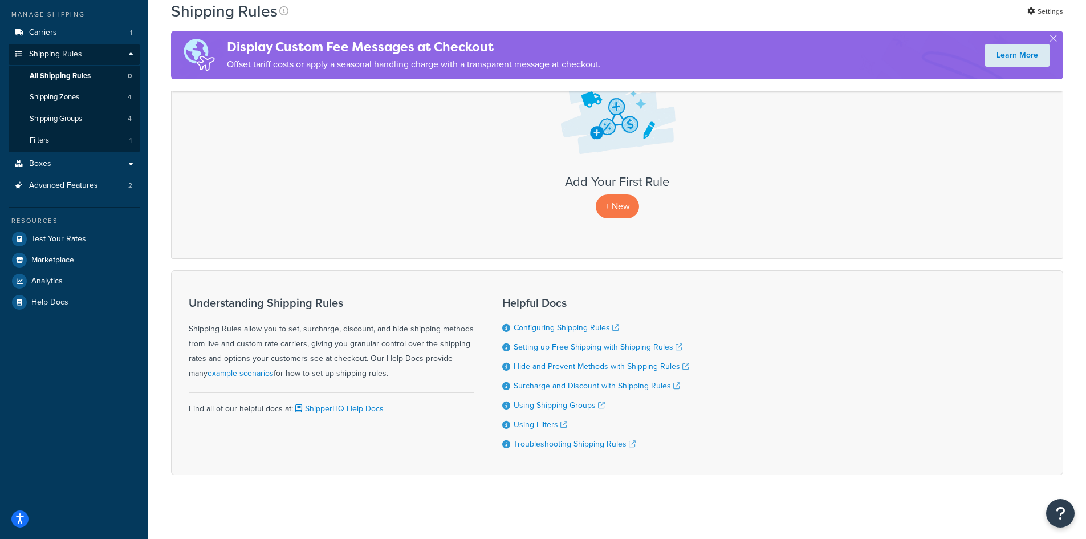
scroll to position [133, 0]
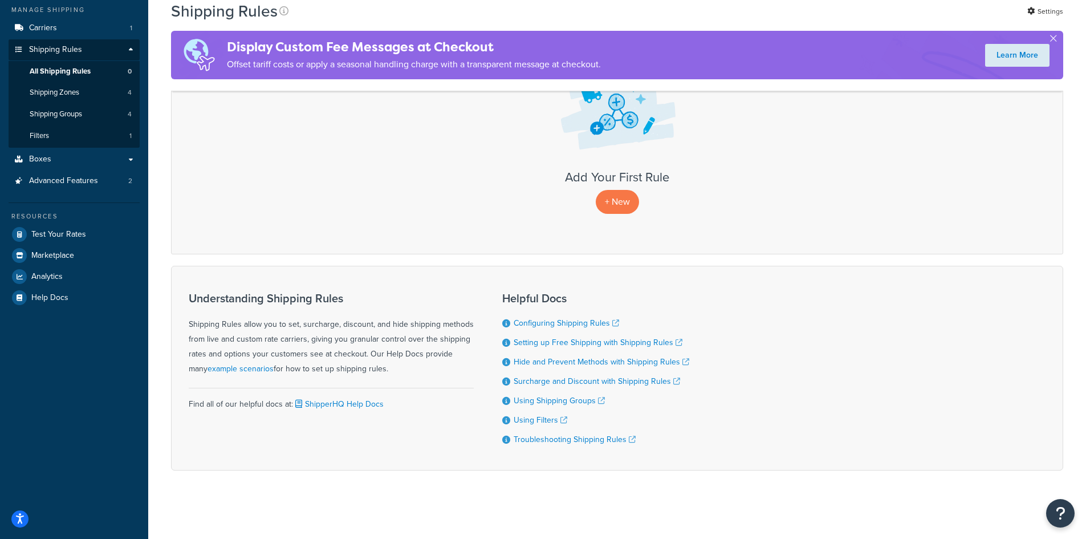
click at [546, 314] on div "Helpful Docs Configuring Shipping Rules Setting up Free Shipping with Shipping …" at bounding box center [595, 367] width 187 height 169
click at [554, 318] on link "Configuring Shipping Rules" at bounding box center [566, 323] width 105 height 12
drag, startPoint x: 72, startPoint y: 246, endPoint x: 73, endPoint y: 239, distance: 6.9
click at [72, 246] on link "Marketplace" at bounding box center [74, 255] width 131 height 21
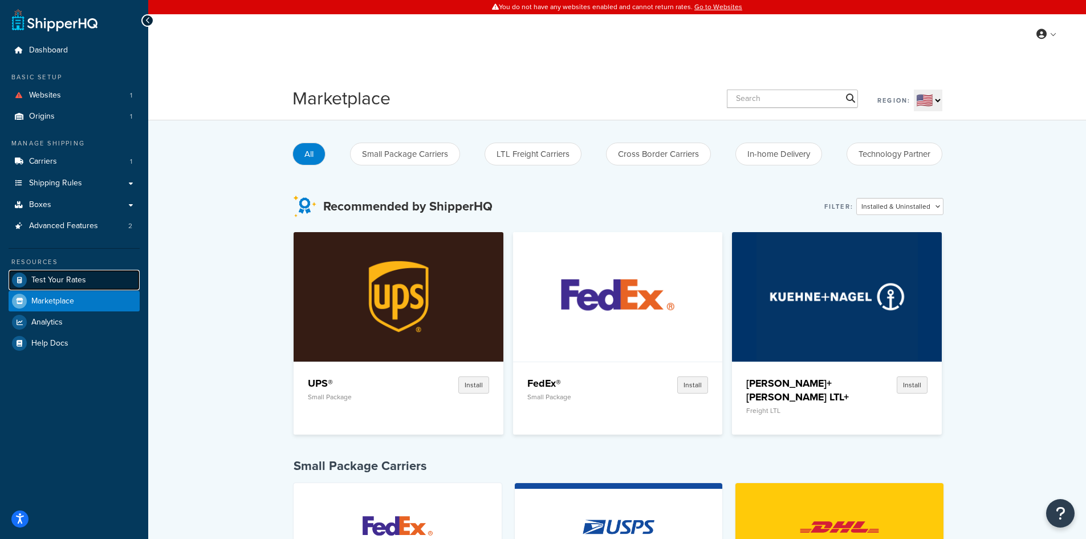
click at [82, 281] on span "Test Your Rates" at bounding box center [58, 280] width 55 height 10
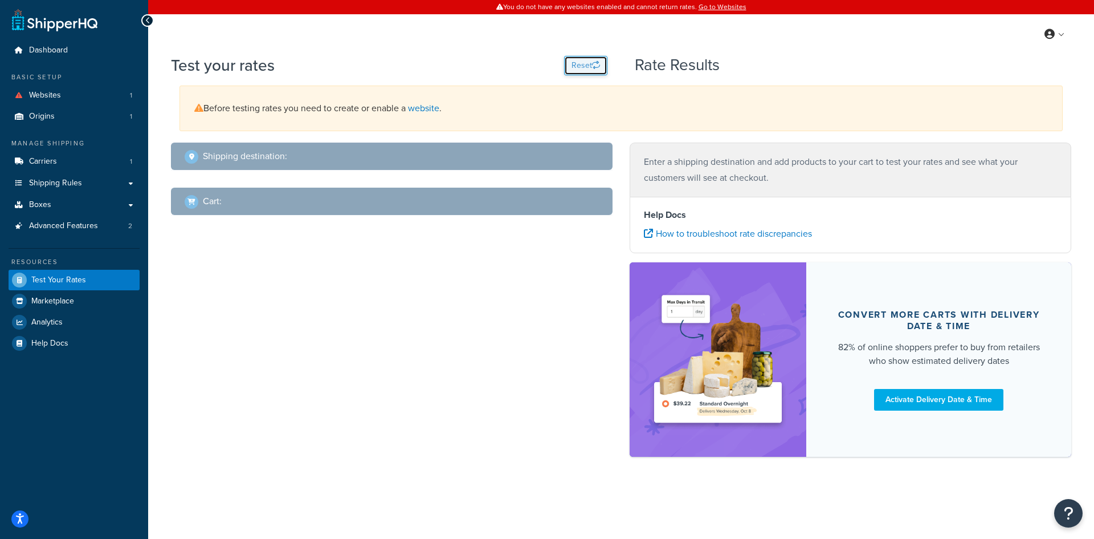
click at [588, 67] on button "Reset" at bounding box center [585, 65] width 43 height 19
click at [373, 164] on div "Shipping destination :" at bounding box center [396, 156] width 422 height 16
click at [442, 258] on div "Shipping destination : Cart : Enter a shipping destination and add products to …" at bounding box center [621, 304] width 918 height 325
click at [380, 336] on div "Shipping destination : Cart : Enter a shipping destination and add products to …" at bounding box center [621, 304] width 918 height 325
click at [579, 62] on button "Reset" at bounding box center [585, 65] width 43 height 19
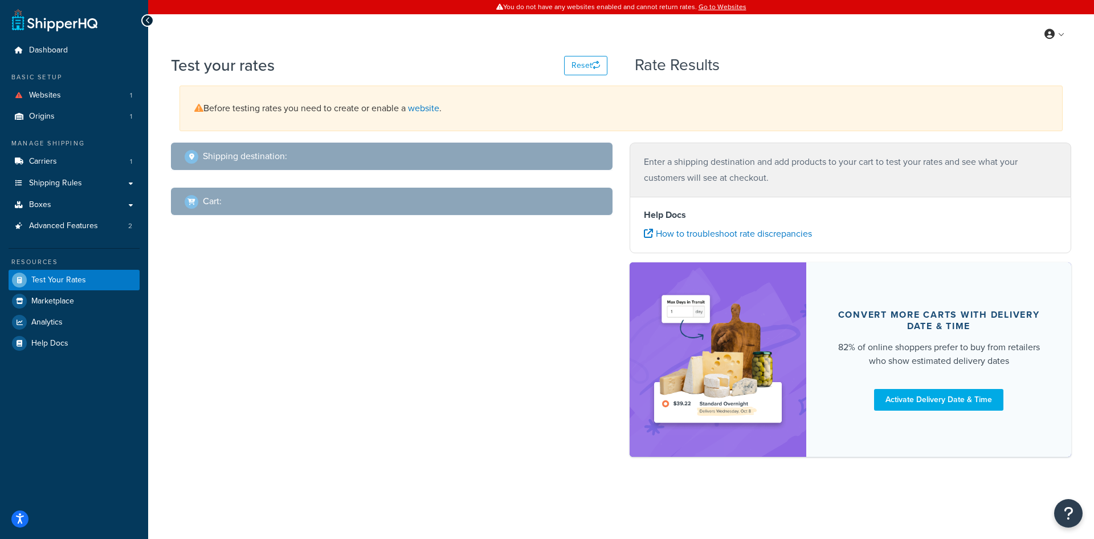
click at [480, 314] on div "Shipping destination : Cart : Enter a shipping destination and add products to …" at bounding box center [621, 304] width 918 height 325
click at [299, 443] on div "Shipping destination : Cart : Enter a shipping destination and add products to …" at bounding box center [621, 304] width 918 height 325
click at [85, 199] on link "Boxes" at bounding box center [74, 204] width 131 height 21
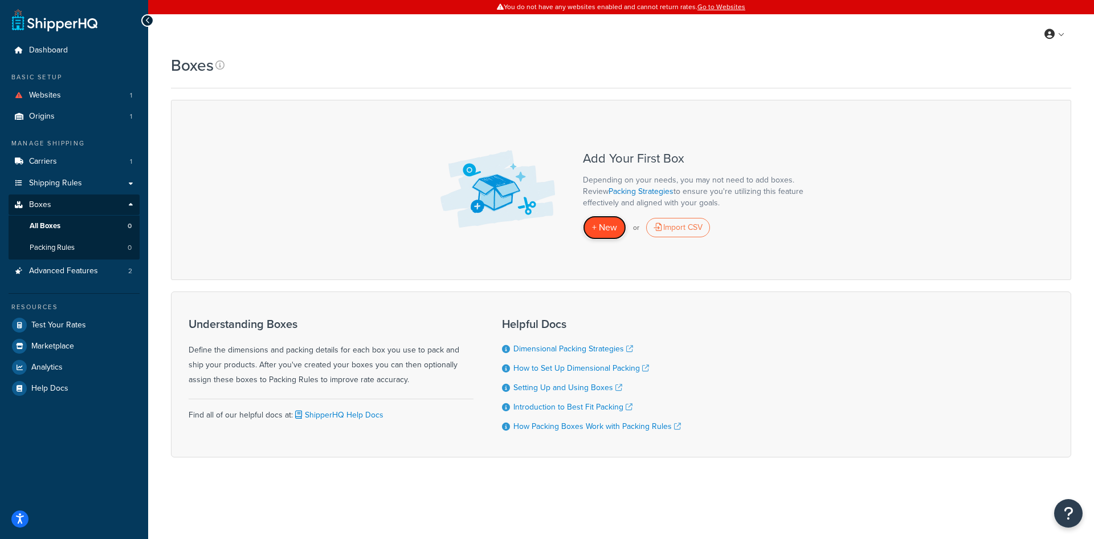
click at [598, 217] on link "+ New" at bounding box center [604, 226] width 43 height 23
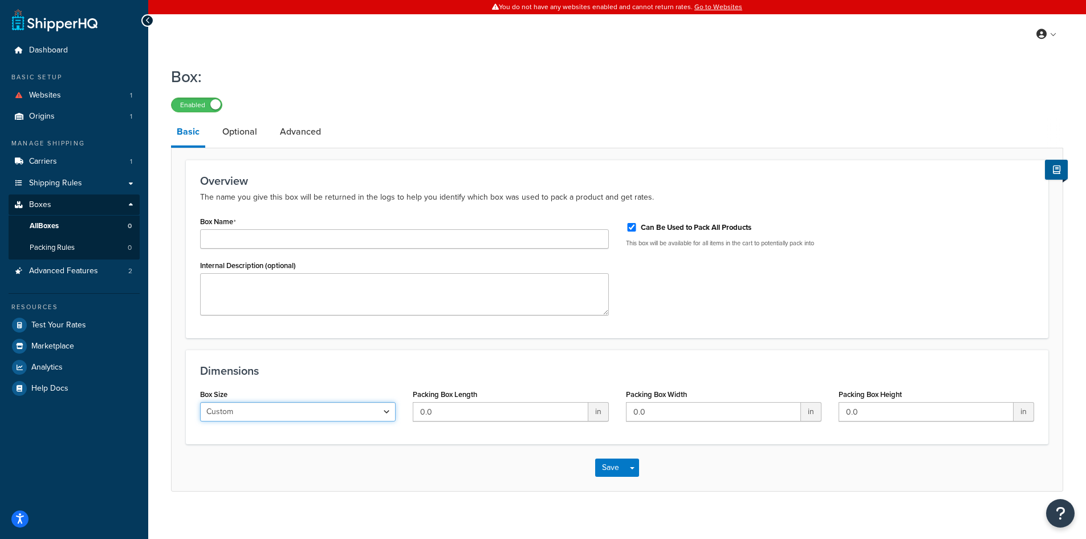
click at [386, 410] on select "Custom USPS Small Flat Box USPS Medium Flat Box USPS Large Flat Box USPS Flat E…" at bounding box center [297, 411] width 195 height 19
click at [442, 373] on h3 "Dimensions" at bounding box center [617, 370] width 834 height 13
click at [451, 405] on input "0.0" at bounding box center [500, 411] width 175 height 19
drag, startPoint x: 451, startPoint y: 405, endPoint x: 400, endPoint y: 412, distance: 51.7
click at [390, 414] on div "Box Size Custom USPS Small Flat Box USPS Medium Flat Box USPS Large Flat Box US…" at bounding box center [617, 408] width 851 height 44
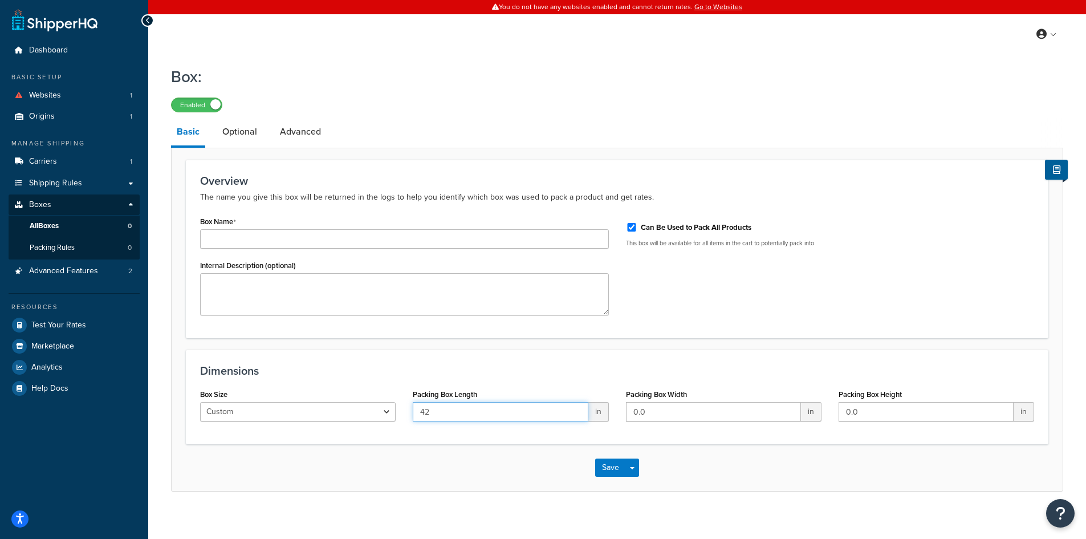
type input "42"
drag, startPoint x: 670, startPoint y: 415, endPoint x: 640, endPoint y: 424, distance: 31.0
click at [634, 427] on div "Packing Box Width 0.0 in" at bounding box center [723, 408] width 213 height 44
type input "42"
click at [873, 405] on input "0.0" at bounding box center [925, 411] width 175 height 19
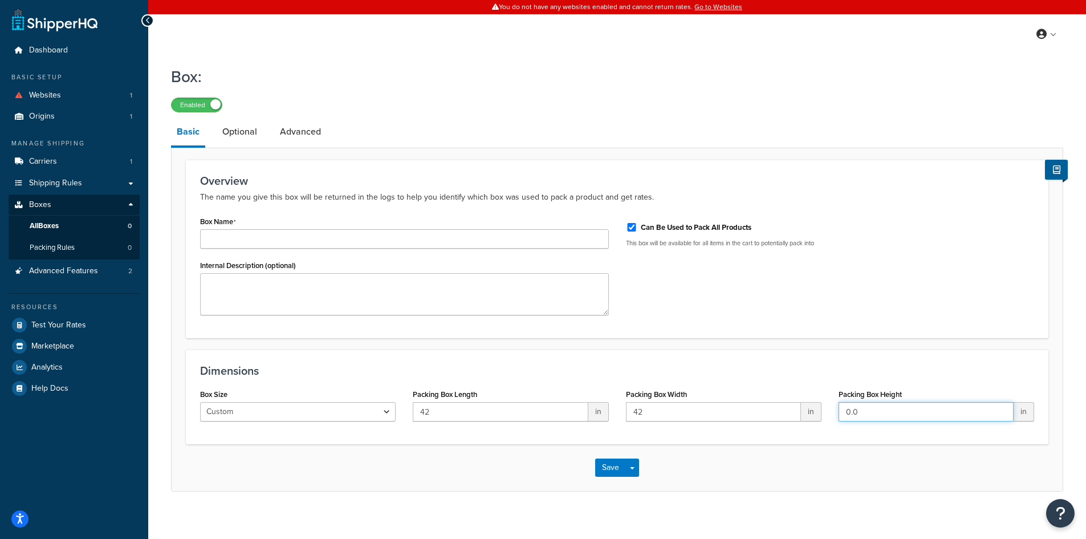
click at [873, 405] on input "0.0" at bounding box center [925, 411] width 175 height 19
type input "45"
click at [286, 235] on input "Box Name" at bounding box center [404, 238] width 409 height 19
type input "Pallet"
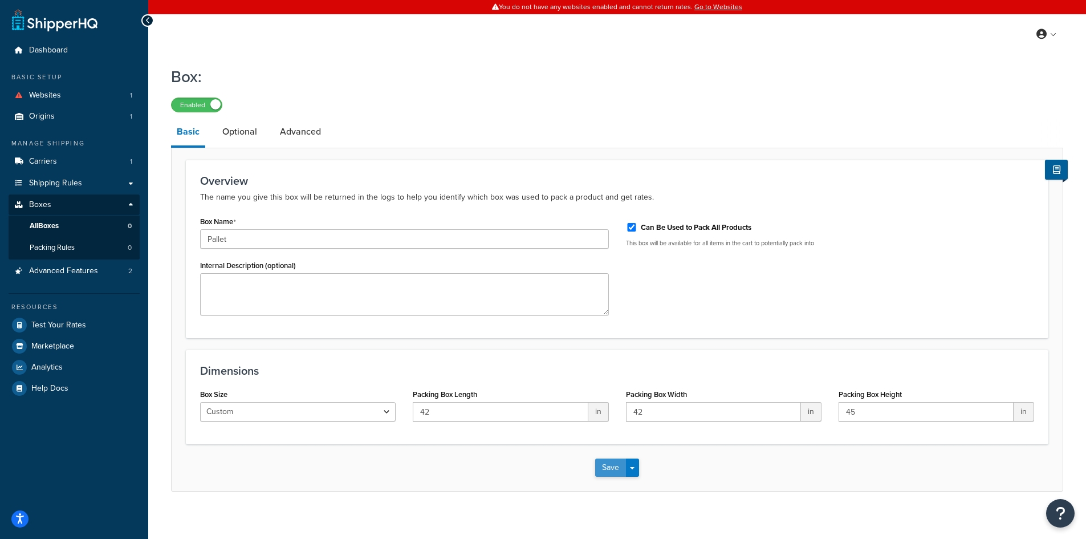
click at [616, 466] on button "Save" at bounding box center [610, 467] width 31 height 18
click at [254, 136] on link "Optional" at bounding box center [240, 131] width 46 height 27
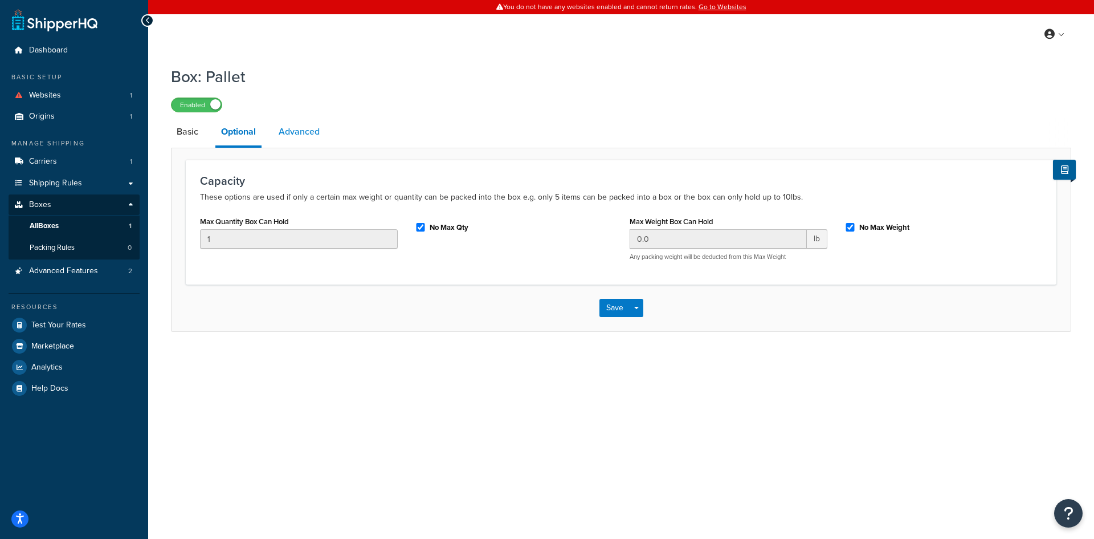
click at [298, 137] on link "Advanced" at bounding box center [299, 131] width 52 height 27
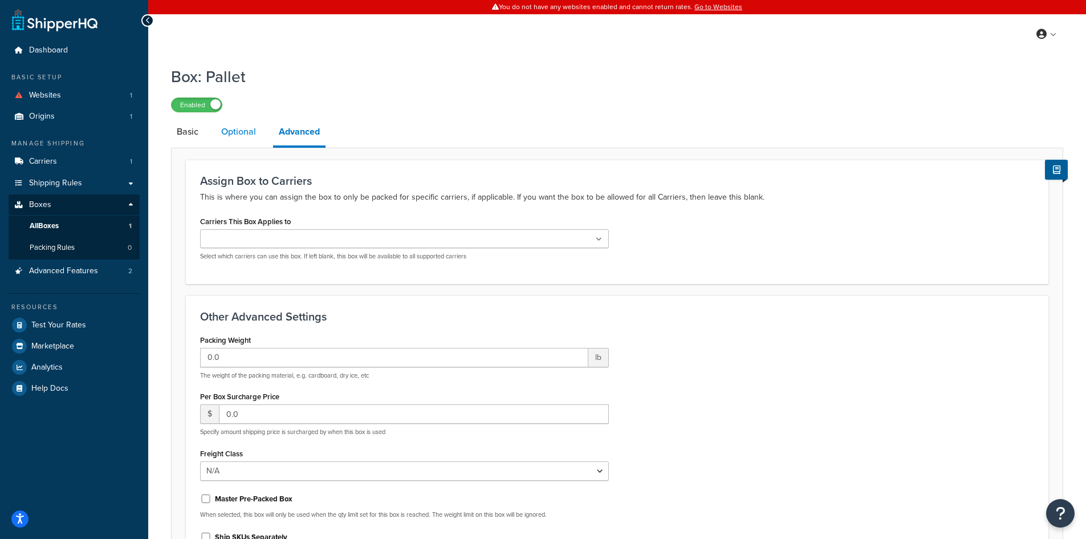
click at [245, 138] on link "Optional" at bounding box center [238, 131] width 46 height 27
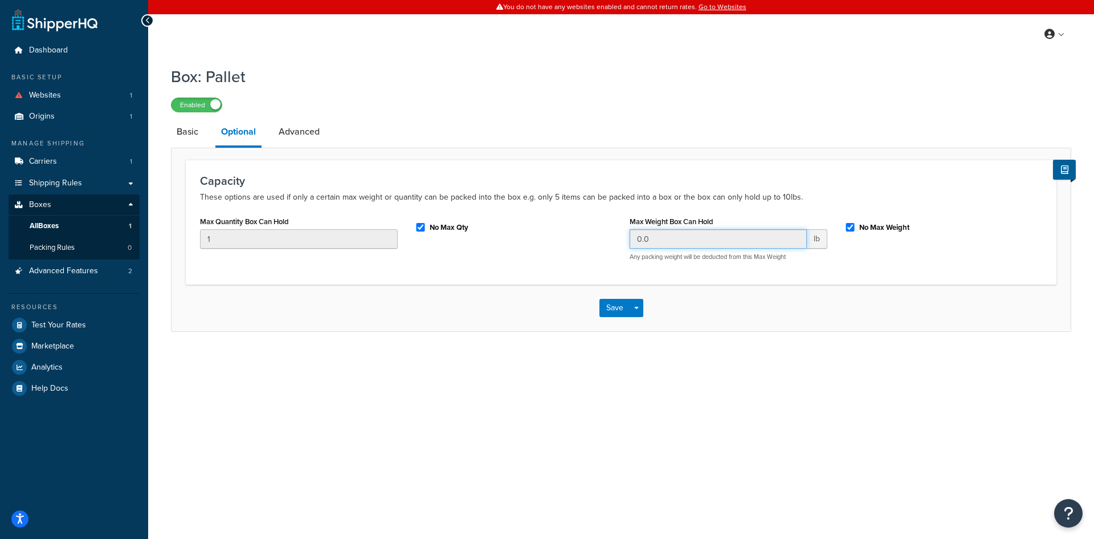
click at [794, 236] on input "0.0" at bounding box center [718, 238] width 177 height 19
click at [849, 227] on input "No Max Weight" at bounding box center [850, 227] width 11 height 9
checkbox input "false"
drag, startPoint x: 706, startPoint y: 242, endPoint x: 608, endPoint y: 250, distance: 99.0
click at [608, 250] on div "Max Quantity Box Can Hold 1 No Max Qty Max Weight Box Can Hold 0.0 lb Any packi…" at bounding box center [622, 241] width 860 height 56
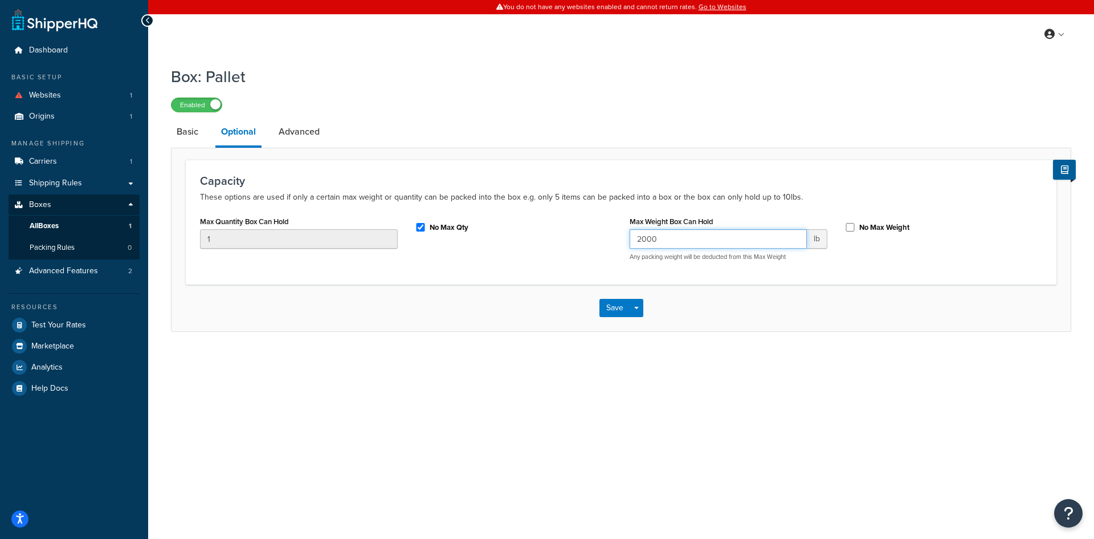
type input "2000"
drag, startPoint x: 626, startPoint y: 257, endPoint x: 804, endPoint y: 262, distance: 177.3
click at [804, 262] on div "Max Weight Box Can Hold 2000 lb Any packing weight will be deducted from this M…" at bounding box center [728, 241] width 215 height 56
click at [610, 314] on button "Save" at bounding box center [615, 308] width 31 height 18
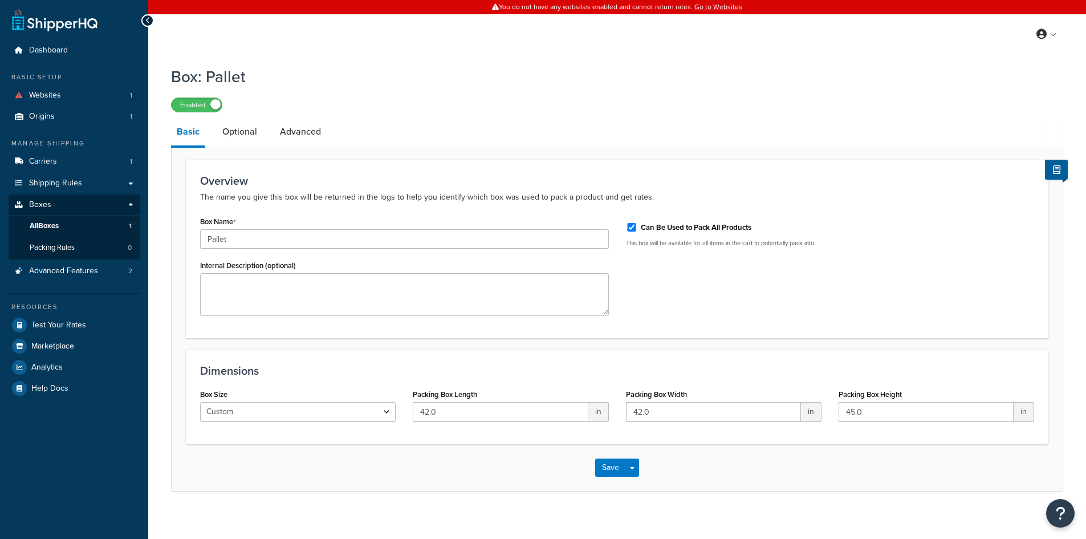
click at [302, 137] on link "Advanced" at bounding box center [300, 131] width 52 height 27
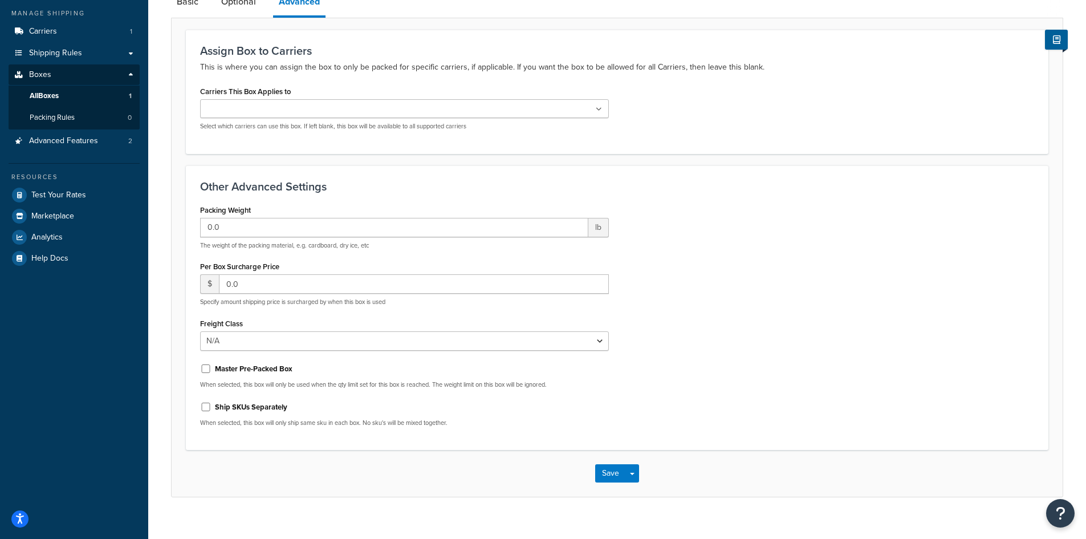
scroll to position [145, 0]
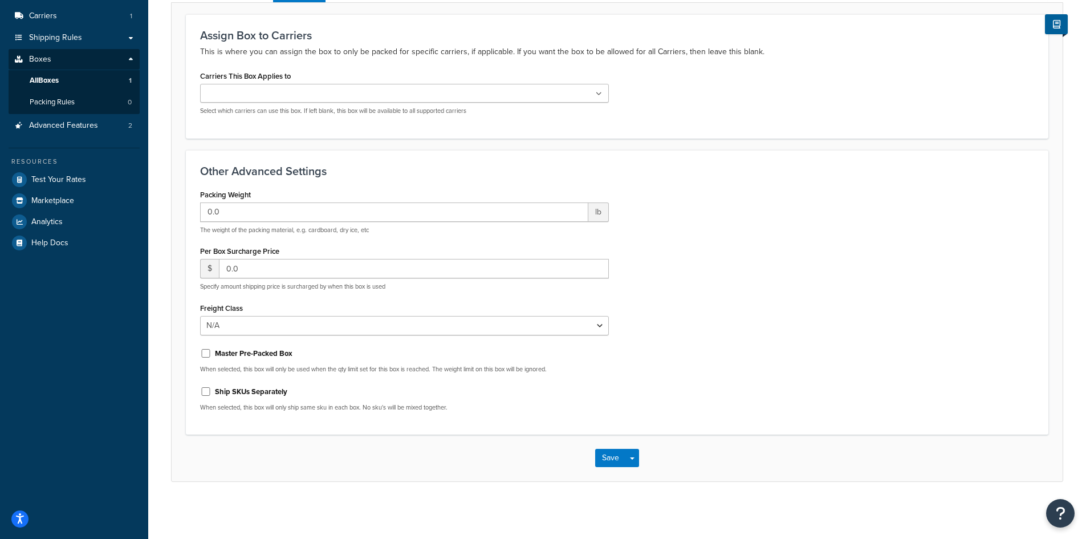
click at [253, 231] on p "The weight of the packing material, e.g. cardboard, dry ice, etc" at bounding box center [404, 230] width 409 height 9
click at [252, 234] on p "The weight of the packing material, e.g. cardboard, dry ice, etc" at bounding box center [404, 230] width 409 height 9
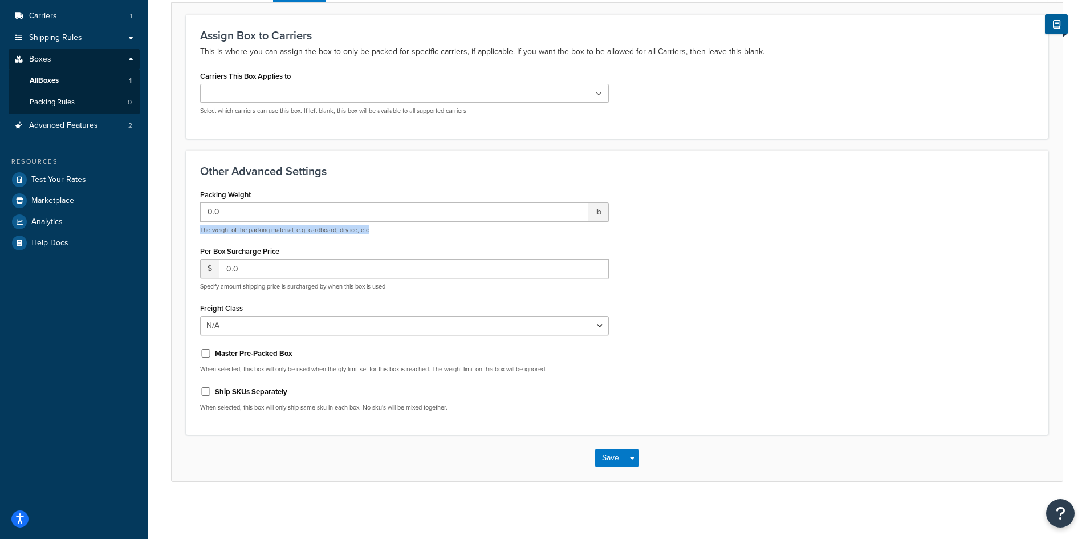
click at [252, 234] on p "The weight of the packing material, e.g. cardboard, dry ice, etc" at bounding box center [404, 230] width 409 height 9
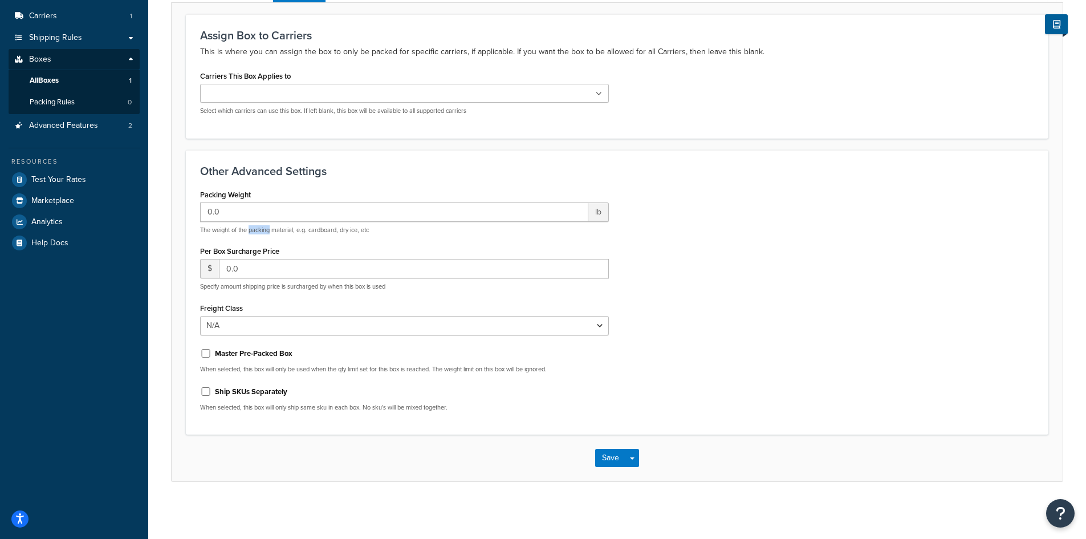
click at [254, 233] on p "The weight of the packing material, e.g. cardboard, dry ice, etc" at bounding box center [404, 230] width 409 height 9
click at [256, 316] on select "N/A 50 55 60 65 70 77.5 85 92.5 100 110 125 150 175 200 250 300 400 500" at bounding box center [404, 325] width 409 height 19
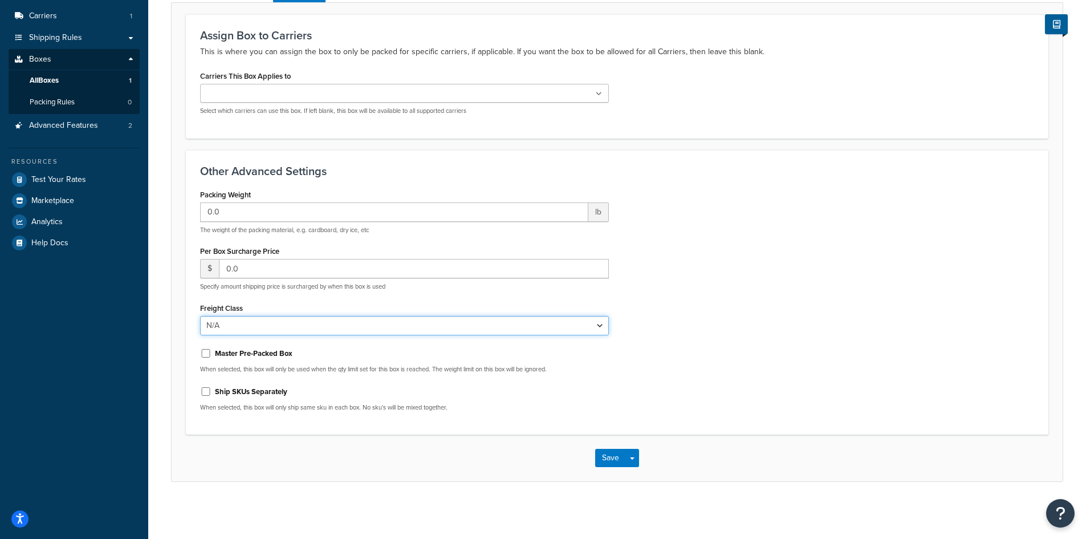
select select "70"
click at [200, 316] on select "N/A 50 55 60 65 70 77.5 85 92.5 100 110 125 150 175 200 250 300 400 500" at bounding box center [404, 325] width 409 height 19
click at [205, 390] on input "Ship SKUs Separately" at bounding box center [205, 391] width 11 height 9
checkbox input "true"
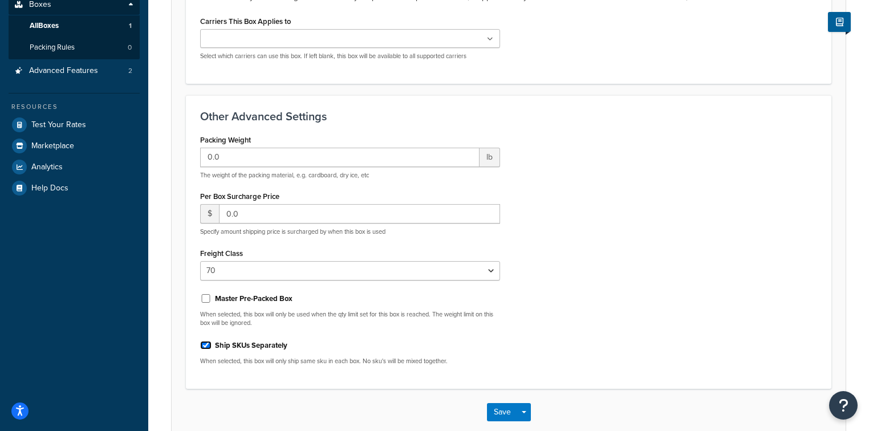
scroll to position [261, 0]
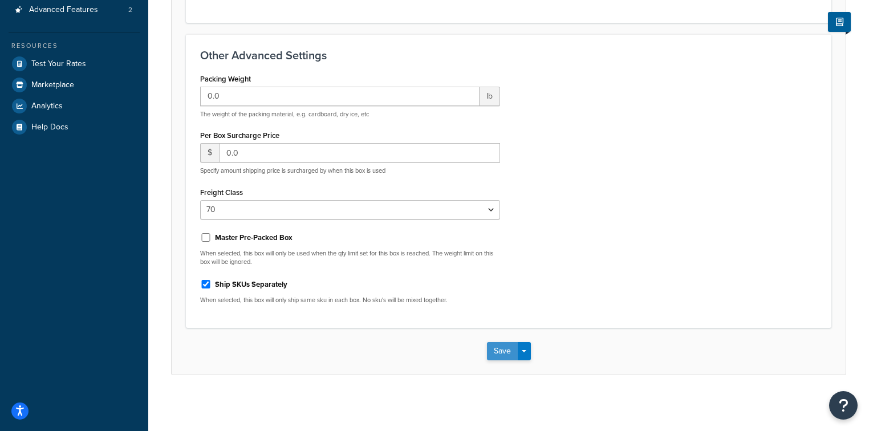
click at [503, 358] on button "Save" at bounding box center [502, 351] width 31 height 18
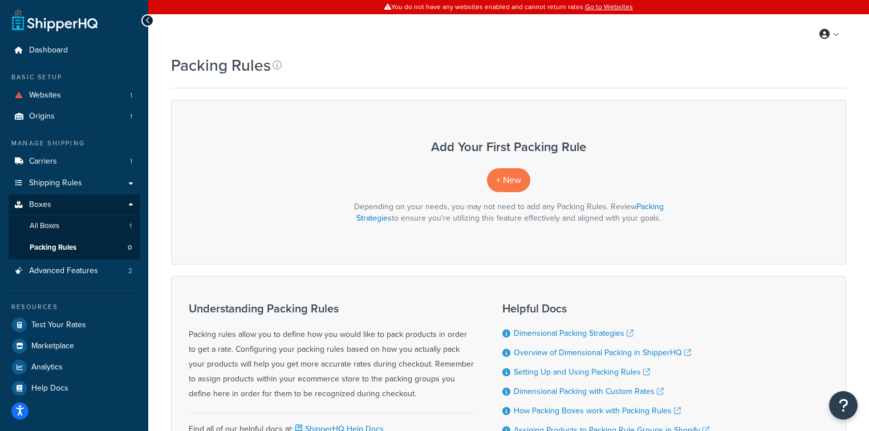
scroll to position [108, 0]
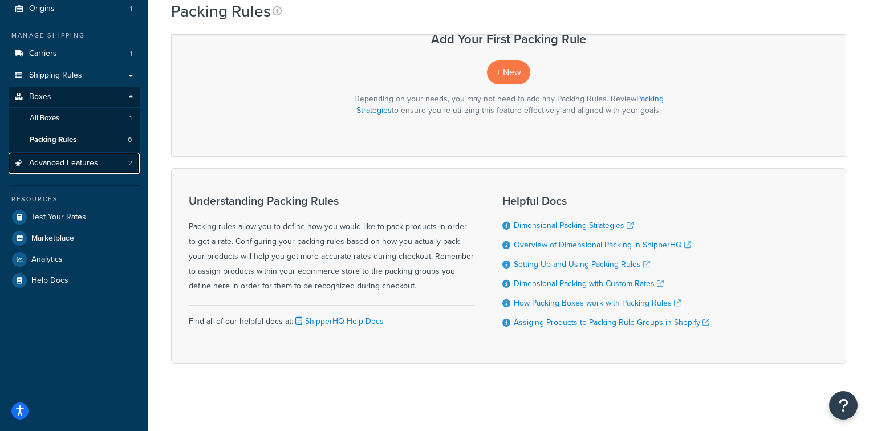
click at [71, 166] on span "Advanced Features" at bounding box center [63, 163] width 69 height 10
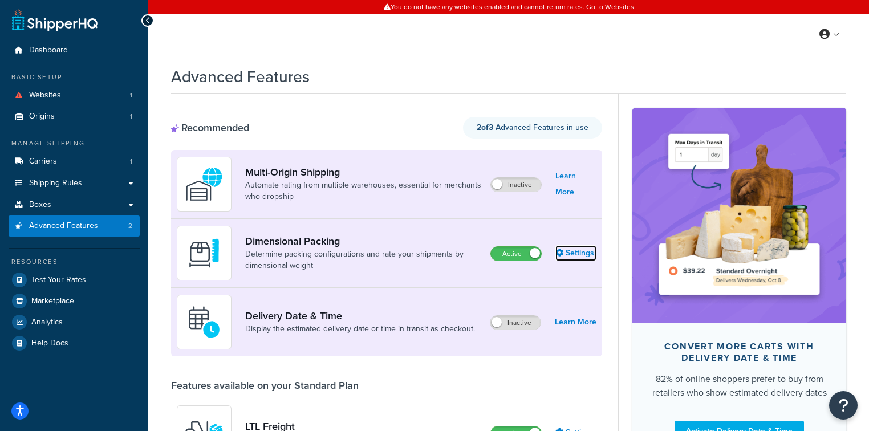
click at [580, 250] on link "Settings" at bounding box center [575, 253] width 41 height 16
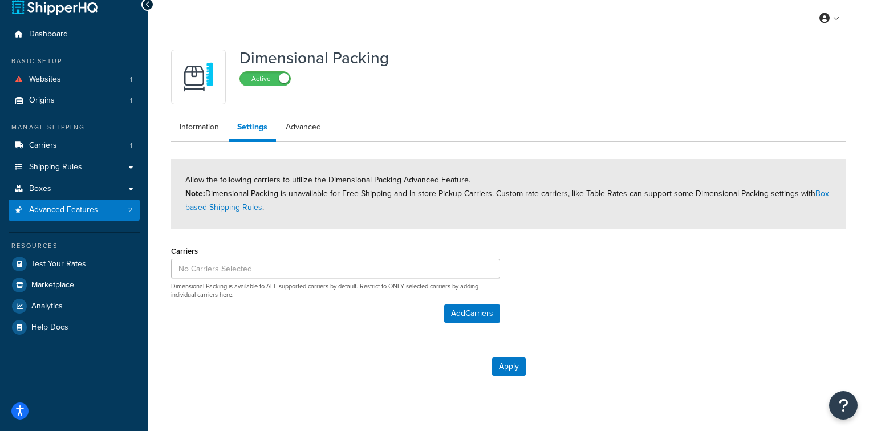
scroll to position [31, 0]
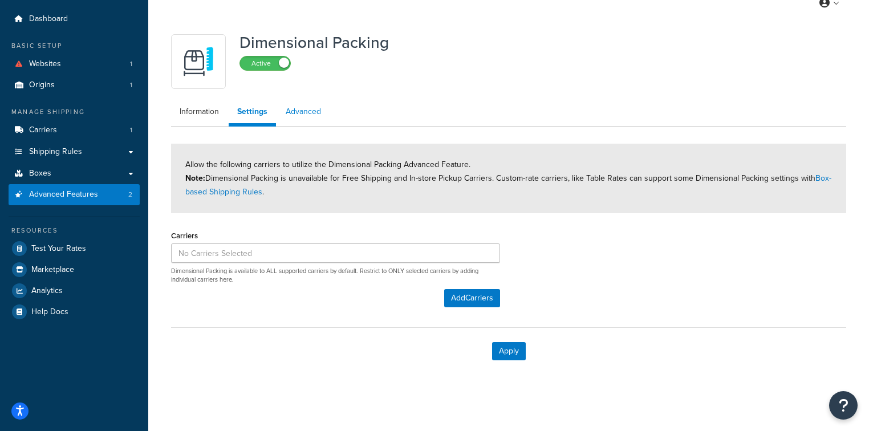
click at [303, 111] on link "Advanced" at bounding box center [303, 111] width 52 height 23
select select "false"
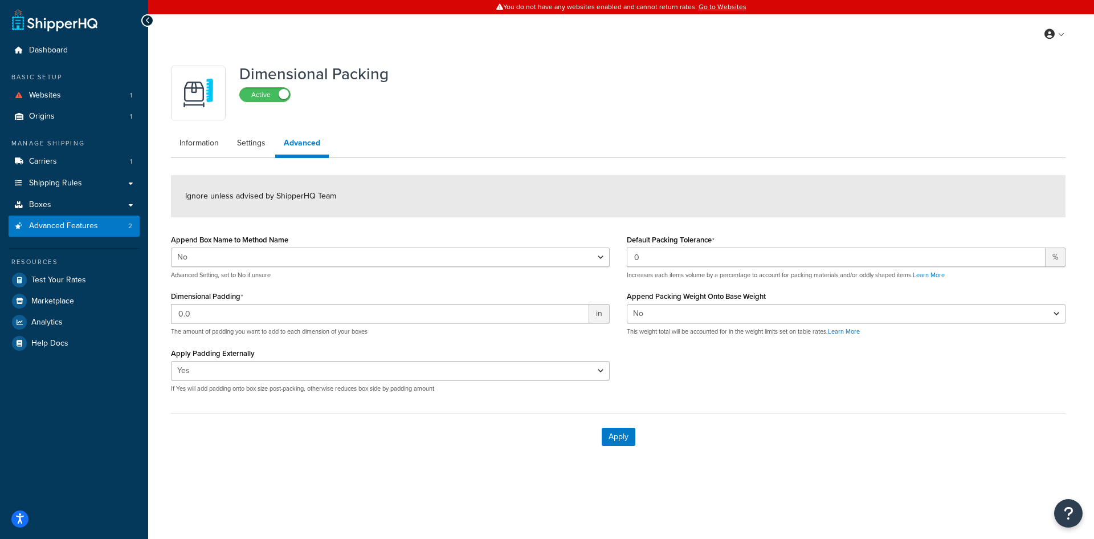
click at [767, 96] on div "Dimensional Packing Active" at bounding box center [618, 93] width 895 height 55
click at [698, 430] on div "You do not have any websites enabled and cannot return rates. Go to Websites My…" at bounding box center [621, 269] width 946 height 539
click at [84, 185] on link "Shipping Rules" at bounding box center [74, 183] width 131 height 21
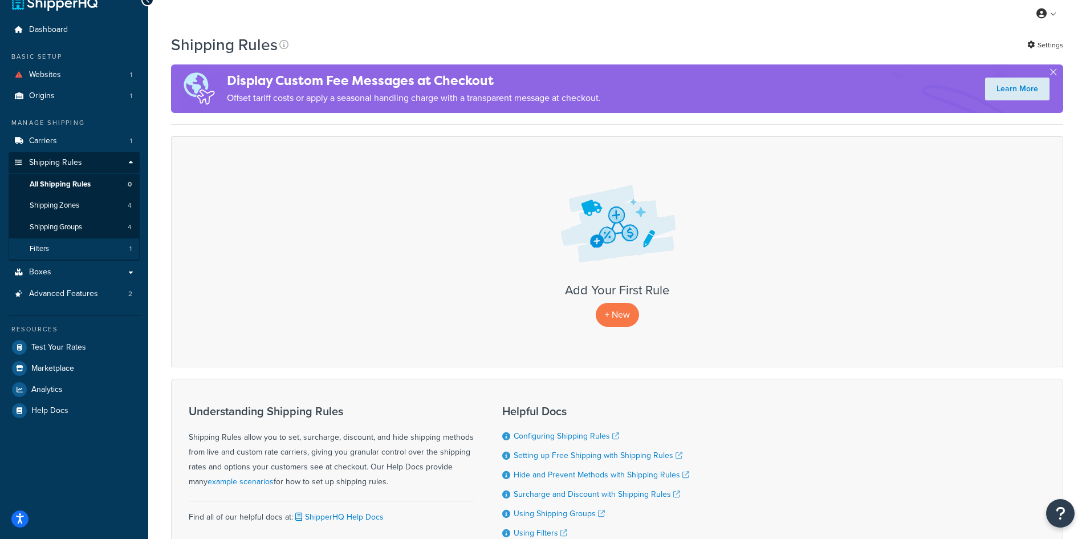
scroll to position [19, 0]
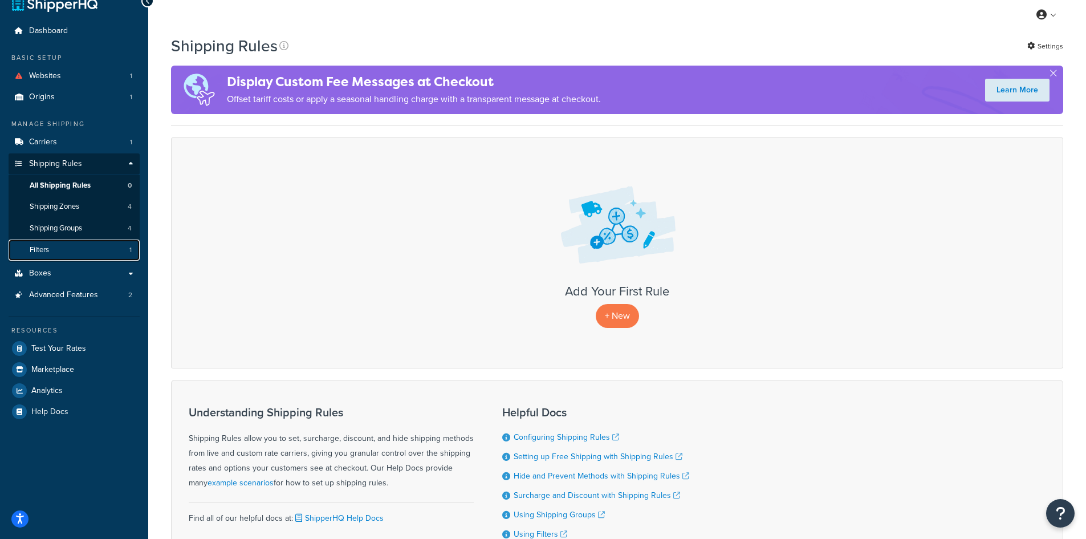
click at [74, 253] on link "Filters 1" at bounding box center [74, 249] width 131 height 21
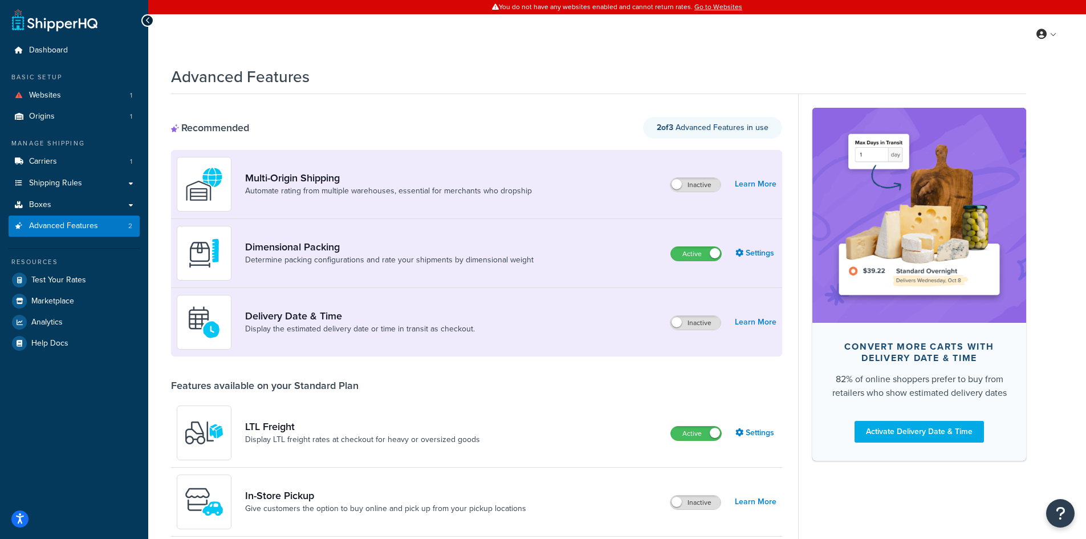
click at [353, 48] on div "My Profile Billing Global Settings Contact Us Logout" at bounding box center [617, 34] width 938 height 40
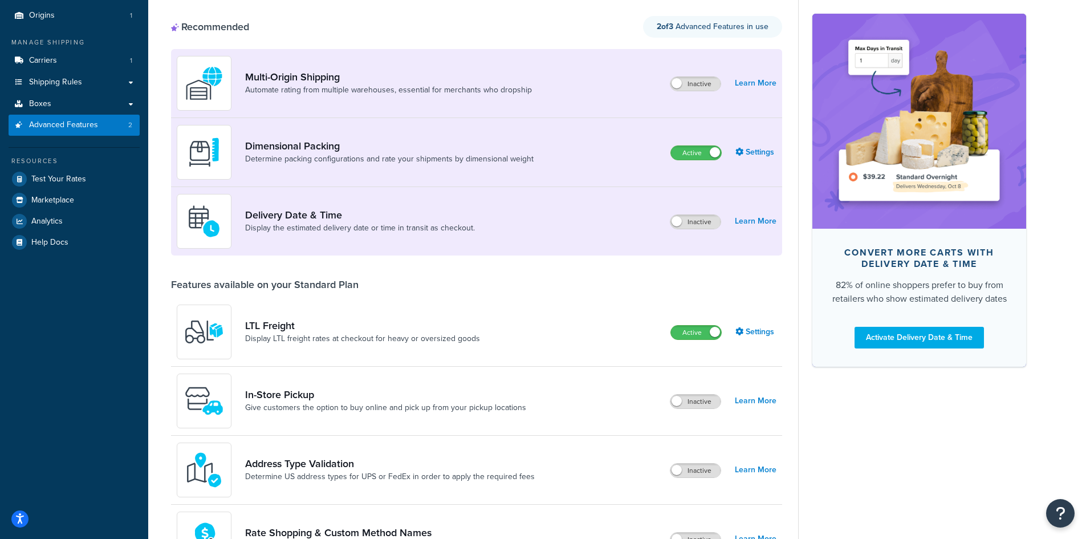
scroll to position [114, 0]
